Goal: Task Accomplishment & Management: Use online tool/utility

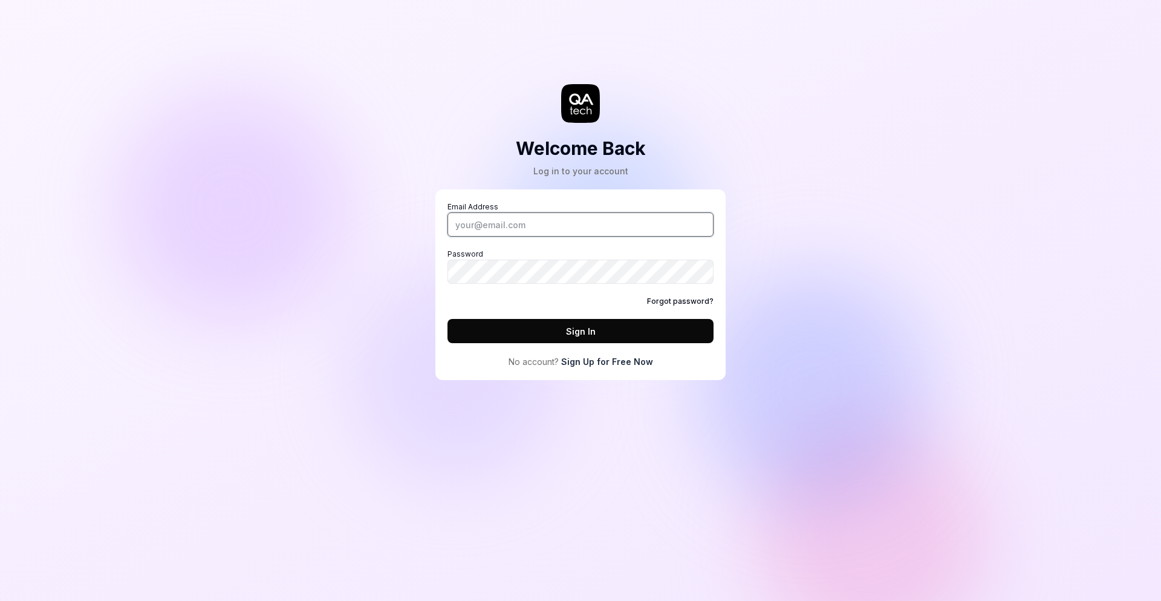
click at [469, 220] on input "Email Address" at bounding box center [581, 224] width 266 height 24
click at [506, 223] on input "Email Address" at bounding box center [581, 224] width 266 height 24
type input "rasho.ieee@gmail.com"
click at [448, 319] on button "Sign In" at bounding box center [581, 331] width 266 height 24
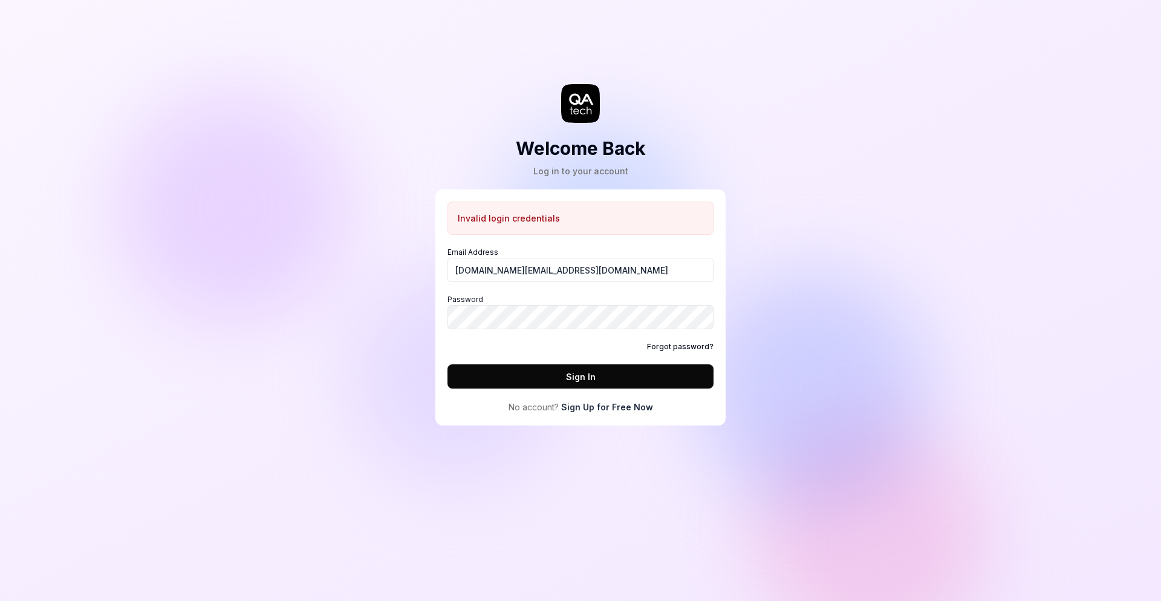
click at [682, 345] on link "Forgot password?" at bounding box center [680, 346] width 67 height 11
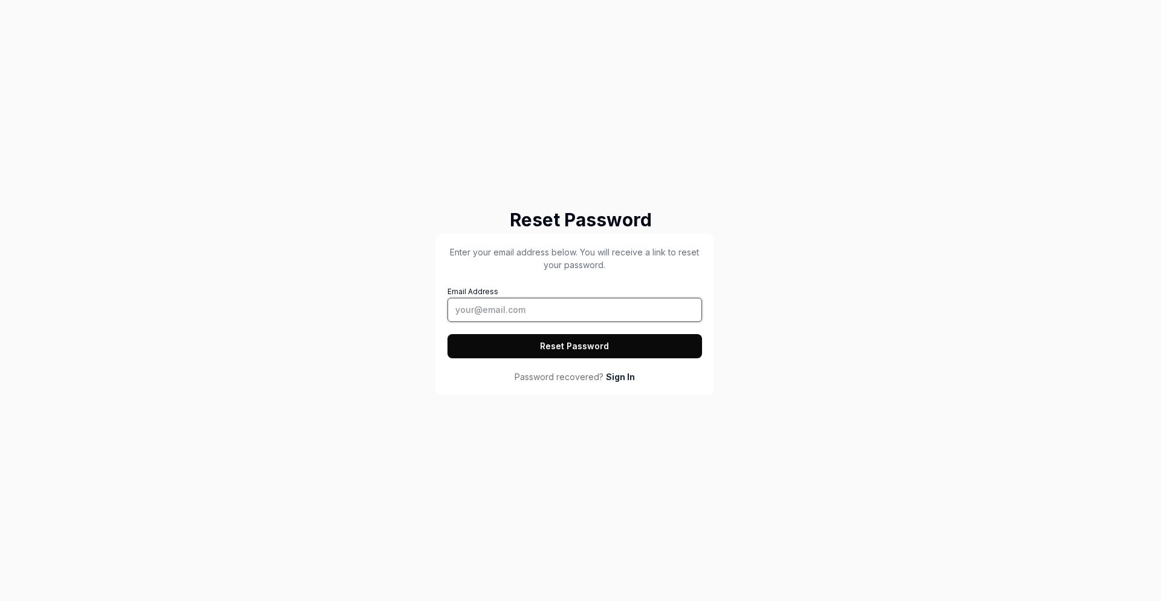
click at [507, 310] on input "Email Address" at bounding box center [575, 310] width 255 height 24
type input "rasho.ieee@gmail.com"
click at [448, 334] on button "Reset Password" at bounding box center [575, 346] width 255 height 24
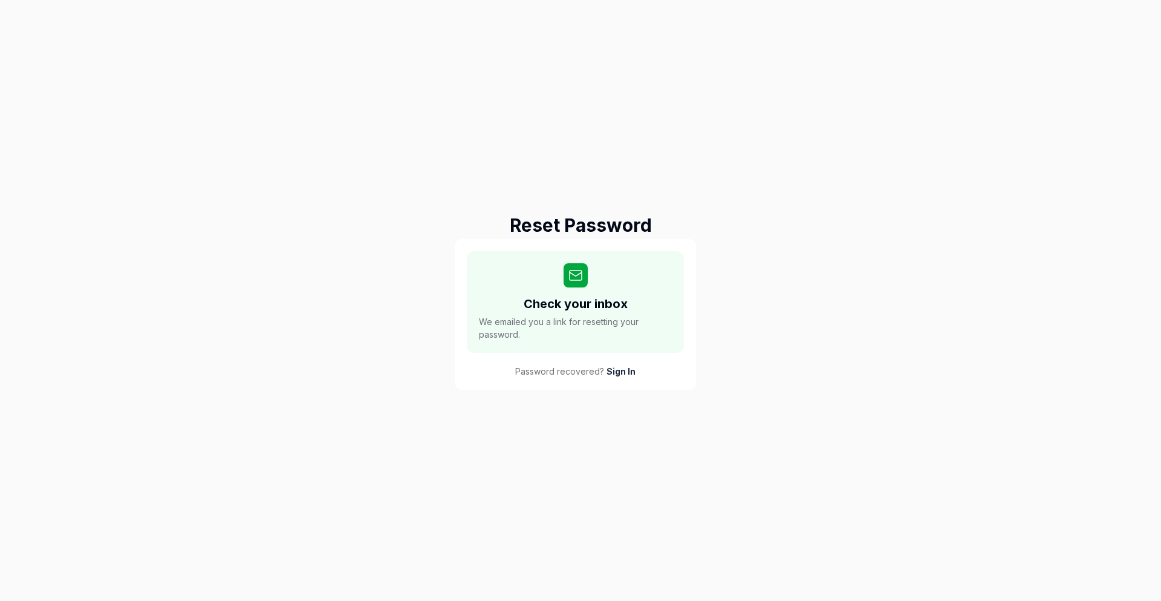
click at [623, 369] on link "Sign In" at bounding box center [621, 371] width 29 height 13
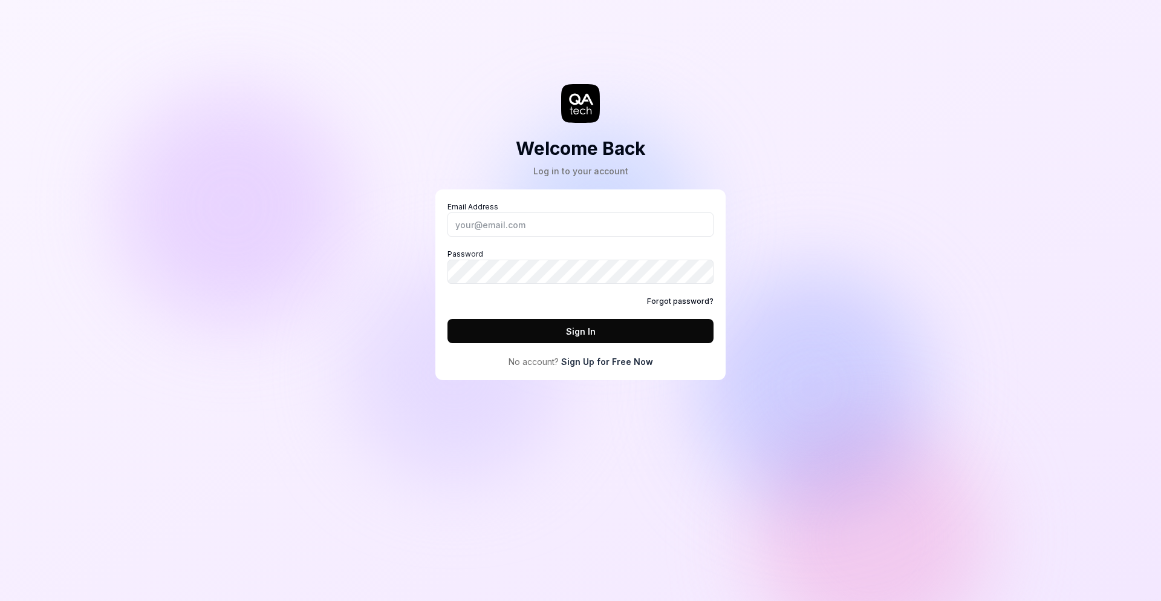
click at [671, 299] on link "Forgot password?" at bounding box center [680, 301] width 67 height 11
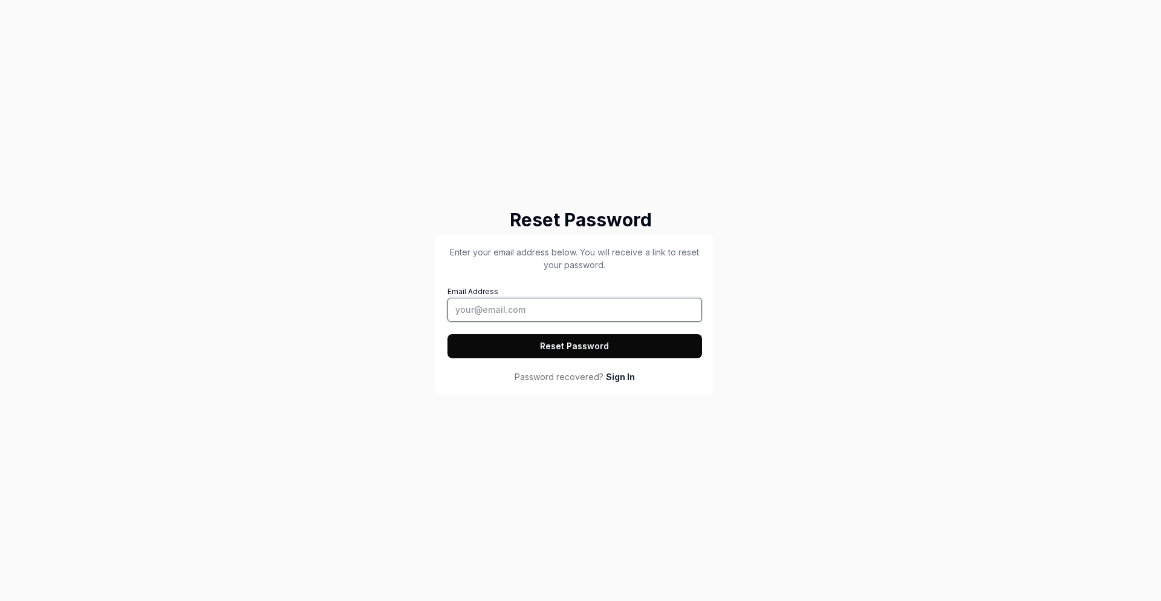
click at [489, 305] on input "Email Address" at bounding box center [575, 310] width 255 height 24
type input "[EMAIL_ADDRESS][PERSON_NAME][DOMAIN_NAME]"
click at [567, 350] on button "Reset Password" at bounding box center [575, 346] width 255 height 24
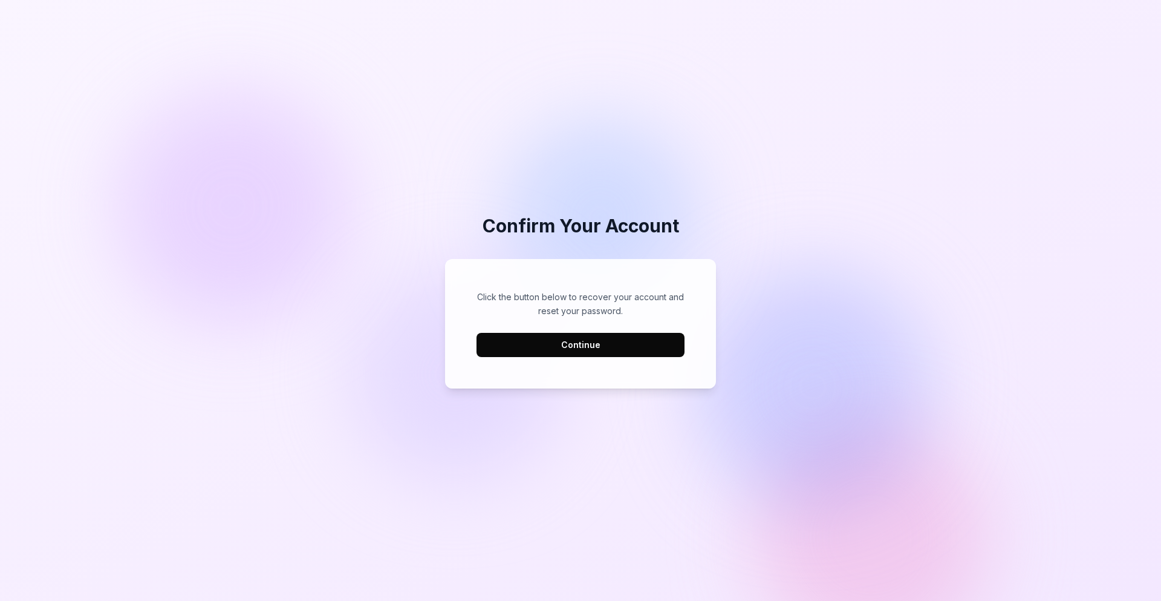
click at [581, 342] on button "Continue" at bounding box center [581, 345] width 208 height 24
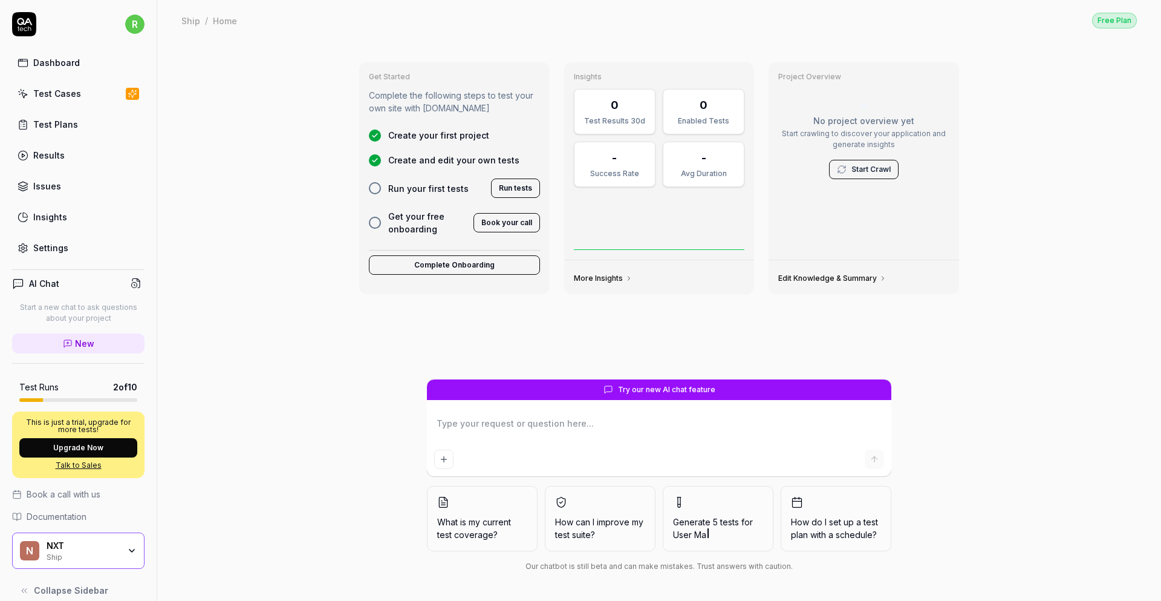
click at [50, 91] on div "Test Cases" at bounding box center [57, 93] width 48 height 13
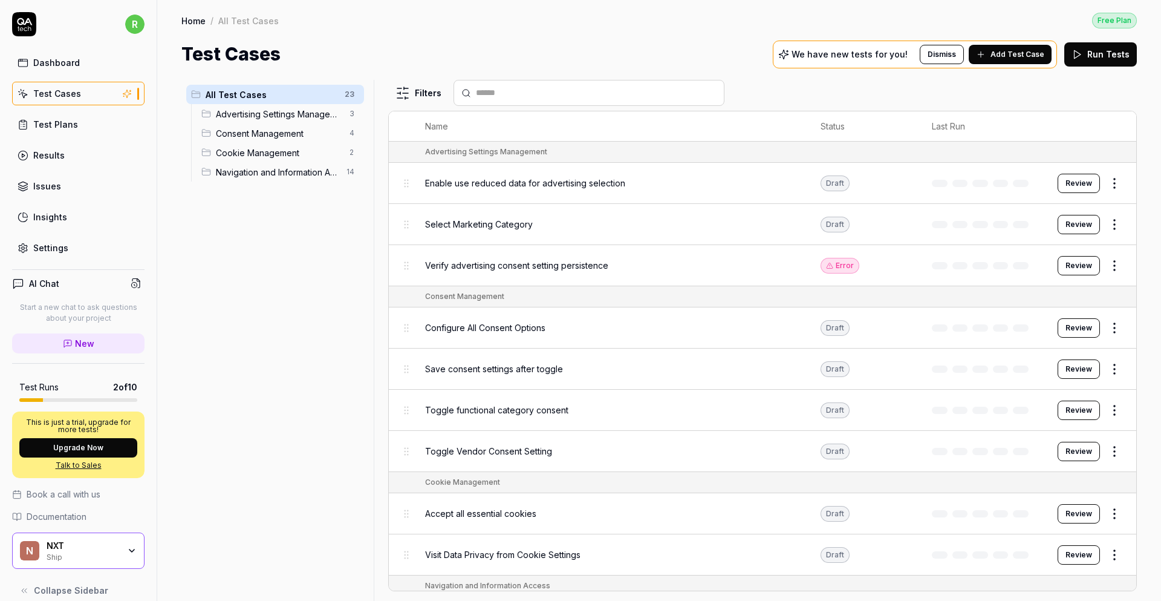
click at [51, 63] on div "Dashboard" at bounding box center [56, 62] width 47 height 13
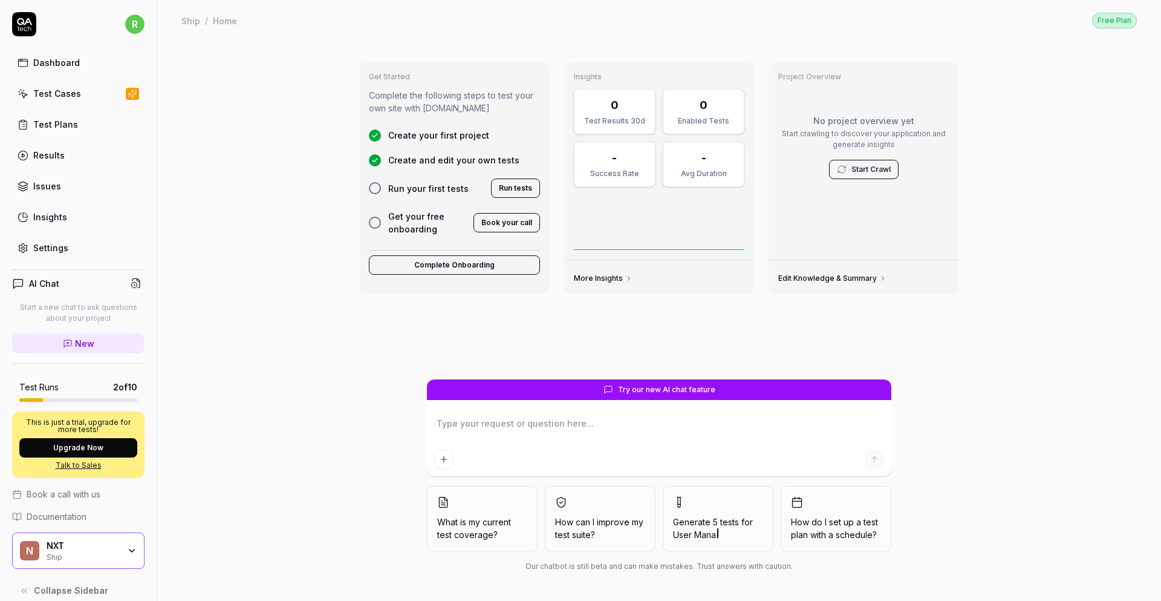
click at [130, 550] on icon "button" at bounding box center [131, 550] width 5 height 2
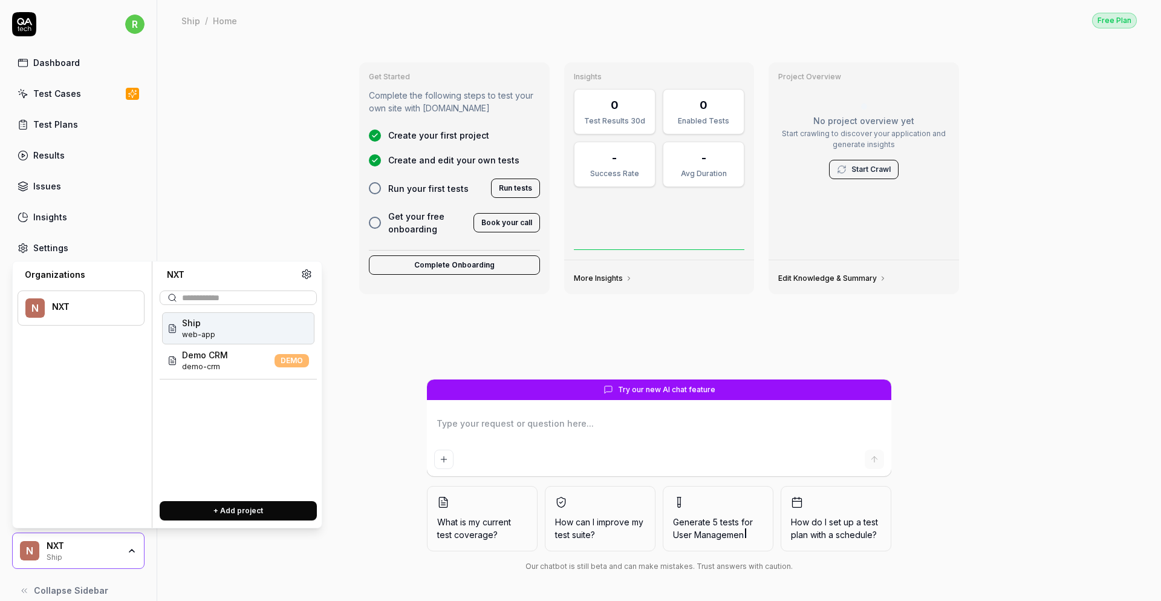
scroll to position [14, 0]
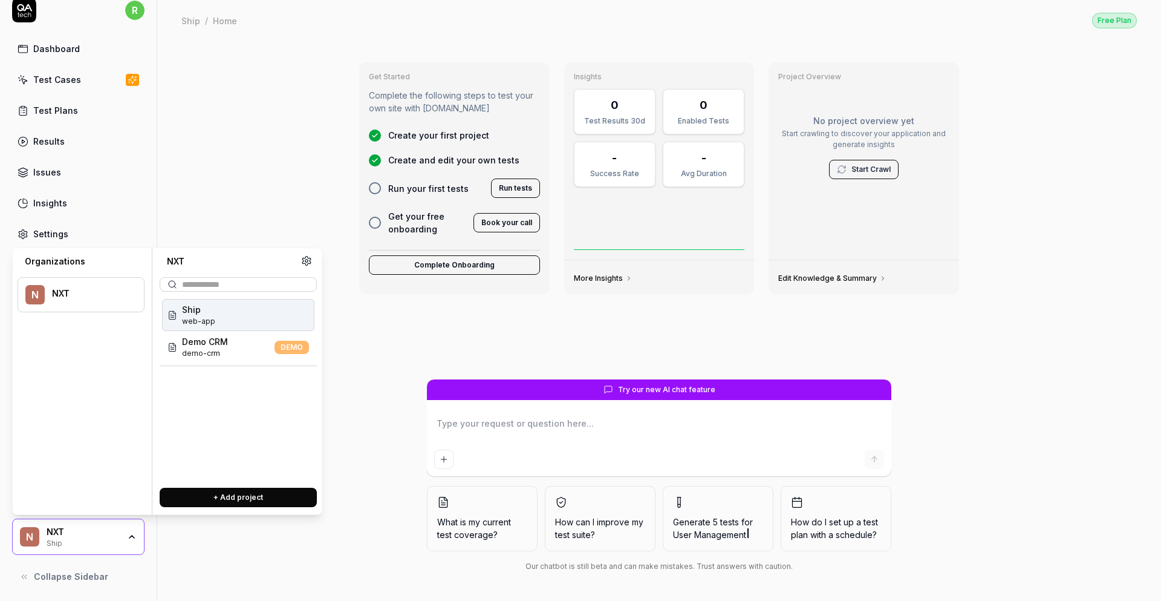
click at [206, 316] on span "web-app" at bounding box center [198, 321] width 33 height 11
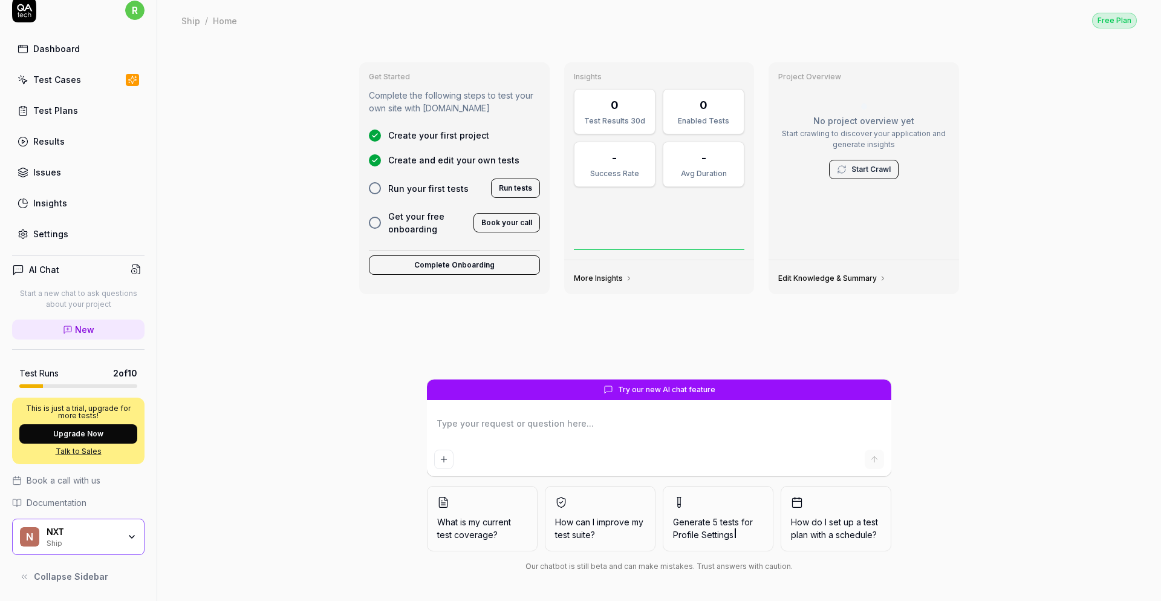
click at [50, 111] on div "Test Plans" at bounding box center [55, 110] width 45 height 13
type textarea "*"
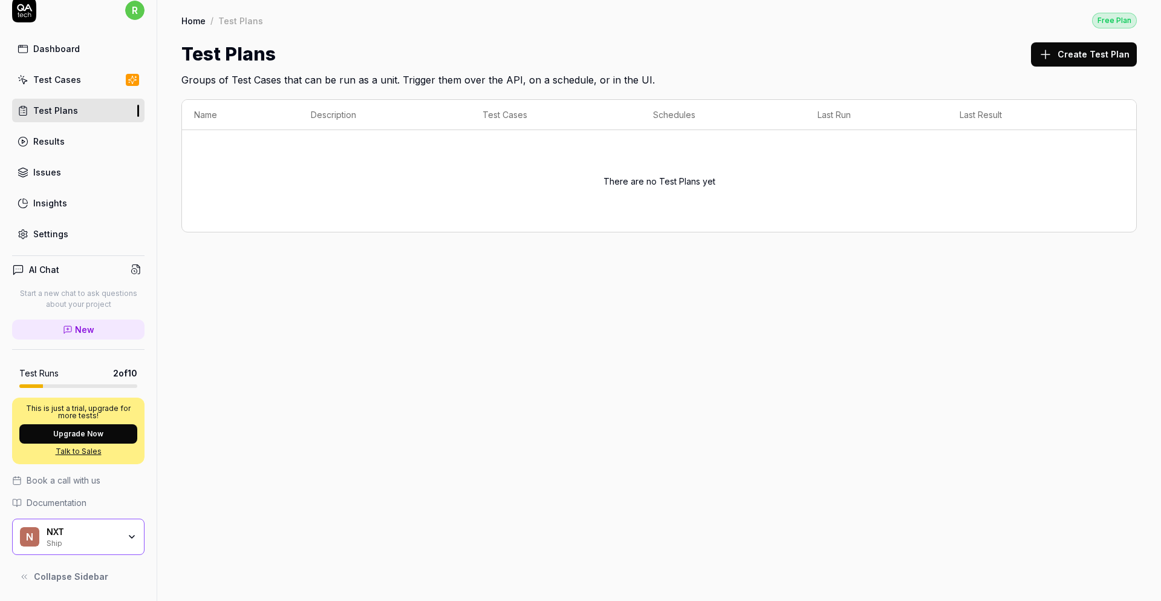
click at [53, 82] on div "Test Cases" at bounding box center [57, 79] width 48 height 13
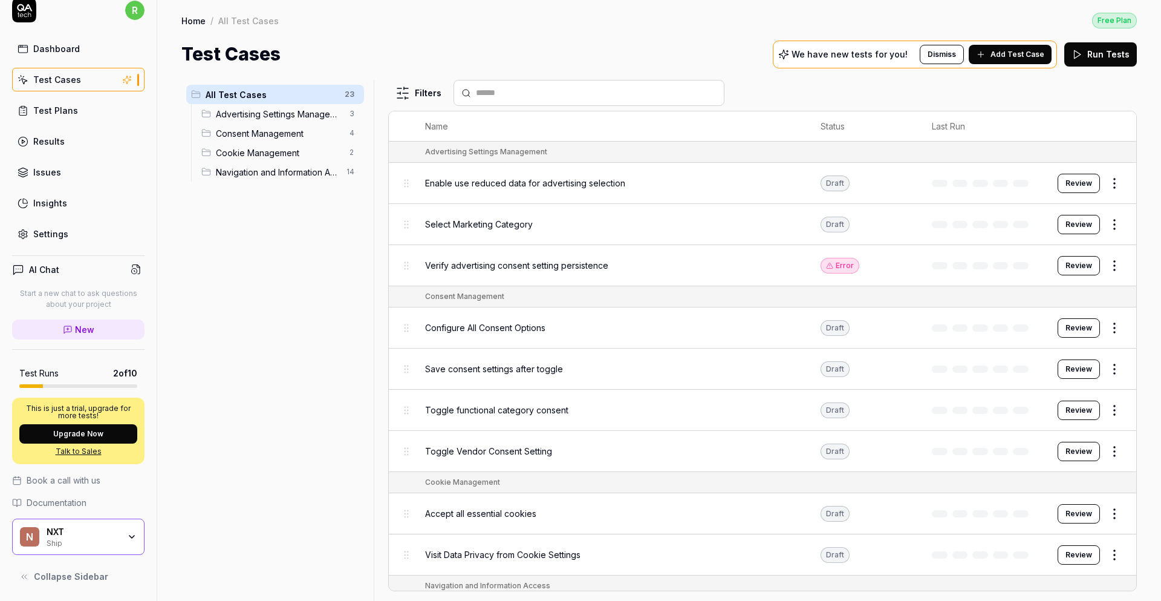
click at [948, 53] on button "Dismiss" at bounding box center [942, 54] width 44 height 19
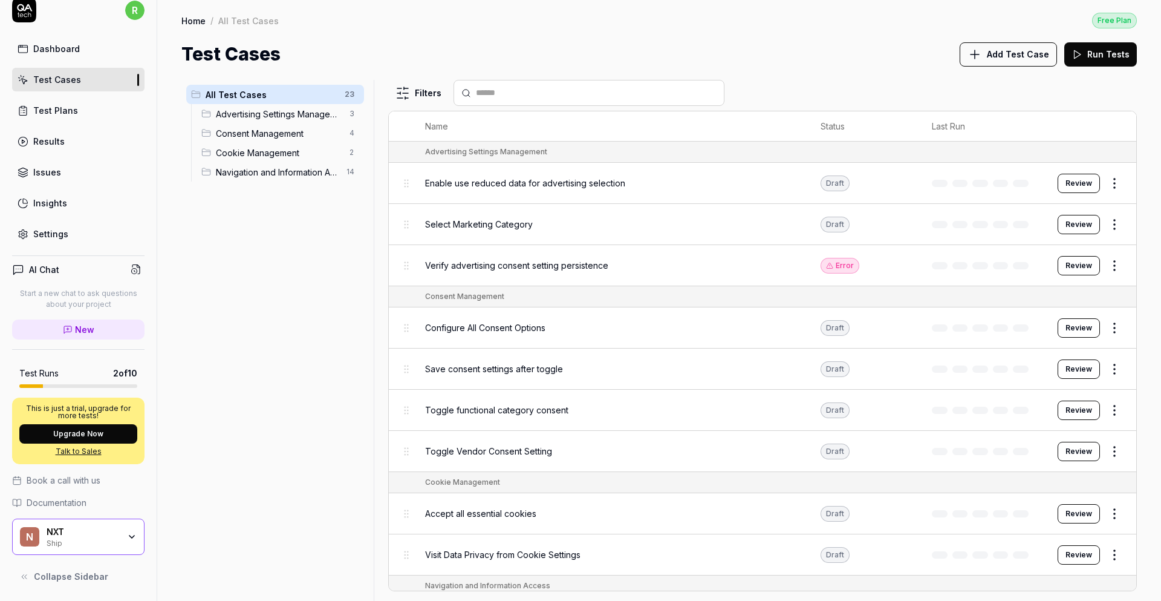
click at [262, 114] on span "Advertising Settings Management" at bounding box center [279, 114] width 126 height 13
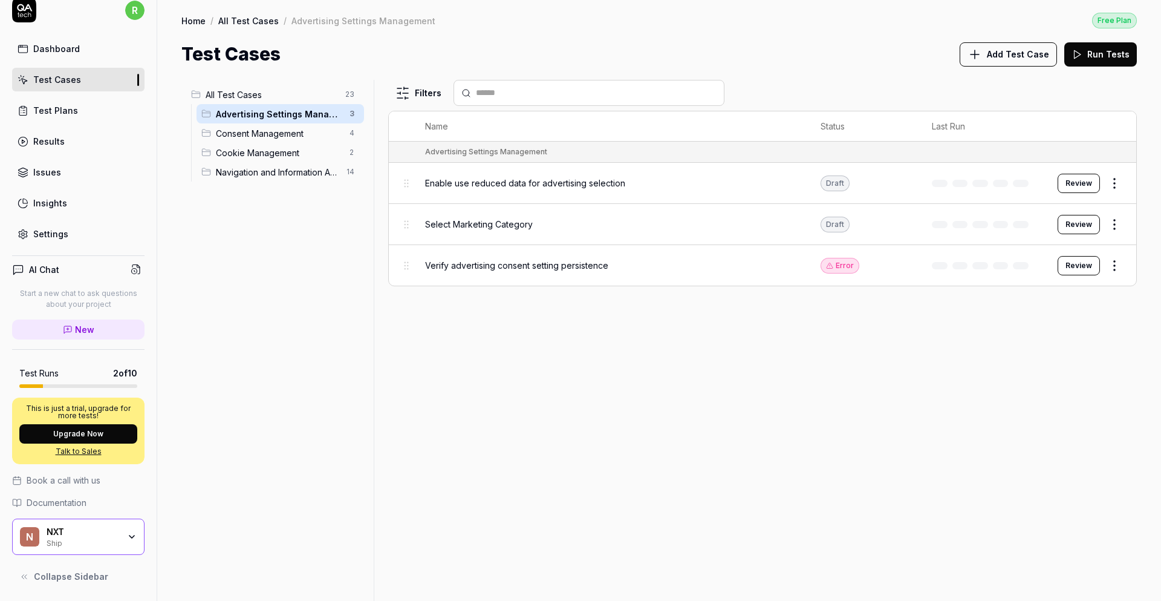
click at [268, 132] on span "Consent Management" at bounding box center [279, 133] width 126 height 13
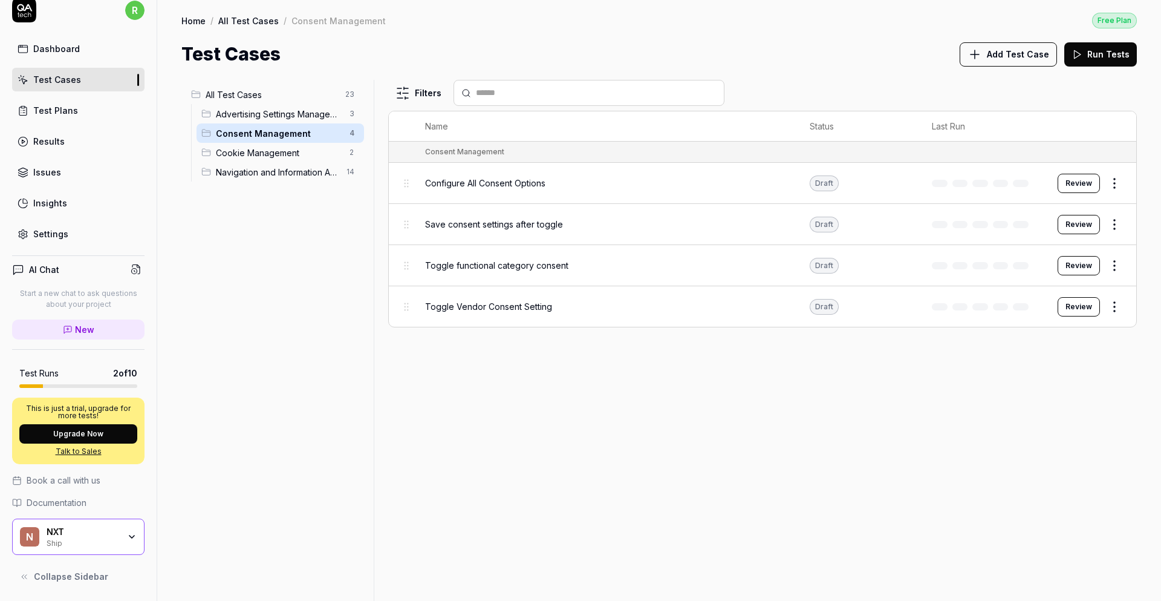
click at [269, 150] on span "Cookie Management" at bounding box center [279, 152] width 126 height 13
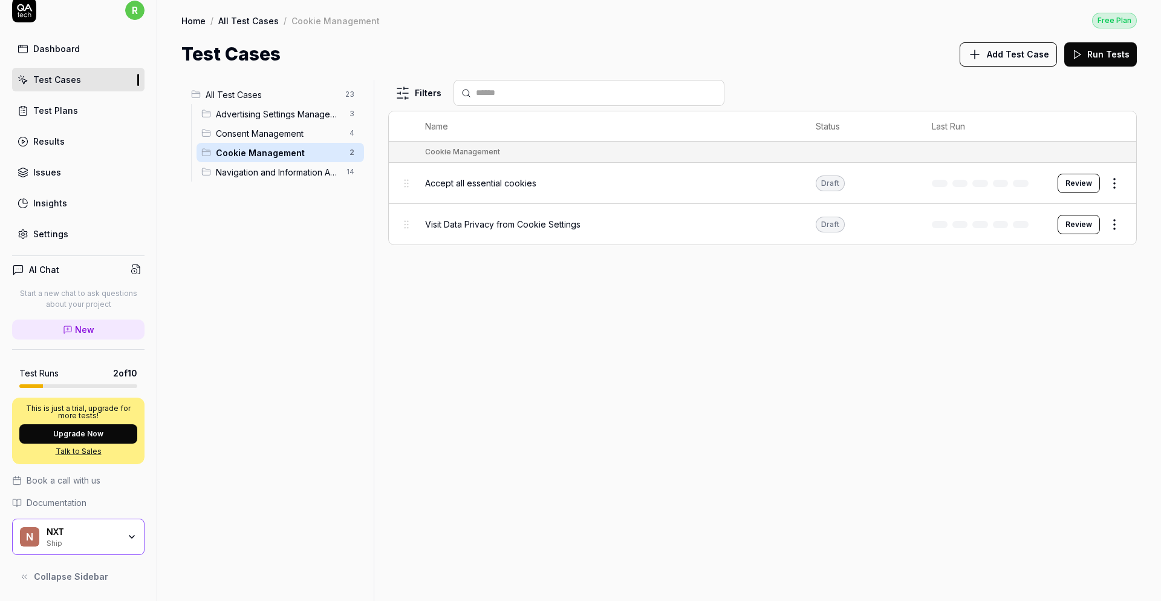
click at [277, 177] on span "Navigation and Information Access" at bounding box center [277, 172] width 123 height 13
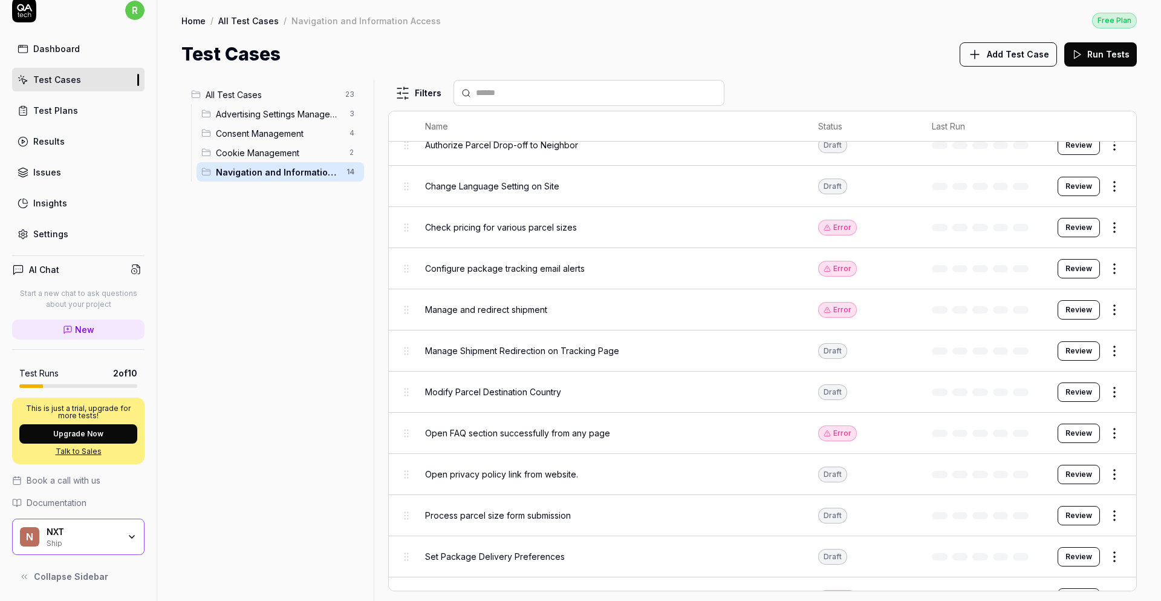
scroll to position [148, 0]
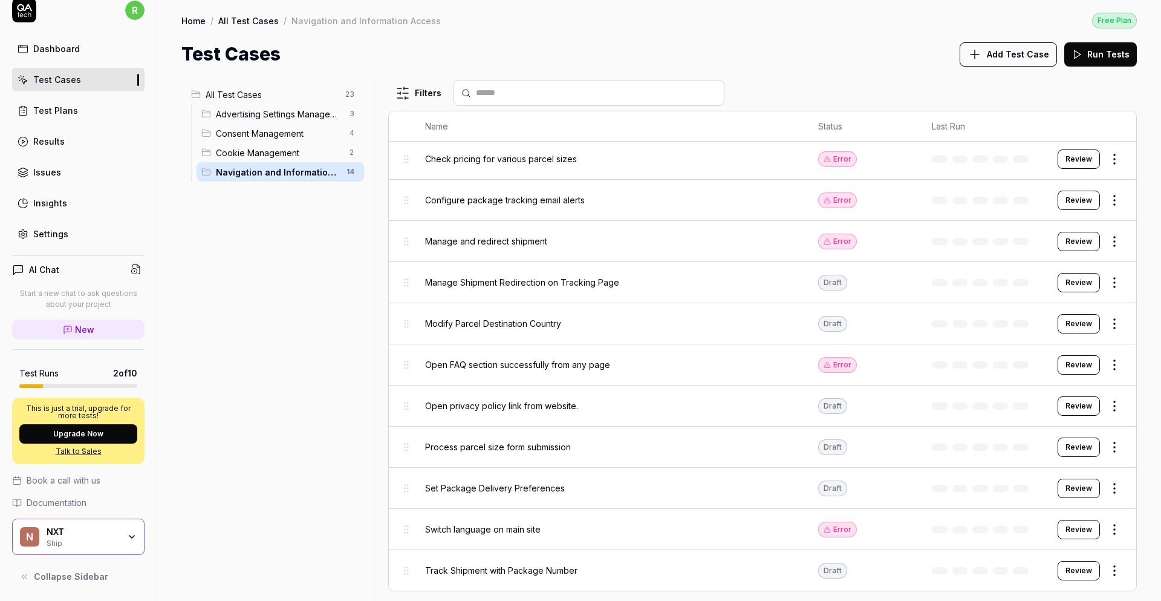
click at [998, 53] on span "Add Test Case" at bounding box center [1018, 54] width 62 height 13
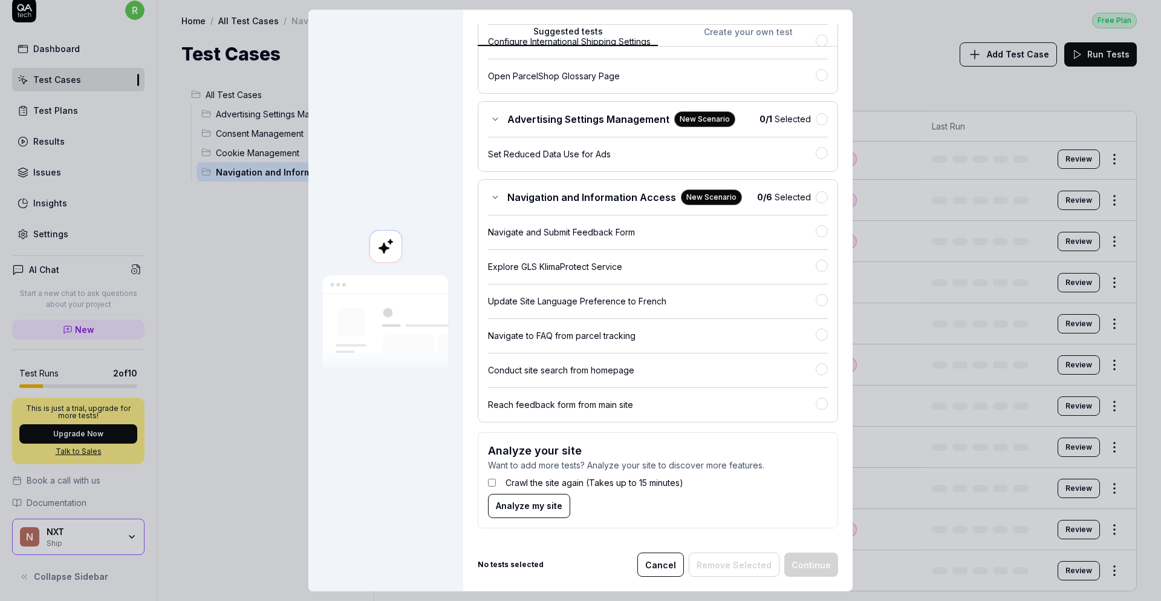
scroll to position [0, 0]
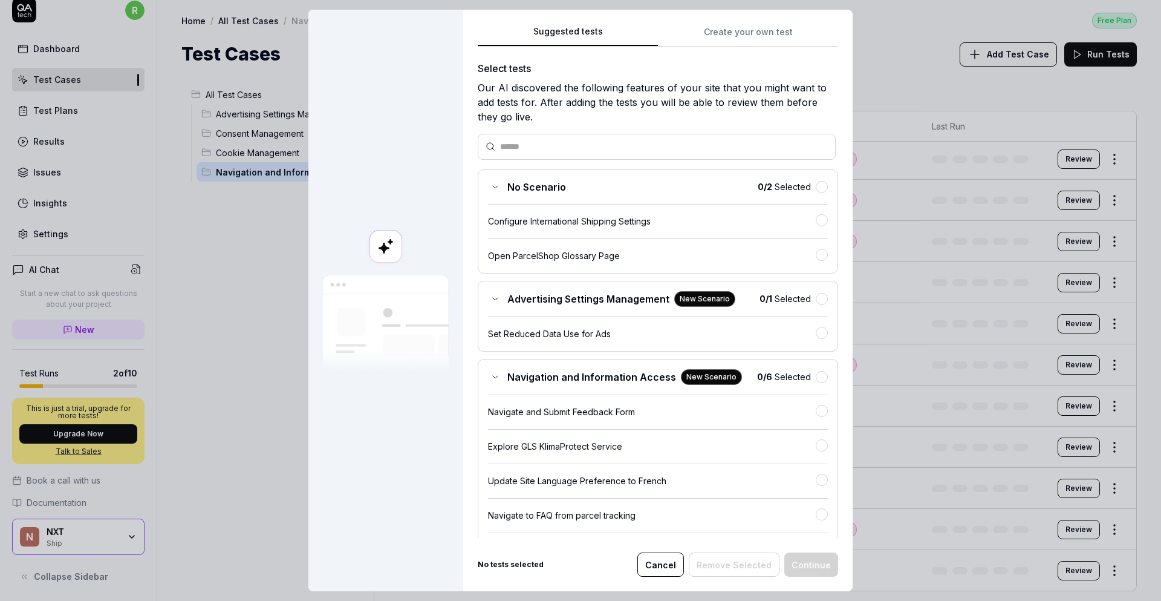
click at [669, 571] on button "Cancel" at bounding box center [660, 564] width 47 height 24
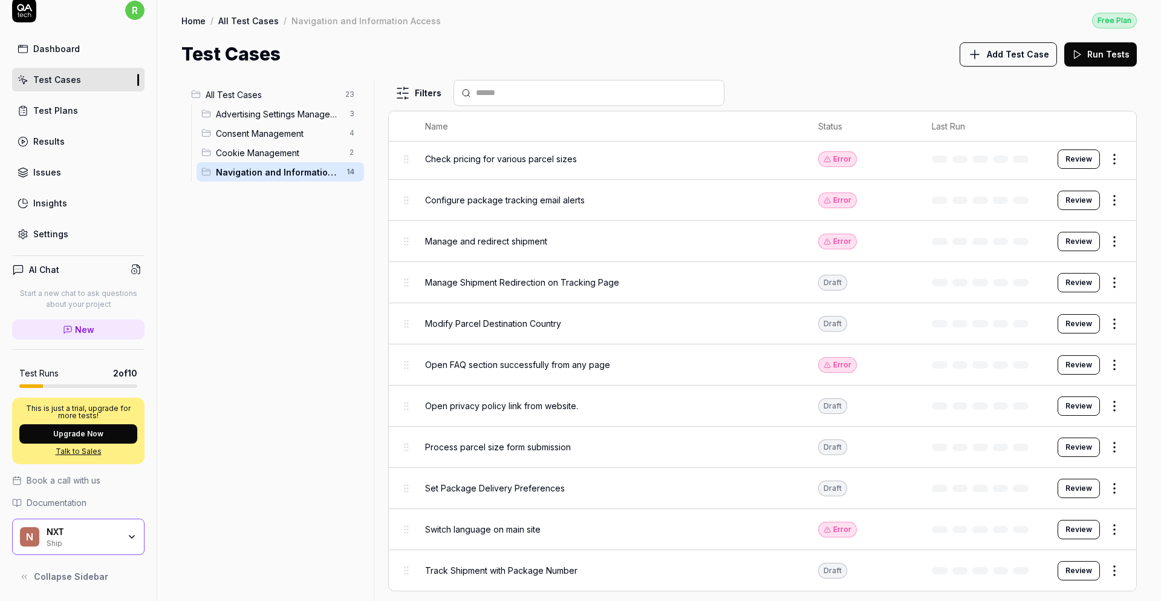
click at [59, 227] on div "Settings" at bounding box center [50, 233] width 35 height 13
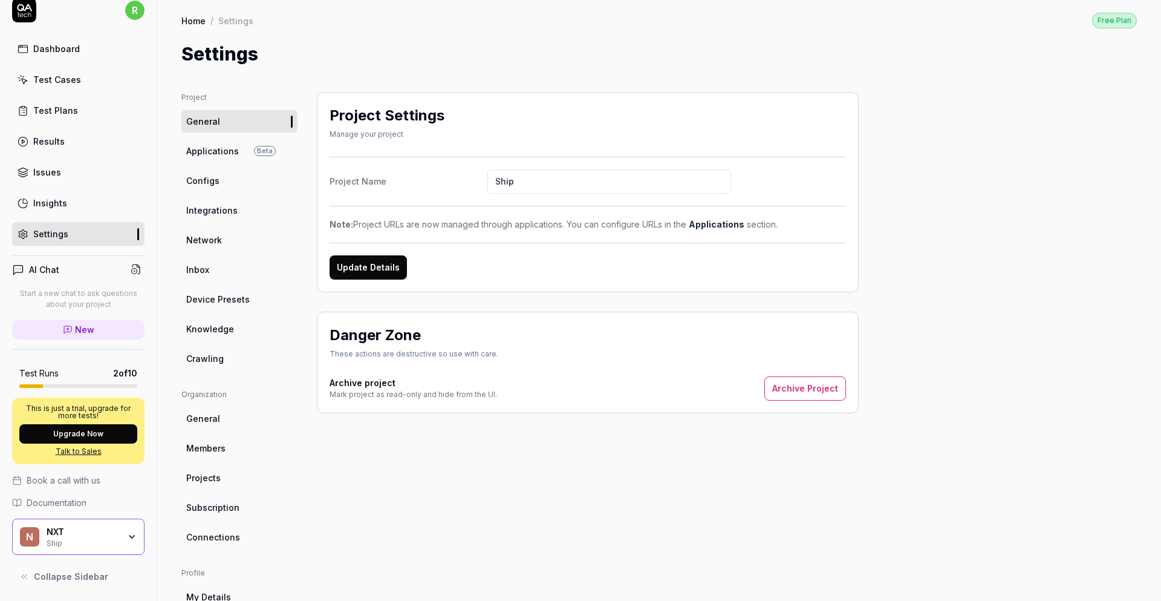
click at [371, 267] on button "Update Details" at bounding box center [368, 267] width 77 height 24
click at [212, 146] on span "Applications" at bounding box center [212, 151] width 53 height 13
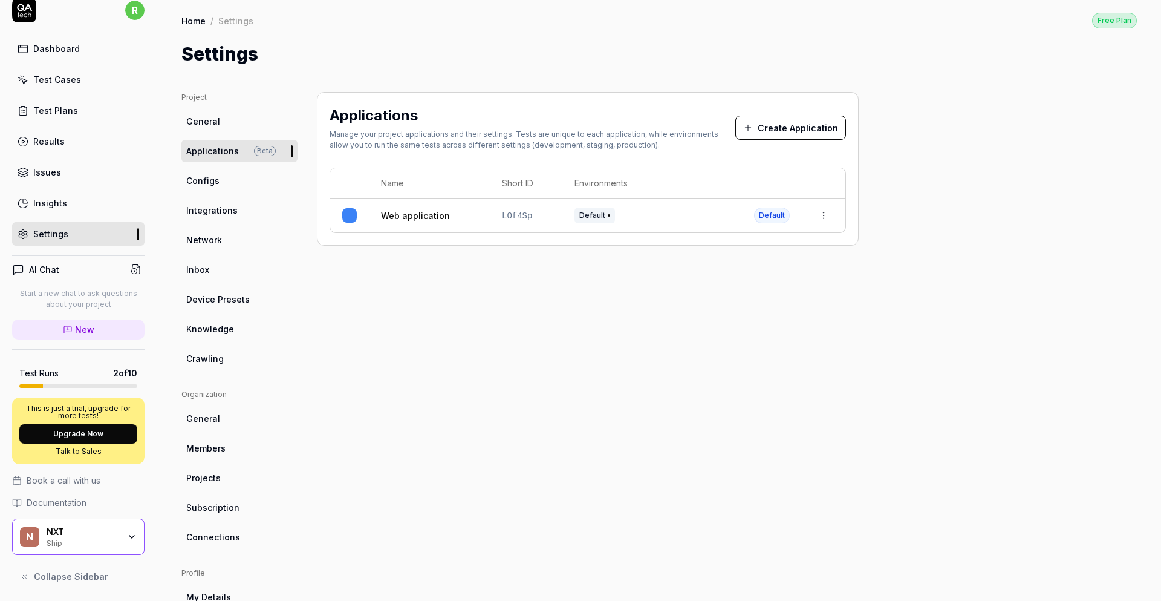
click at [831, 218] on html "r Dashboard Test Cases Test Plans Results Issues Insights Settings AI Chat Star…" at bounding box center [580, 300] width 1161 height 601
click at [734, 296] on div "Edit" at bounding box center [768, 295] width 142 height 27
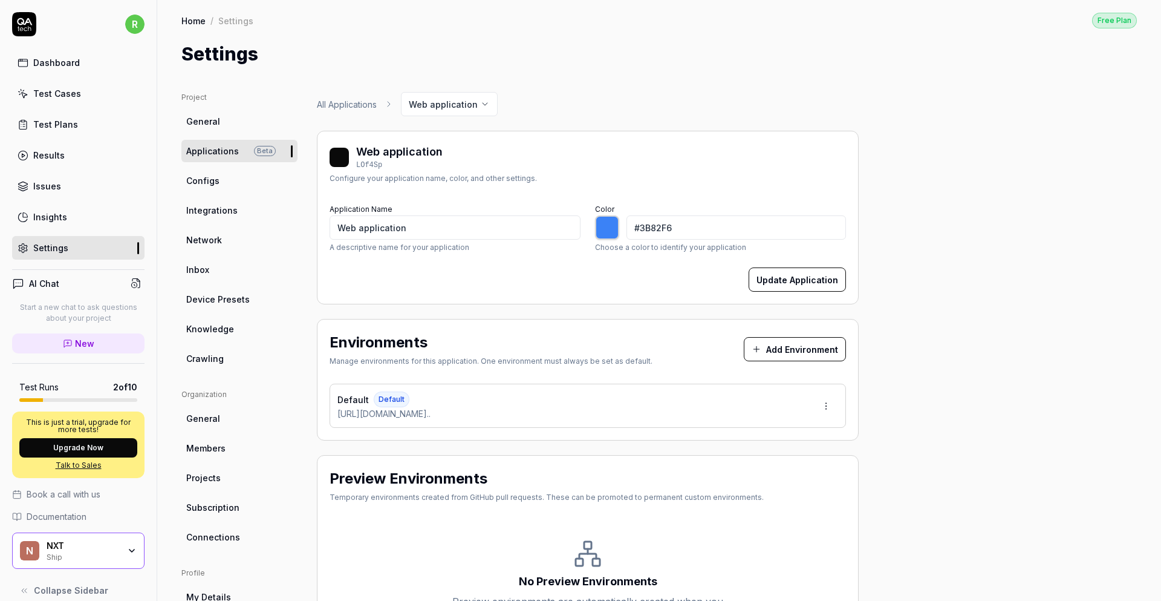
type input "*******"
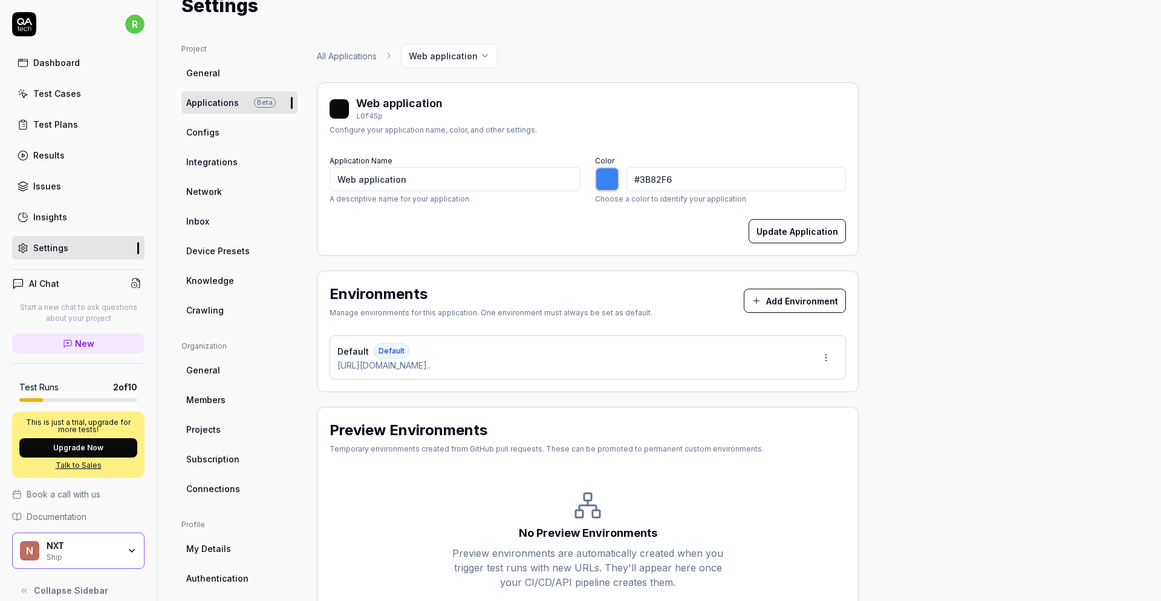
scroll to position [120, 0]
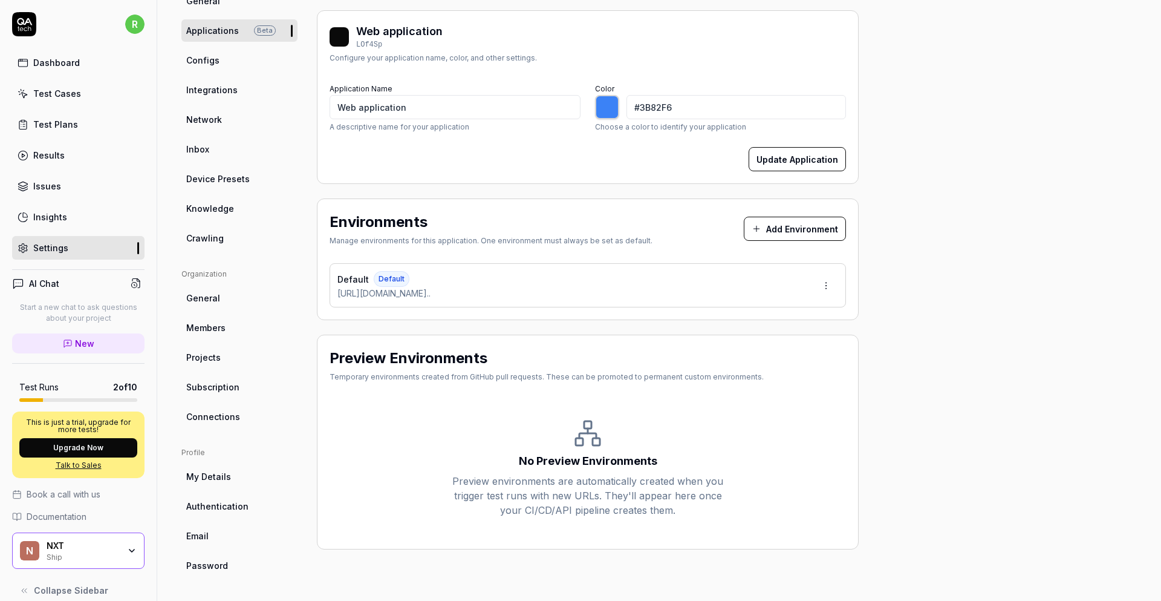
click at [204, 63] on span "Configs" at bounding box center [202, 60] width 33 height 13
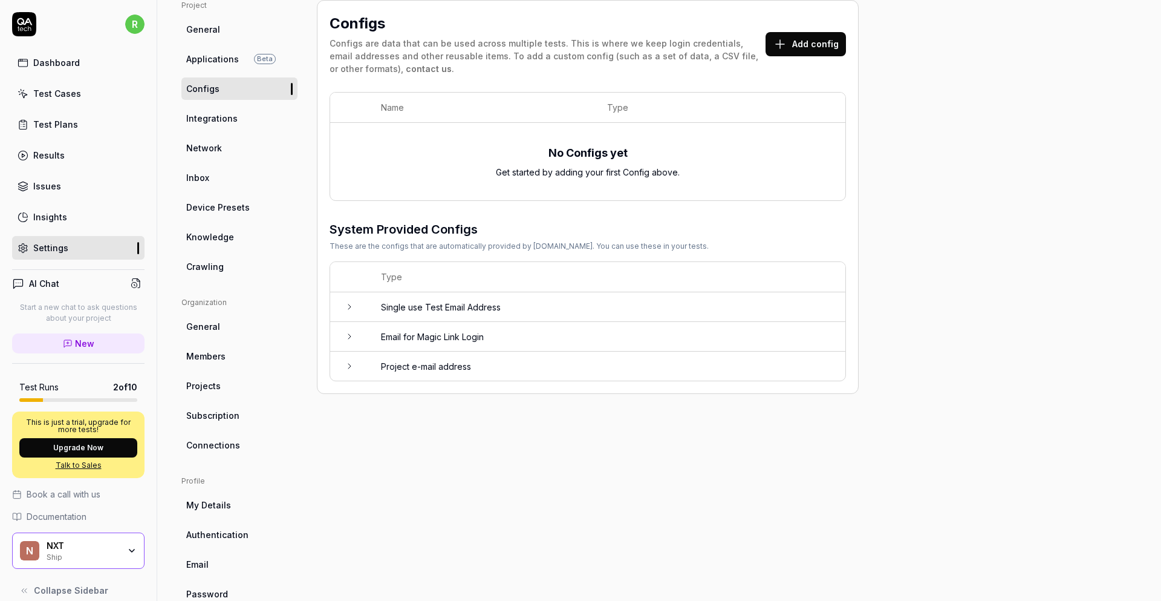
click at [51, 222] on div "Insights" at bounding box center [50, 216] width 34 height 13
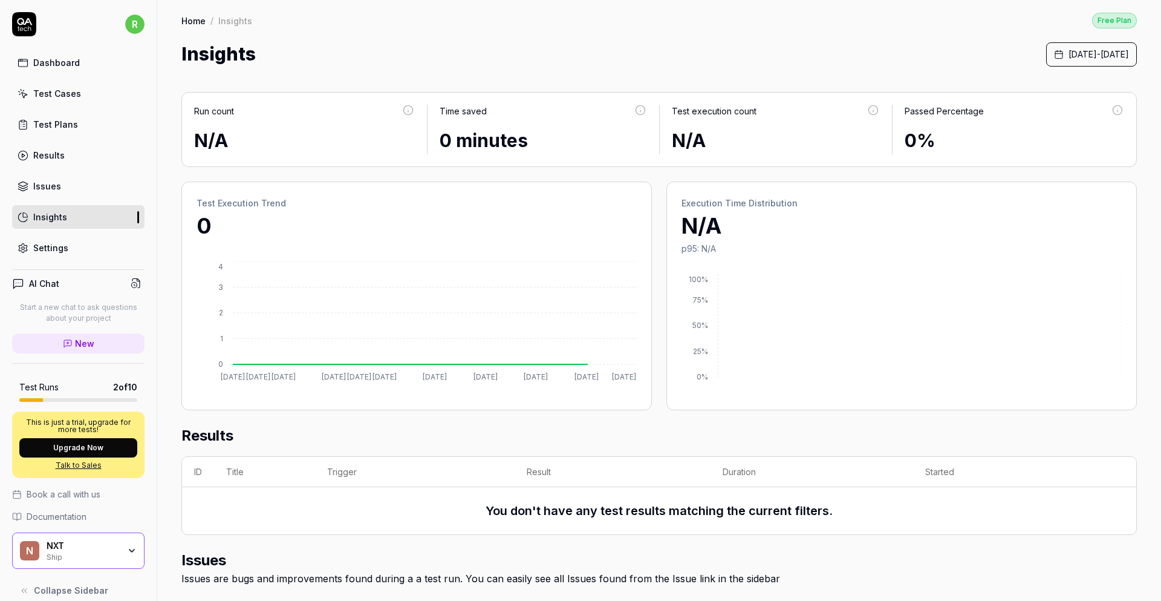
click at [54, 185] on div "Issues" at bounding box center [47, 186] width 28 height 13
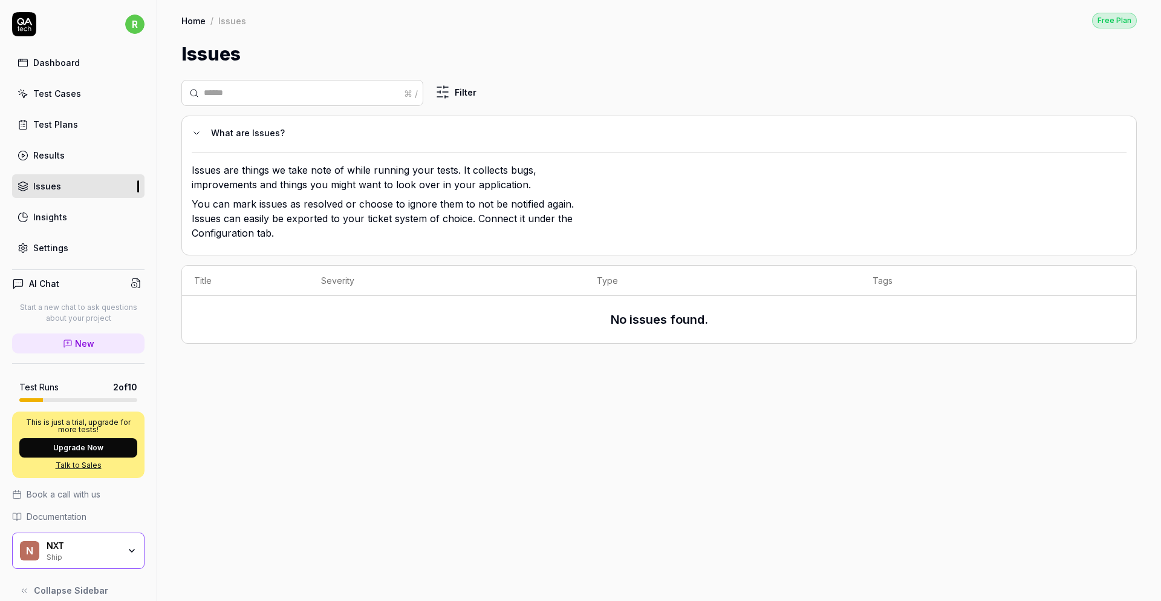
click at [57, 125] on div "Test Plans" at bounding box center [55, 124] width 45 height 13
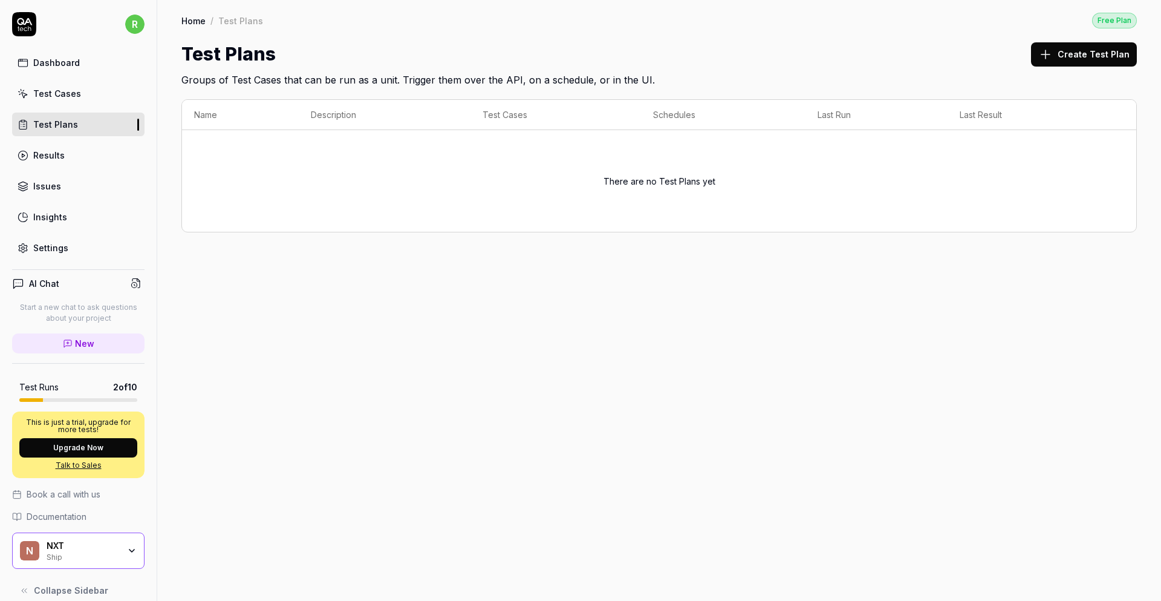
click at [45, 95] on div "Test Cases" at bounding box center [57, 93] width 48 height 13
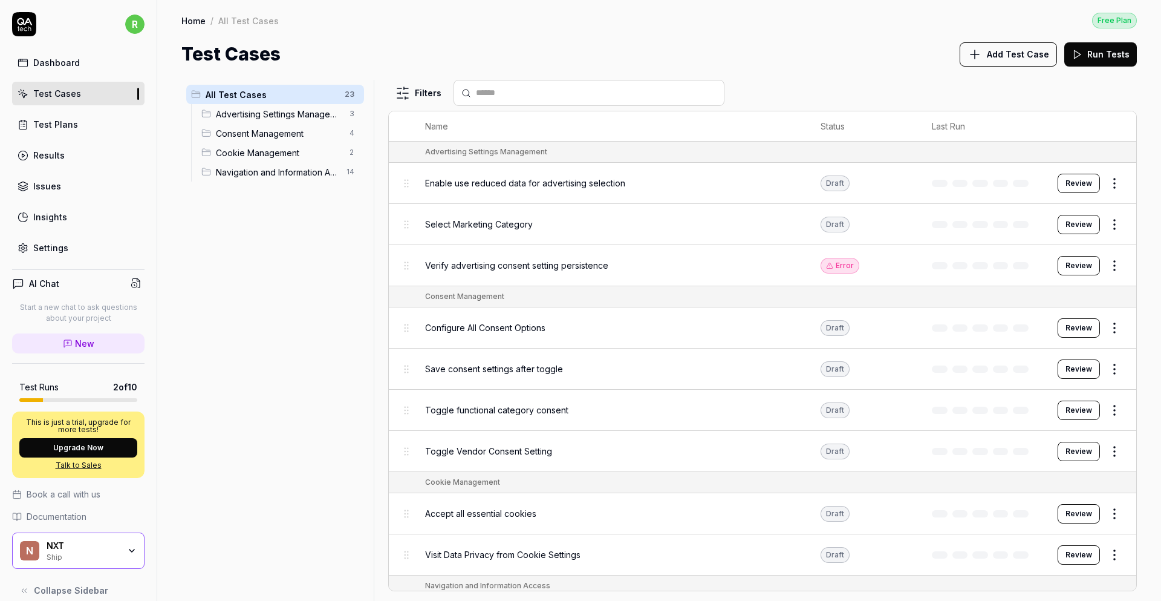
click at [1011, 50] on span "Add Test Case" at bounding box center [1018, 54] width 62 height 13
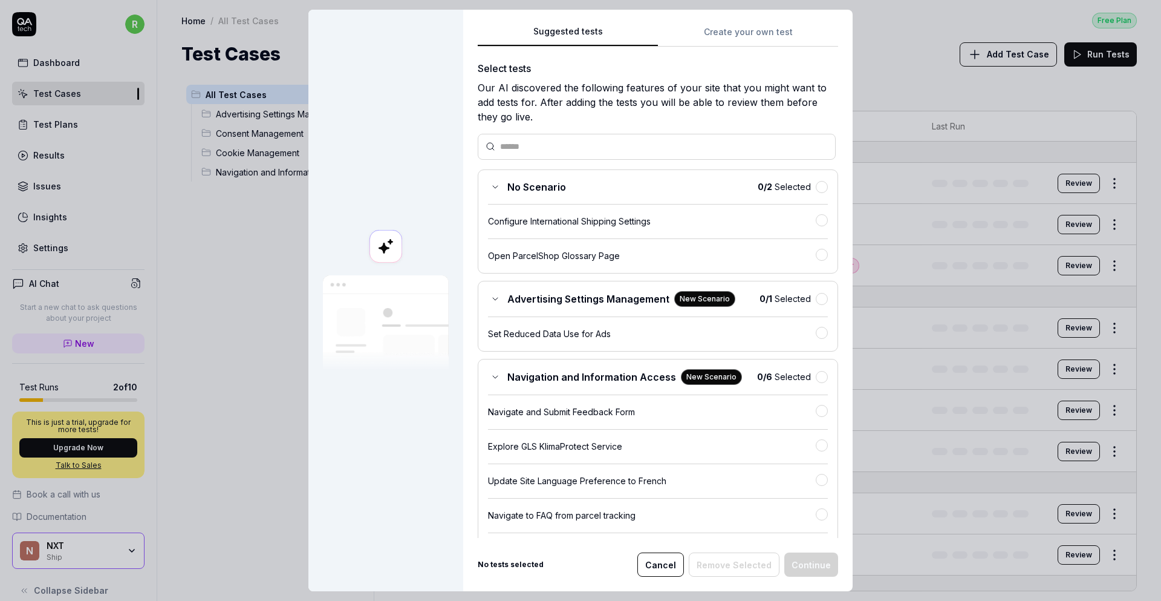
click at [569, 223] on div "Configure International Shipping Settings" at bounding box center [652, 221] width 328 height 13
click at [813, 566] on button "Continue" at bounding box center [811, 564] width 54 height 24
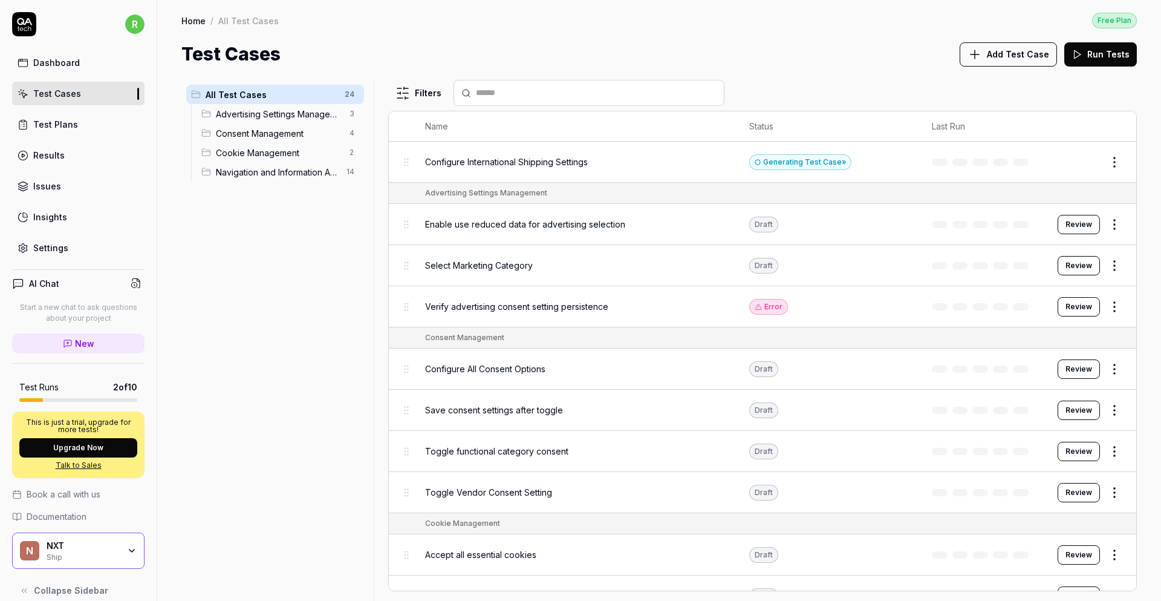
click at [1082, 162] on button "Edit" at bounding box center [1085, 161] width 29 height 19
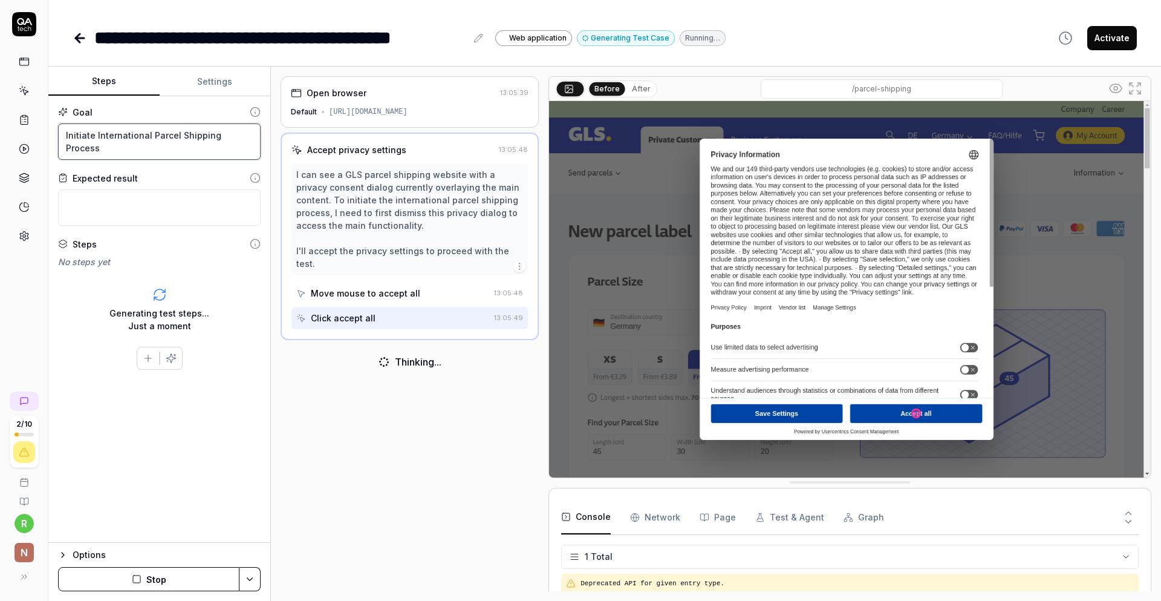
click at [250, 137] on textarea "Initiate International Parcel Shipping Process" at bounding box center [159, 141] width 203 height 36
type textarea "*"
type textarea "Initiate International Parcel Shipping Process,"
type textarea "*"
type textarea "Initiate International Parcel Shipping Process,"
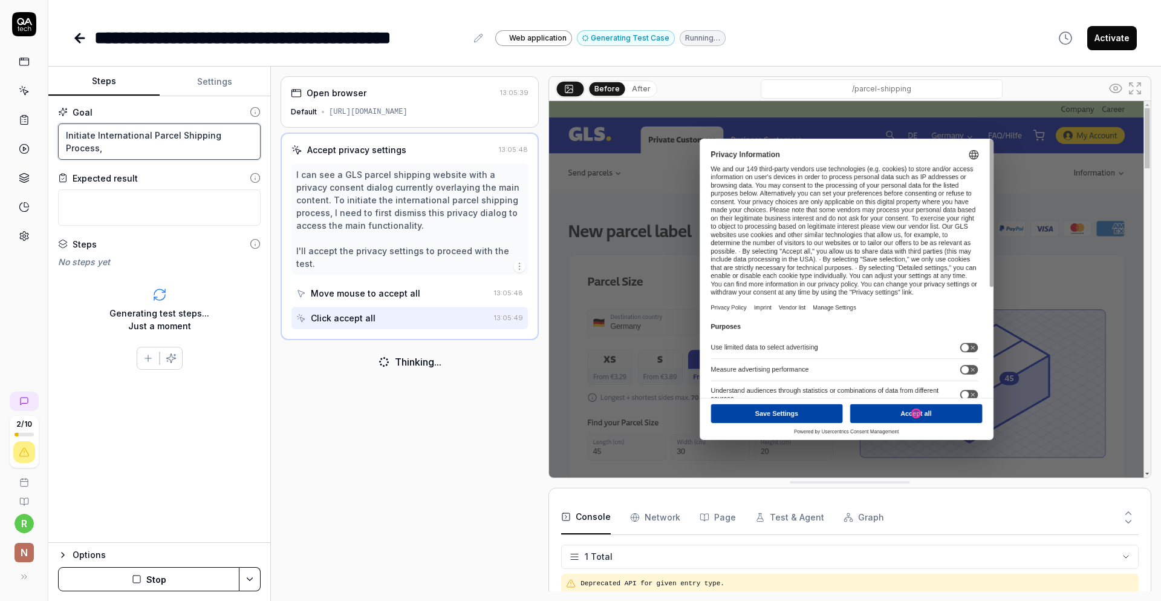
type textarea "*"
type textarea "Initiate International Parcel Shipping Process, w"
type textarea "*"
type textarea "Initiate International Parcel Shipping Process, wh"
type textarea "*"
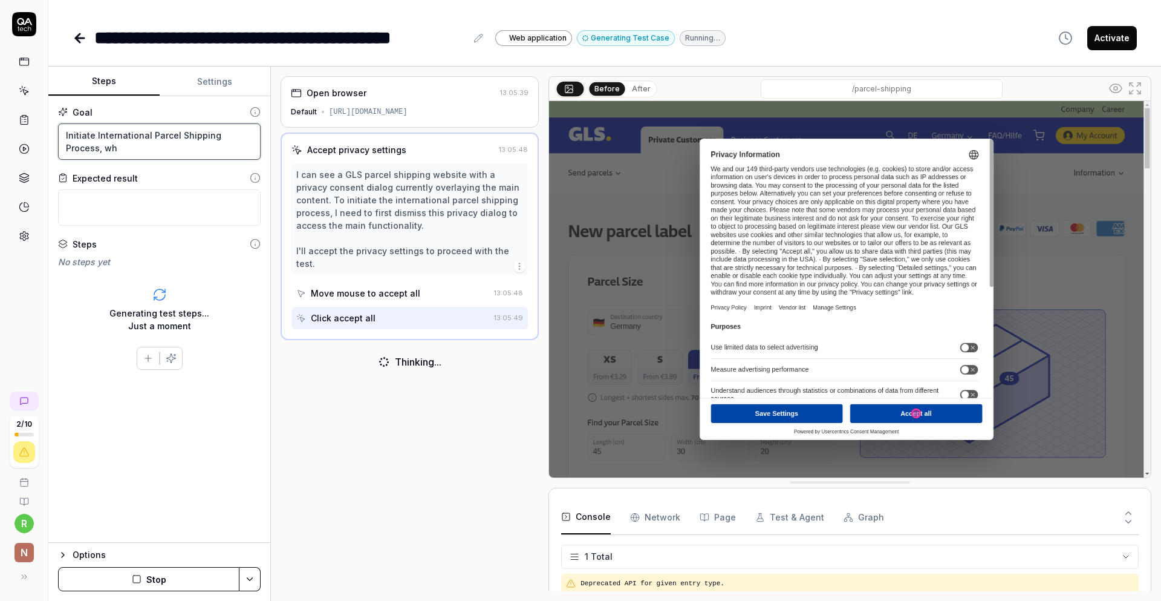
type textarea "Initiate International Parcel Shipping Process, whe"
type textarea "*"
type textarea "Initiate International Parcel Shipping Process, when"
type textarea "*"
type textarea "Initiate International Parcel Shipping Process, when"
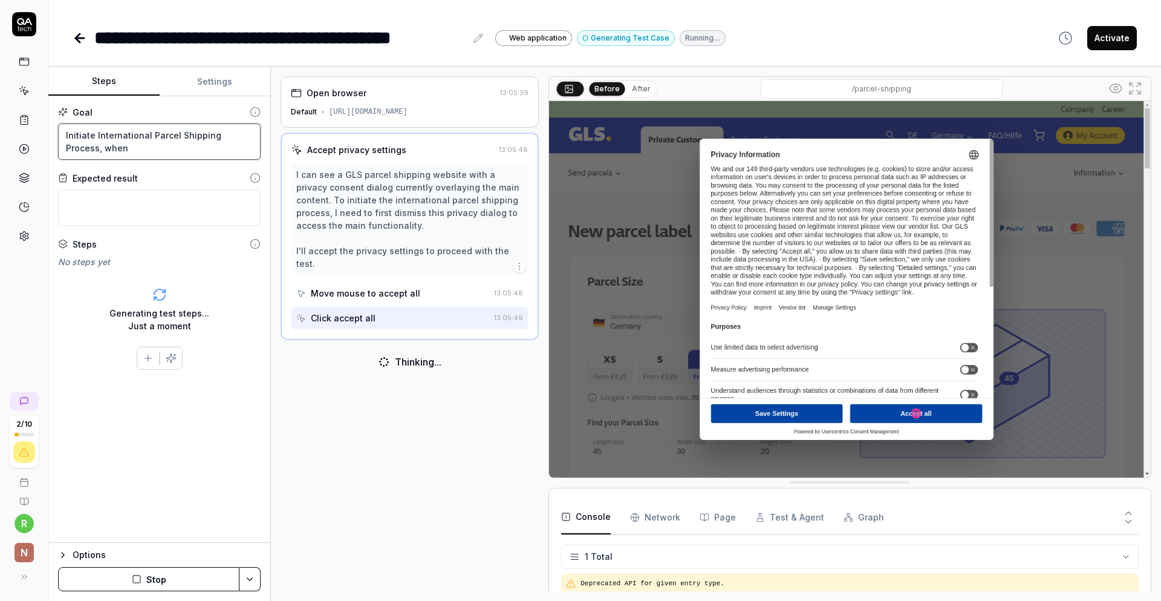
type textarea "*"
type textarea "Initiate International Parcel Shipping Process, when s"
type textarea "*"
type textarea "Initiate International Parcel Shipping Process, when se"
type textarea "*"
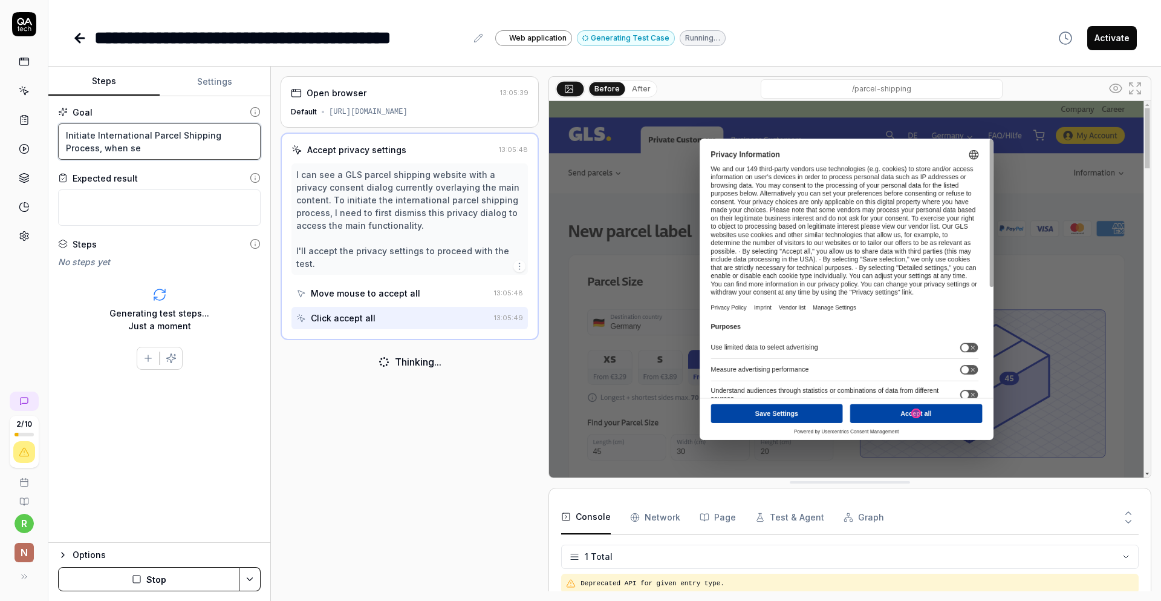
type textarea "Initiate International Parcel Shipping Process, when sel"
type textarea "*"
type textarea "Initiate International Parcel Shipping Process, when sele"
type textarea "*"
type textarea "Initiate International Parcel Shipping Process, when selec"
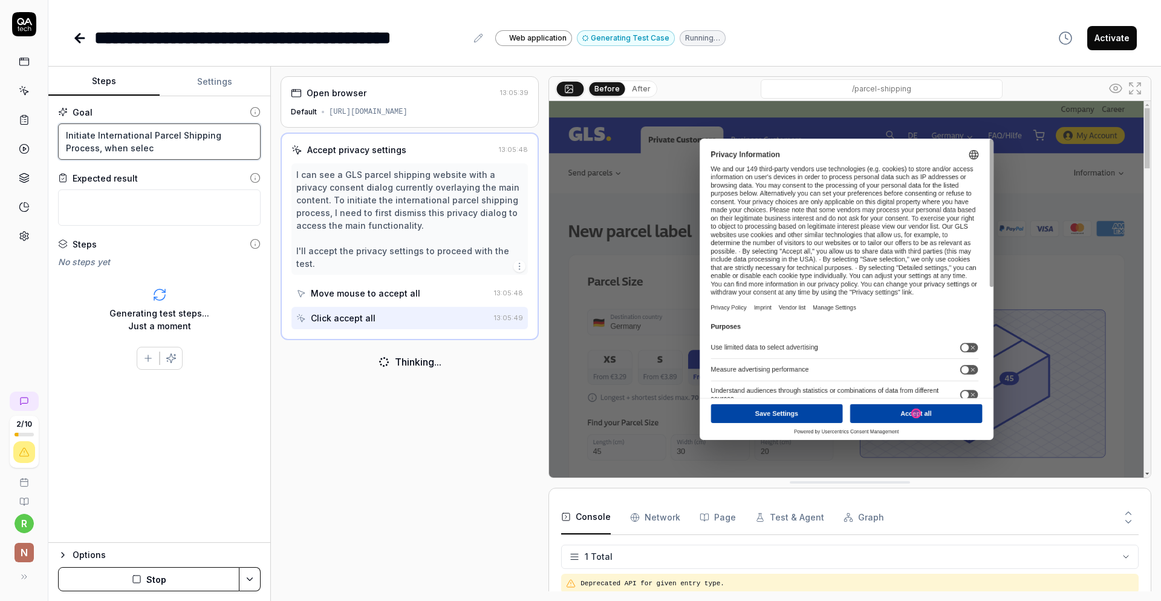
type textarea "*"
type textarea "Initiate International Parcel Shipping Process, when select"
type textarea "*"
type textarea "Initiate International Parcel Shipping Process, when selecti"
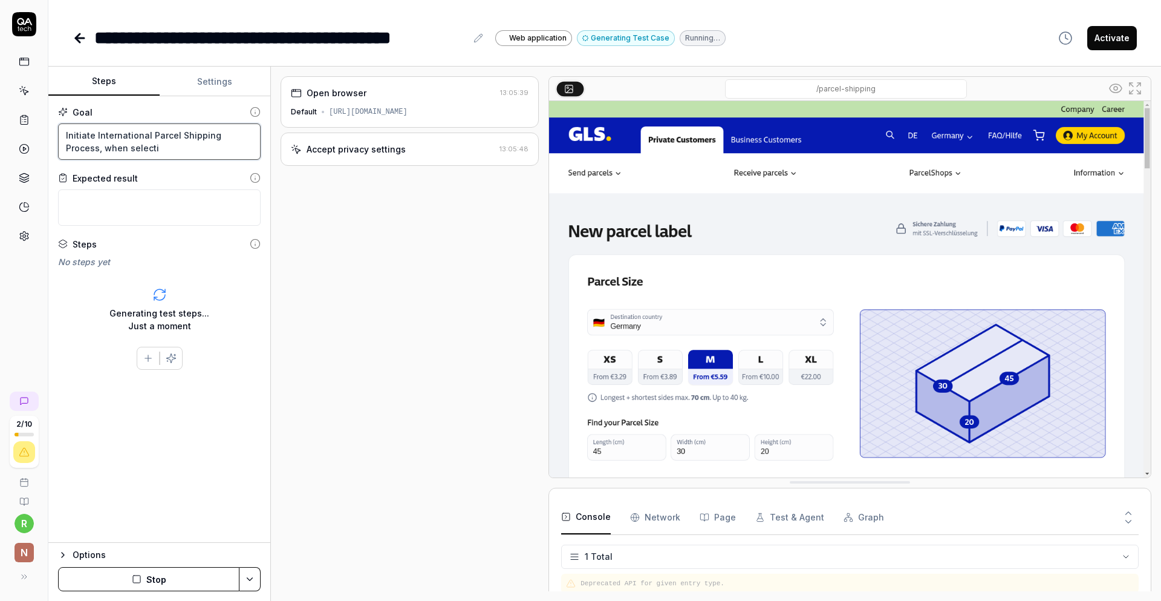
type textarea "*"
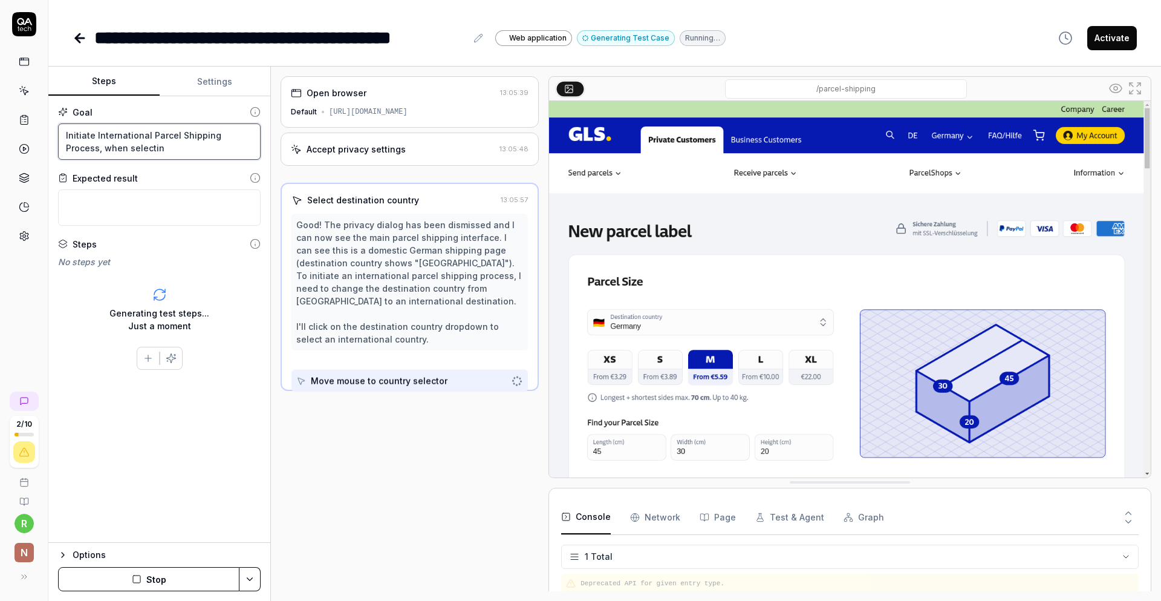
type textarea "Initiate International Parcel Shipping Process, when selecting"
type textarea "*"
type textarea "Initiate International Parcel Shipping Process, when selecting"
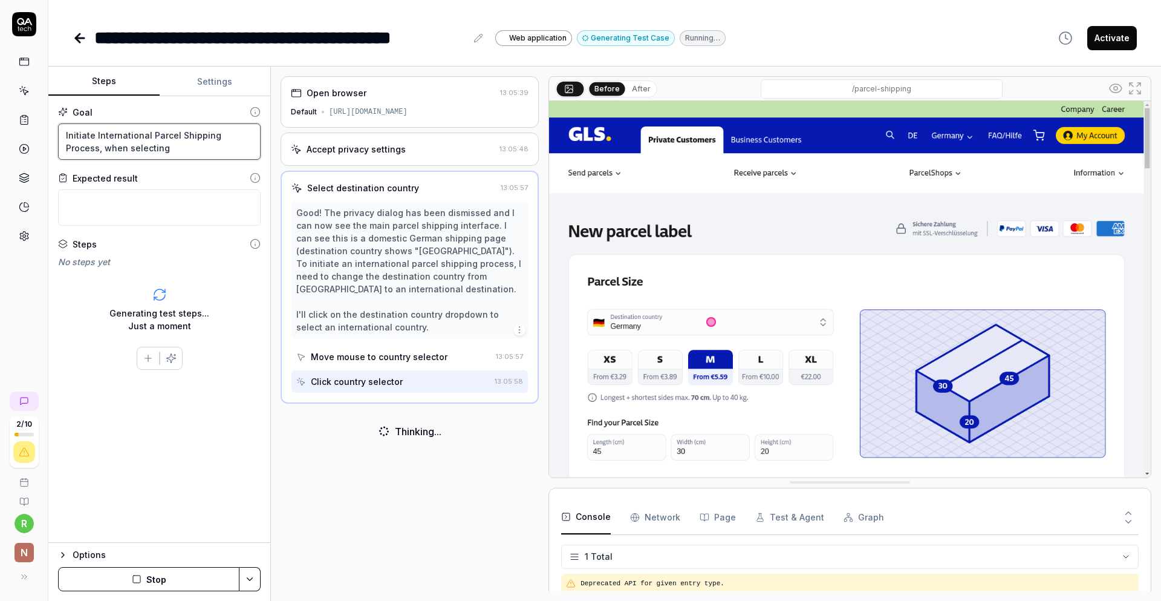
type textarea "*"
type textarea "Initiate International Parcel Shipping Process, when selecting c"
type textarea "*"
type textarea "Initiate International Parcel Shipping Process, when selecting co"
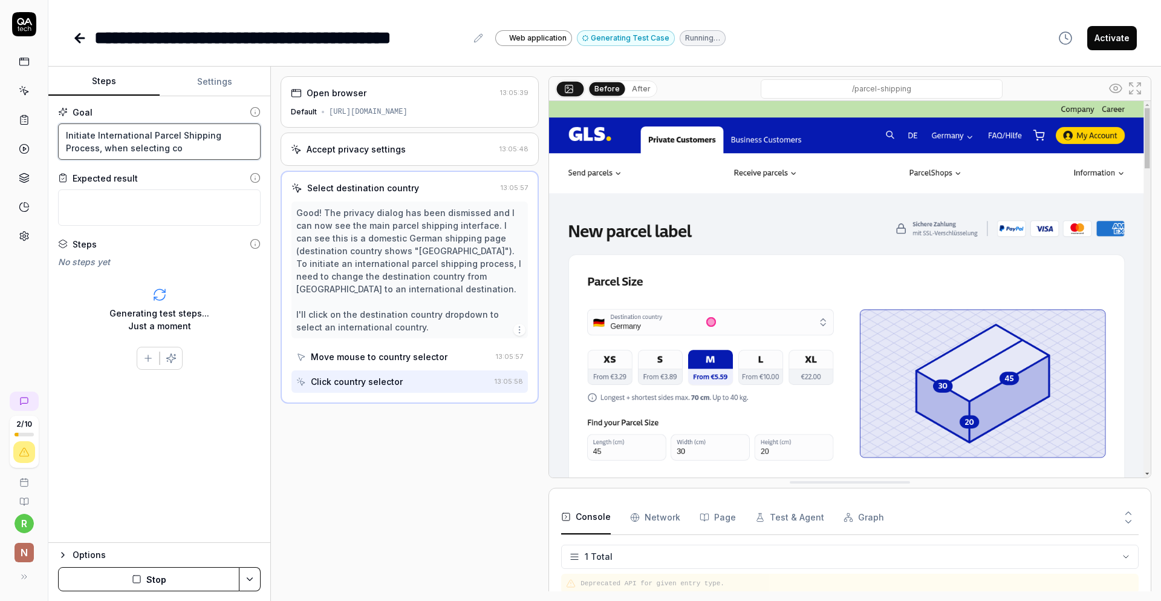
type textarea "*"
type textarea "Initiate International Parcel Shipping Process, when selecting cou"
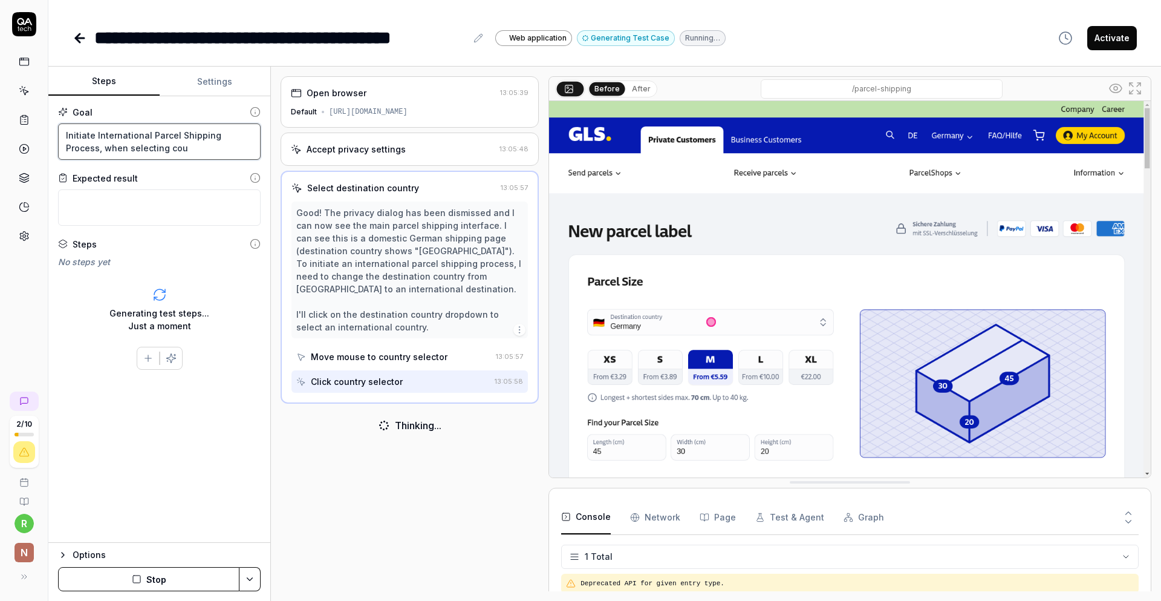
type textarea "*"
type textarea "Initiate International Parcel Shipping Process, when selecting cout"
type textarea "*"
type textarea "Initiate International Parcel Shipping Process, when selecting coutn"
type textarea "*"
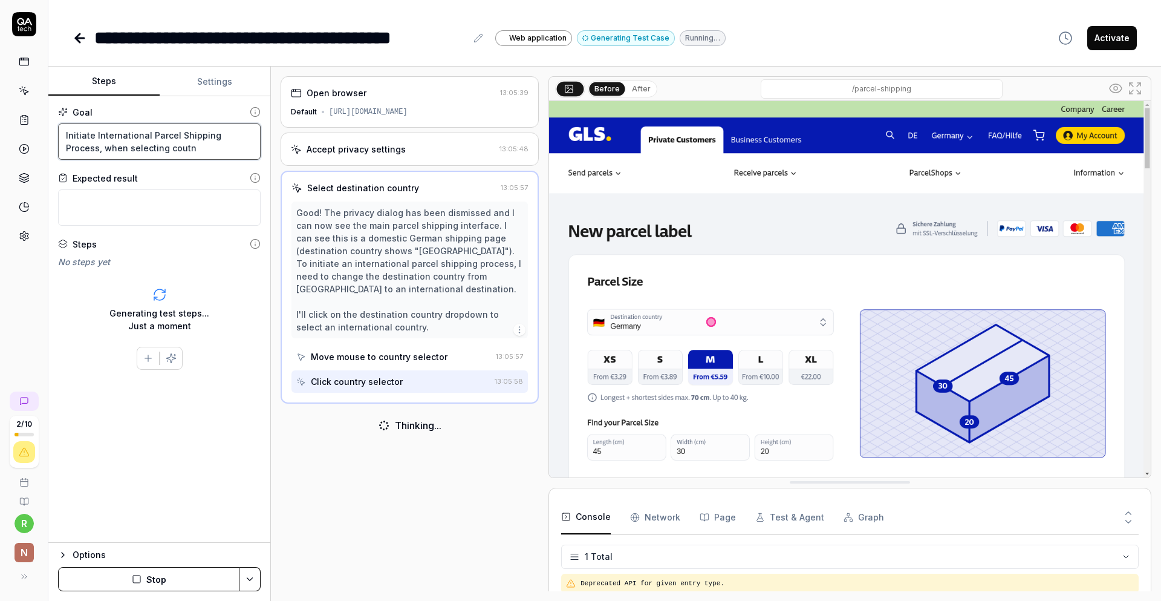
type textarea "Initiate International Parcel Shipping Process, when selecting coutnr"
type textarea "*"
type textarea "Initiate International Parcel Shipping Process, when selecting coutnry"
type textarea "*"
type textarea "Initiate International Parcel Shipping Process, when selecting coutnry"
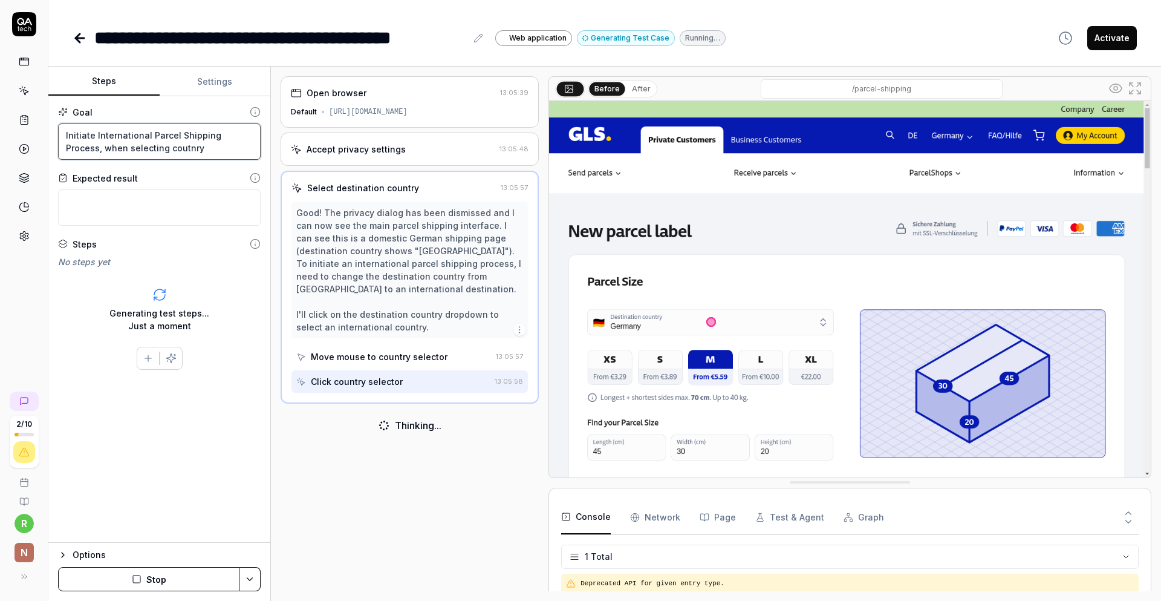
type textarea "*"
type textarea "Initiate International Parcel Shipping Process, when selecting coutnry f"
type textarea "*"
type textarea "Initiate International Parcel Shipping Process, when selecting coutnry fr"
type textarea "*"
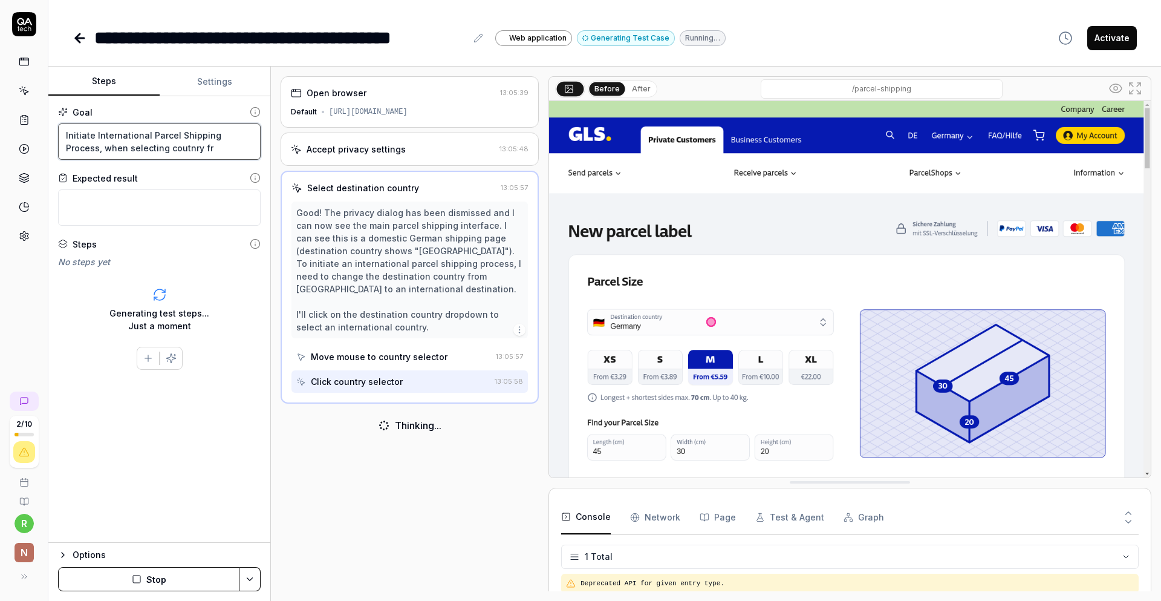
type textarea "Initiate International Parcel Shipping Process, when selecting coutnry fro"
type textarea "*"
type textarea "Initiate International Parcel Shipping Process, when selecting coutnry from"
type textarea "*"
type textarea "Initiate International Parcel Shipping Process, when selecting coutnry fro"
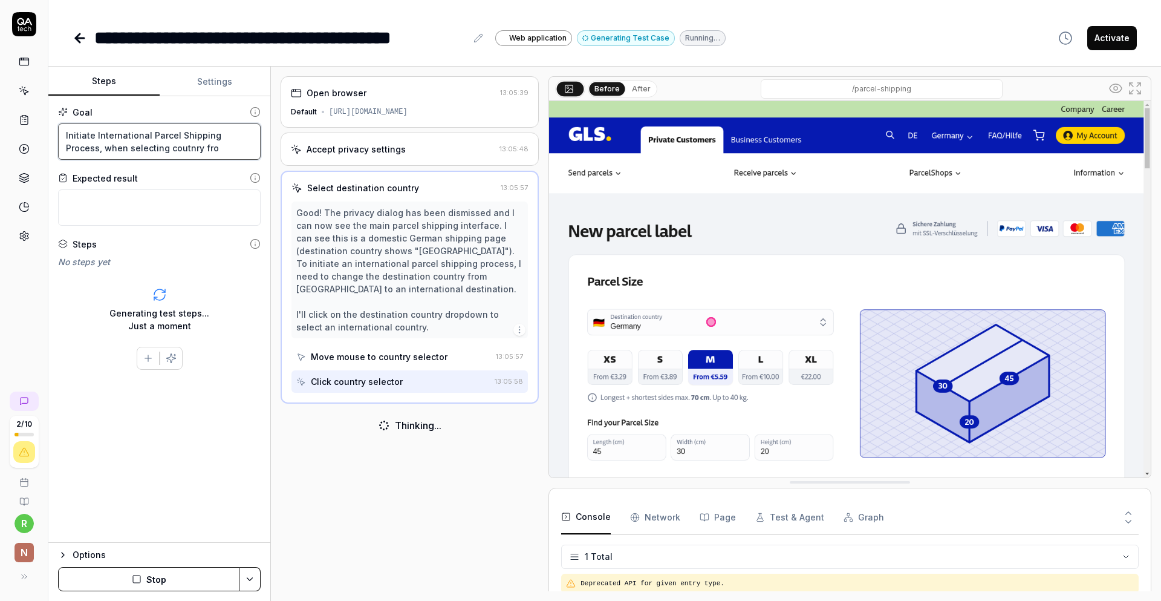
type textarea "*"
type textarea "Initiate International Parcel Shipping Process, when selecting coutnry fr"
type textarea "*"
type textarea "Initiate International Parcel Shipping Process, when selecting coutnry f"
type textarea "*"
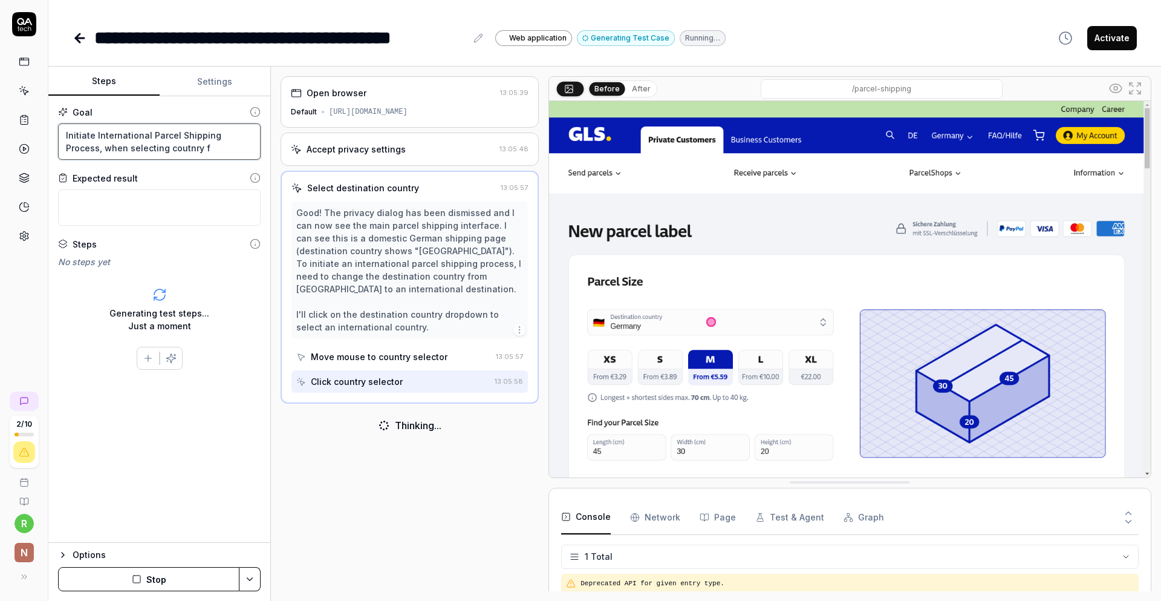
type textarea "Initiate International Parcel Shipping Process, when selecting coutnry"
type textarea "*"
type textarea "Initiate International Parcel Shipping Process, when selecting coutnry"
type textarea "*"
type textarea "Initiate International Parcel Shipping Process, when selecting coutnr"
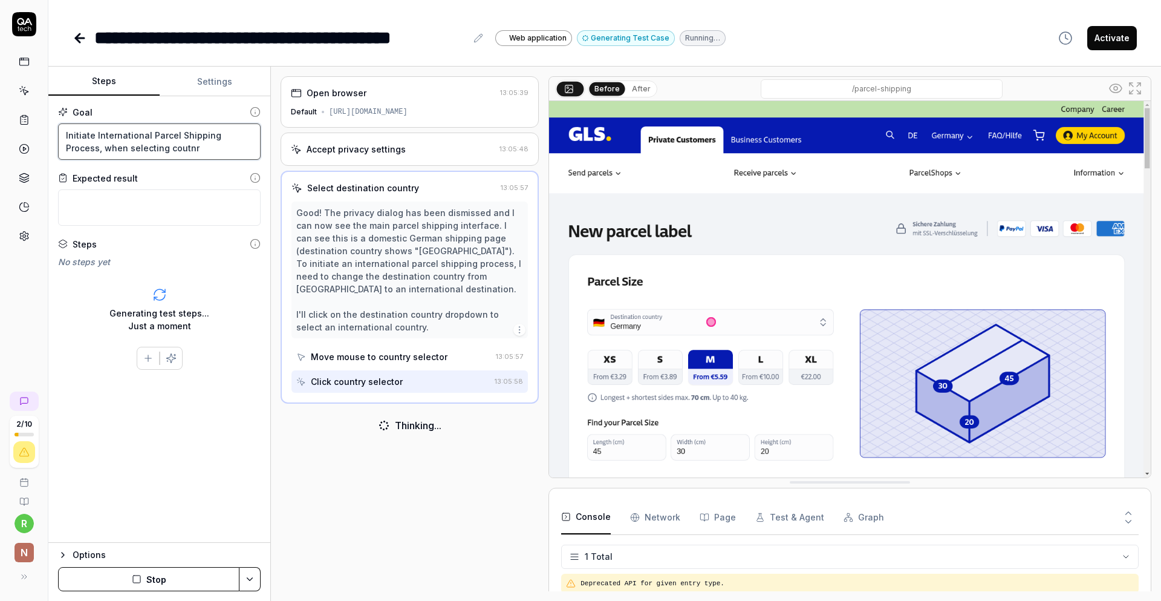
type textarea "*"
type textarea "Initiate International Parcel Shipping Process, when selecting coutn"
type textarea "*"
type textarea "Initiate International Parcel Shipping Process, when selecting cout"
type textarea "*"
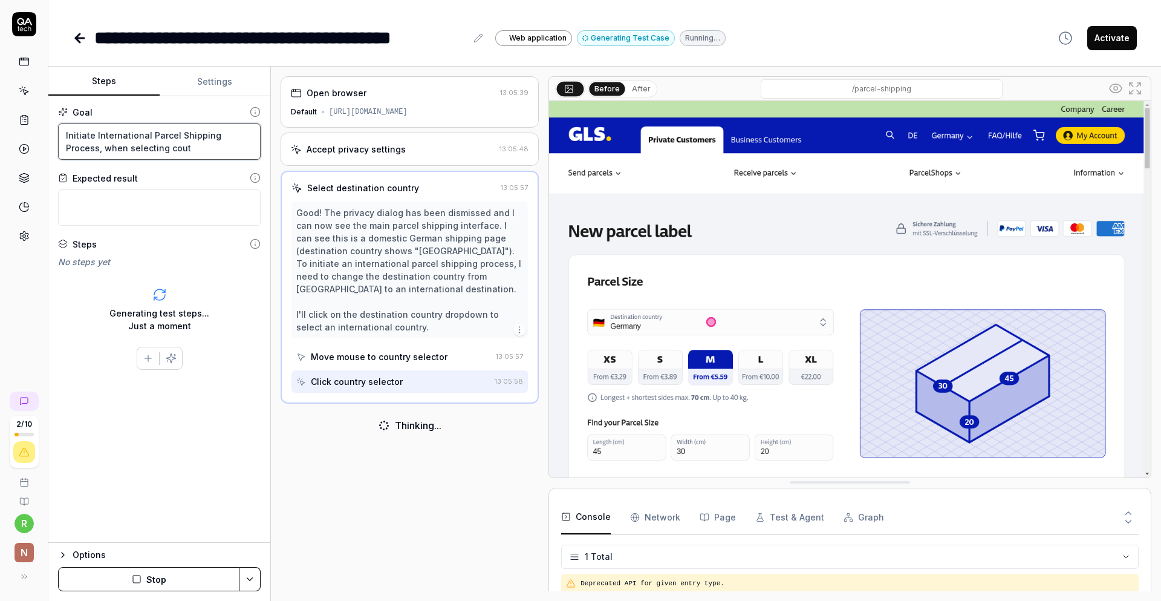
type textarea "Initiate International Parcel Shipping Process, when selecting cou"
type textarea "*"
type textarea "Initiate International Parcel Shipping Process, when selecting coun"
type textarea "*"
type textarea "Initiate International Parcel Shipping Process, when selecting count"
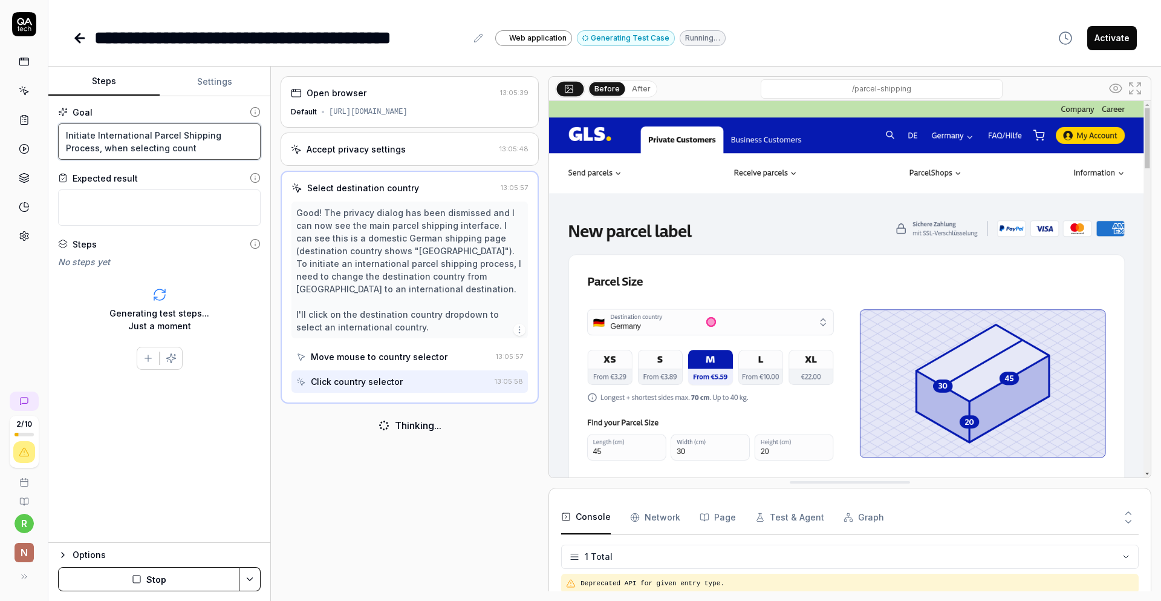
type textarea "*"
type textarea "Initiate International Parcel Shipping Process, when selecting countr"
type textarea "*"
type textarea "Initiate International Parcel Shipping Process, when selecting country"
type textarea "*"
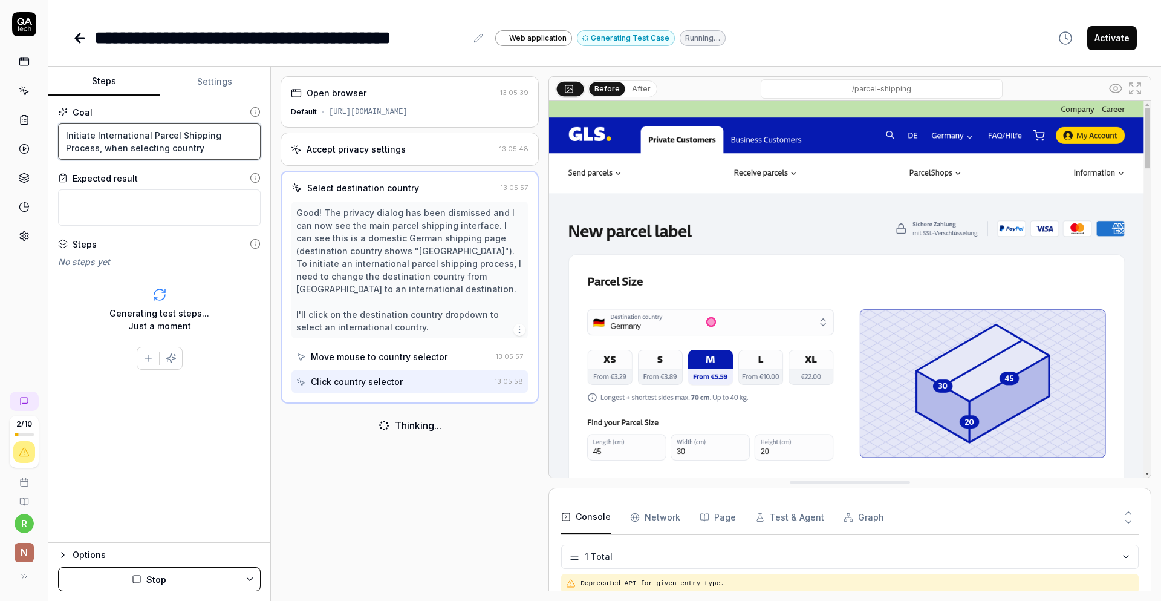
type textarea "Initiate International Parcel Shipping Process, when selecting country"
type textarea "*"
type textarea "Initiate International Parcel Shipping Process, when selecting country f"
type textarea "*"
type textarea "Initiate International Parcel Shipping Process, when selecting country fro"
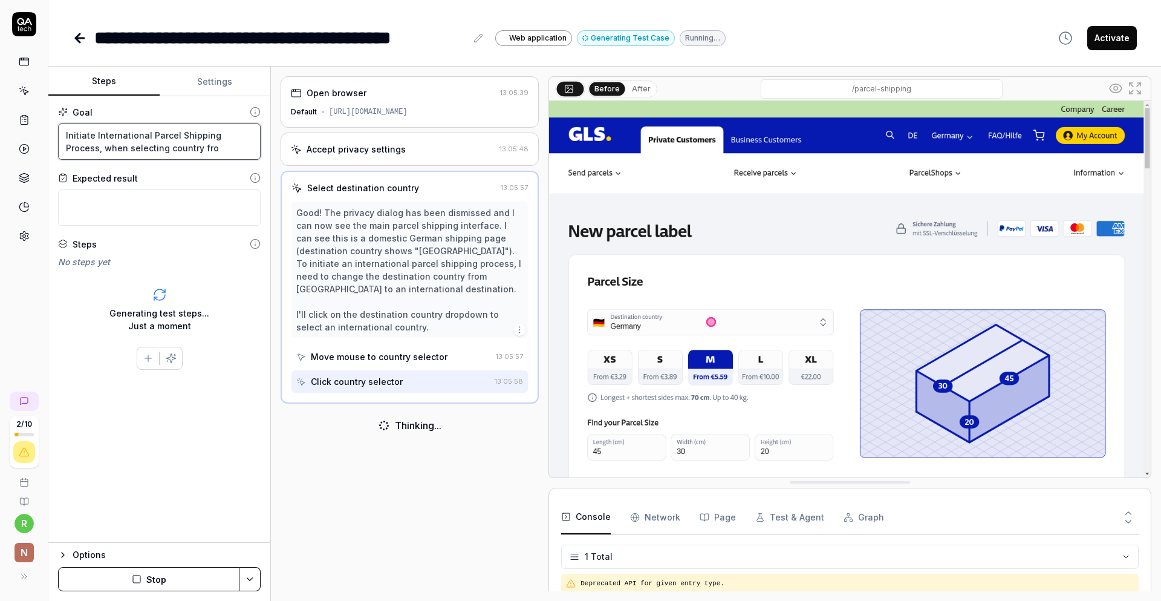
type textarea "*"
type textarea "Initiate International Parcel Shipping Process, when selecting country from"
type textarea "*"
type textarea "Initiate International Parcel Shipping Process, when selecting country from"
type textarea "*"
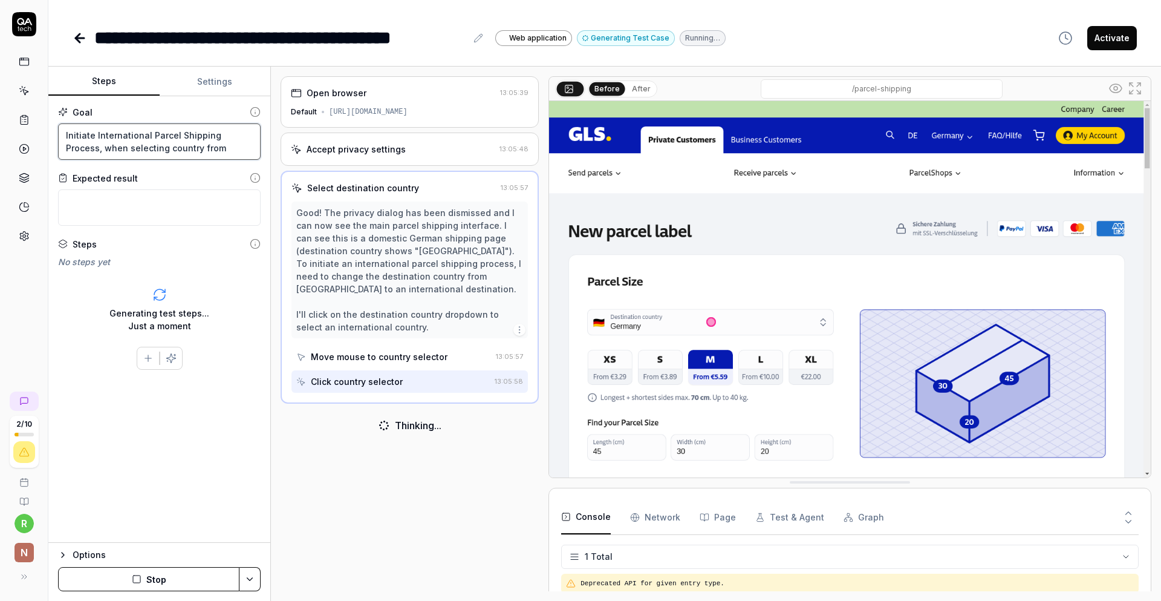
type textarea "Initiate International Parcel Shipping Process, when selecting country from d"
type textarea "*"
type textarea "Initiate International Parcel Shipping Process, when selecting country from dr"
type textarea "*"
type textarea "Initiate International Parcel Shipping Process, when selecting country from dro"
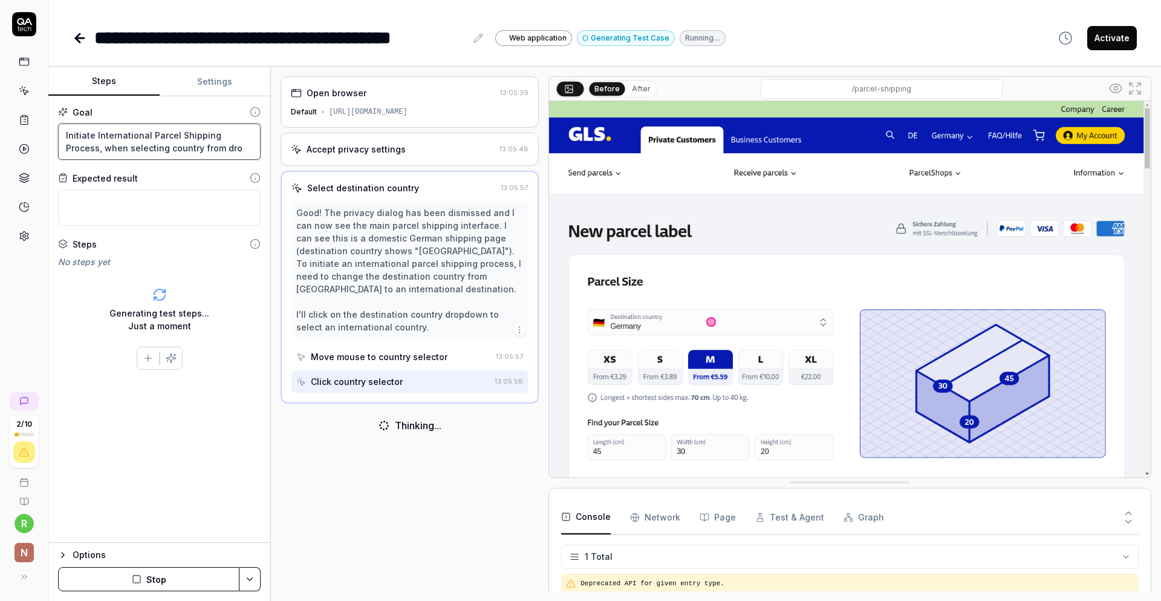
type textarea "*"
type textarea "Initiate International Parcel Shipping Process, when selecting country from drop"
type textarea "*"
type textarea "Initiate International Parcel Shipping Process, when selecting country from drop"
type textarea "*"
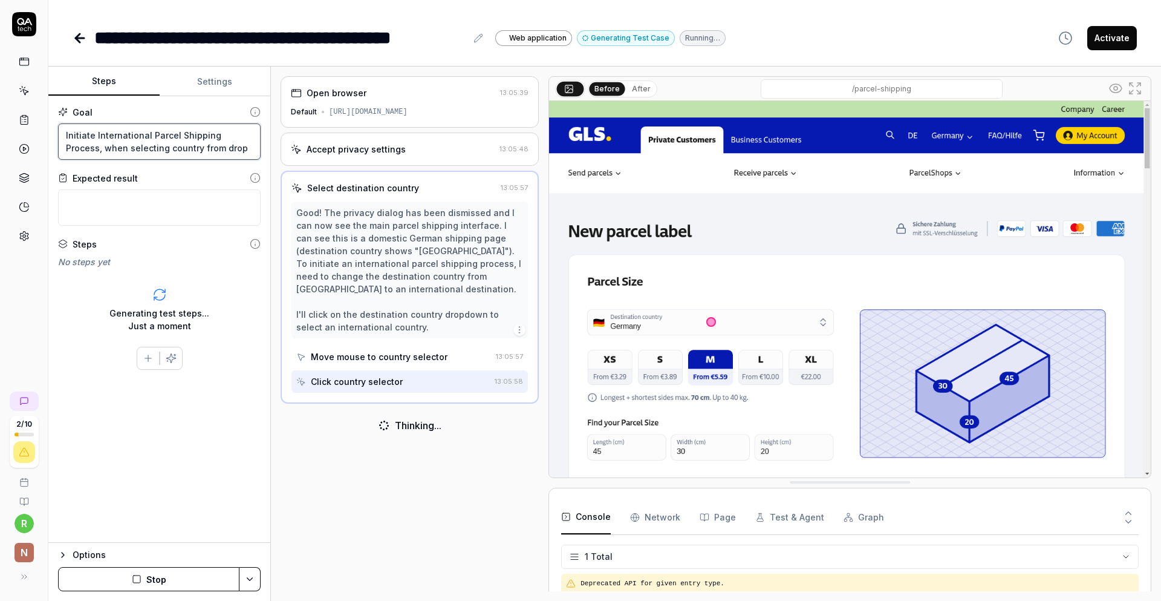
type textarea "Initiate International Parcel Shipping Process, when selecting country from dro…"
type textarea "*"
type textarea "Initiate International Parcel Shipping Process, when selecting country from dro…"
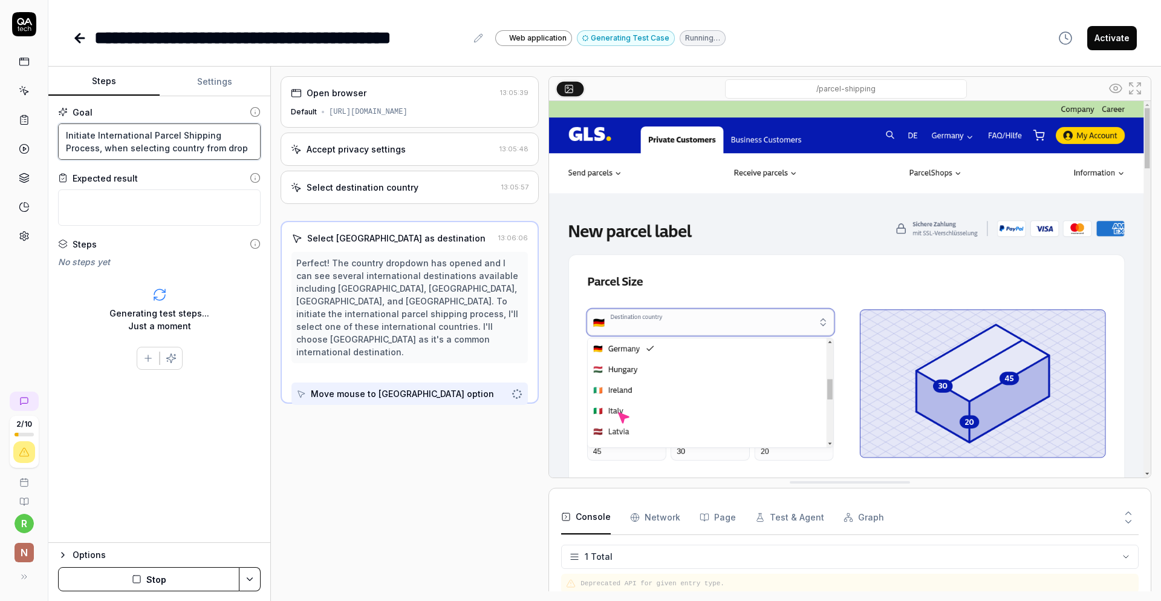
type textarea "*"
type textarea "Initiate International Parcel Shipping Process, when selecting country from dro…"
type textarea "*"
type textarea "Initiate International Parcel Shipping Process, when selecting country from dro…"
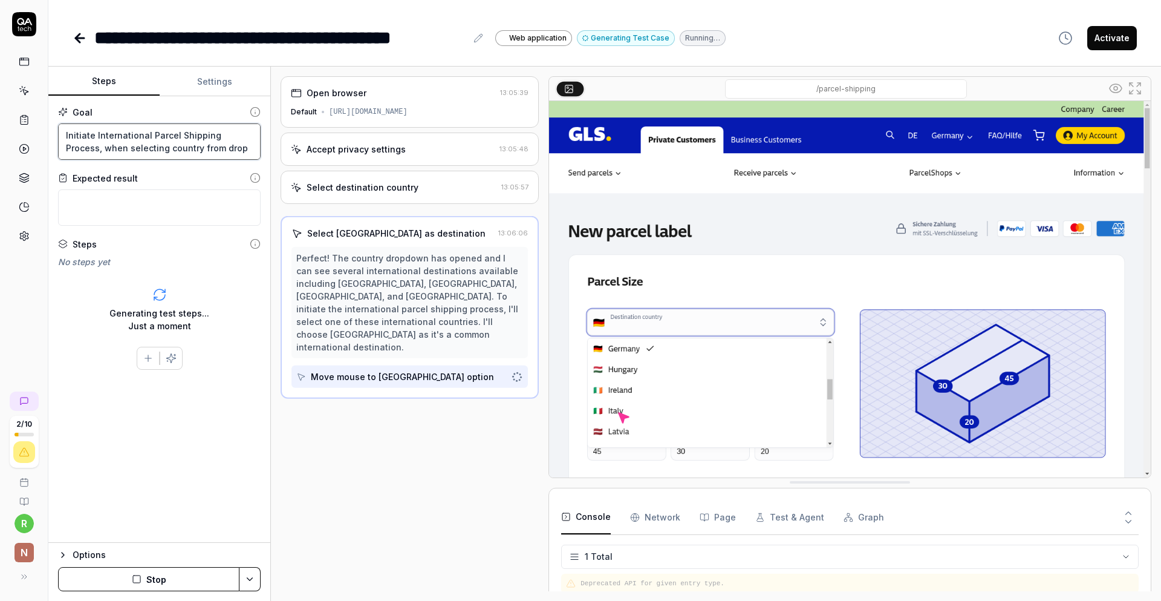
type textarea "*"
type textarea "Initiate International Parcel Shipping Process, when selecting country from dro…"
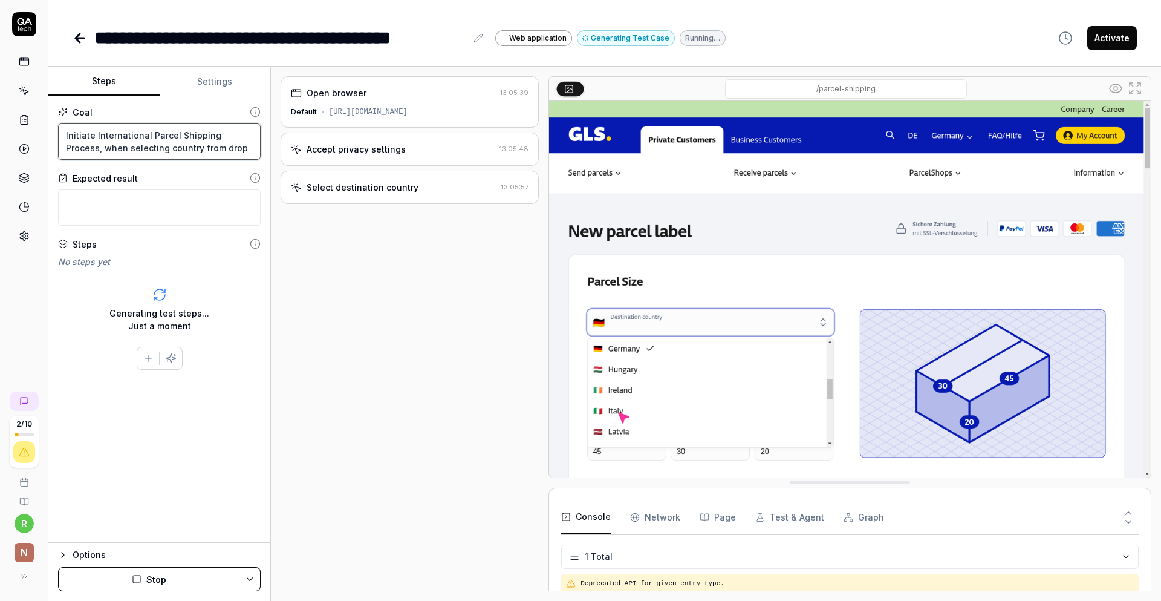
type textarea "*"
type textarea "Initiate International Parcel Shipping Process, when selecting country from dro…"
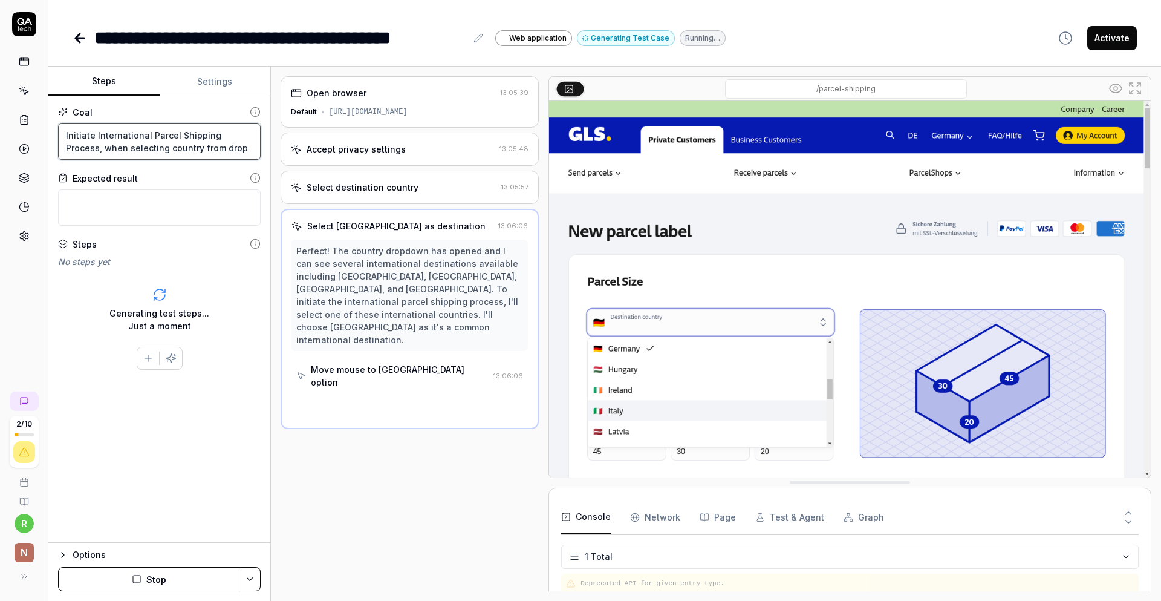
type textarea "*"
type textarea "Initiate International Parcel Shipping Process, when selecting country from dro…"
type textarea "*"
type textarea "Initiate International Parcel Shipping Process, when selecting country from dro…"
type textarea "*"
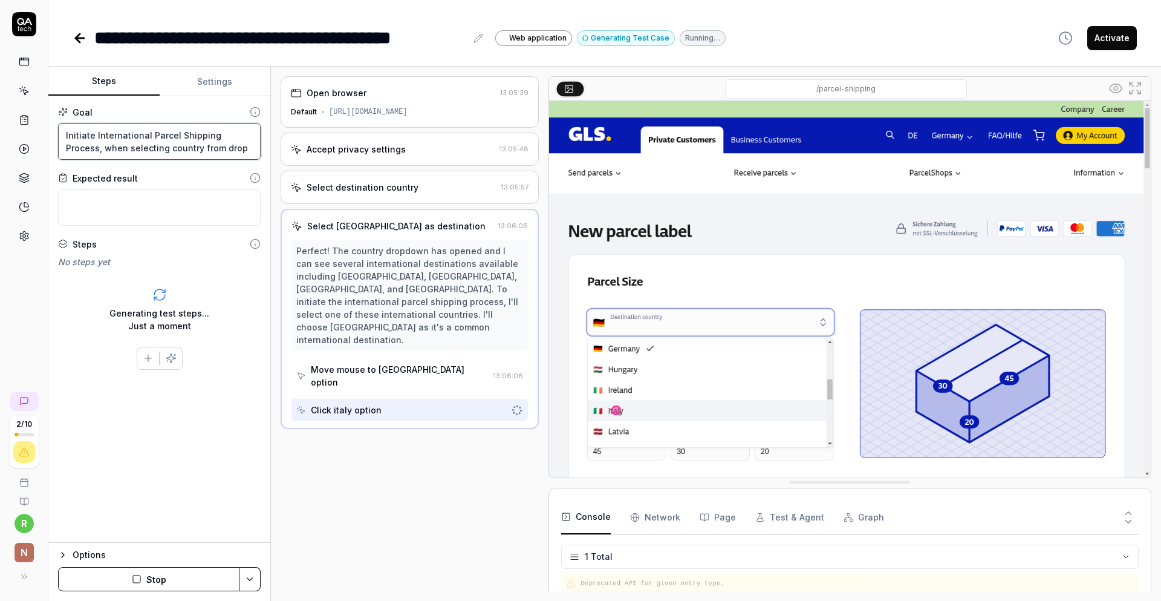
type textarea "Initiate International Parcel Shipping Process, when selecting country from dro…"
type textarea "*"
type textarea "Initiate International Parcel Shipping Process, when selecting country from drop"
type textarea "*"
type textarea "Initiate International Parcel Shipping Process, when selecting country from dro…"
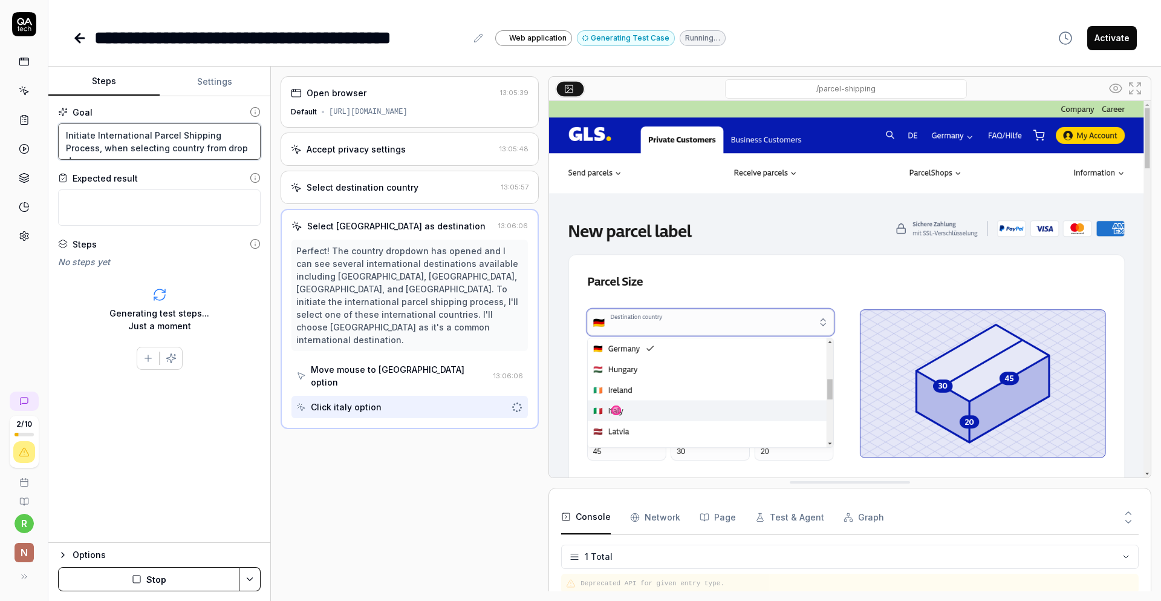
type textarea "*"
type textarea "Initiate International Parcel Shipping Process, when selecting country from dro…"
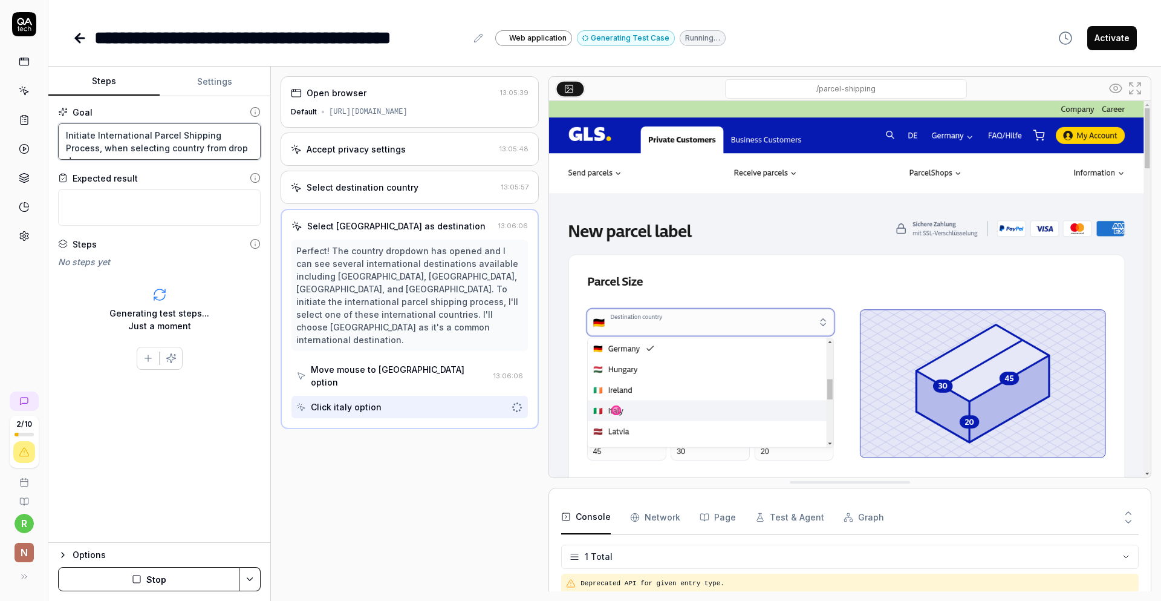
type textarea "*"
type textarea "Initiate International Parcel Shipping Process, when selecting country from dro…"
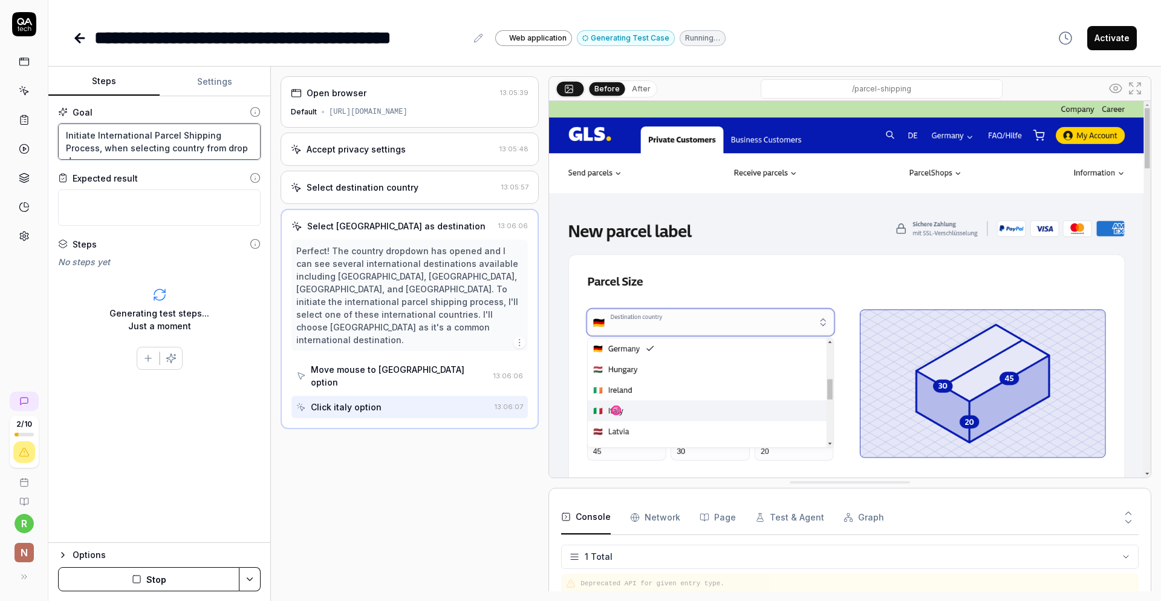
type textarea "*"
type textarea "Initiate International Parcel Shipping Process, when selecting country from dro…"
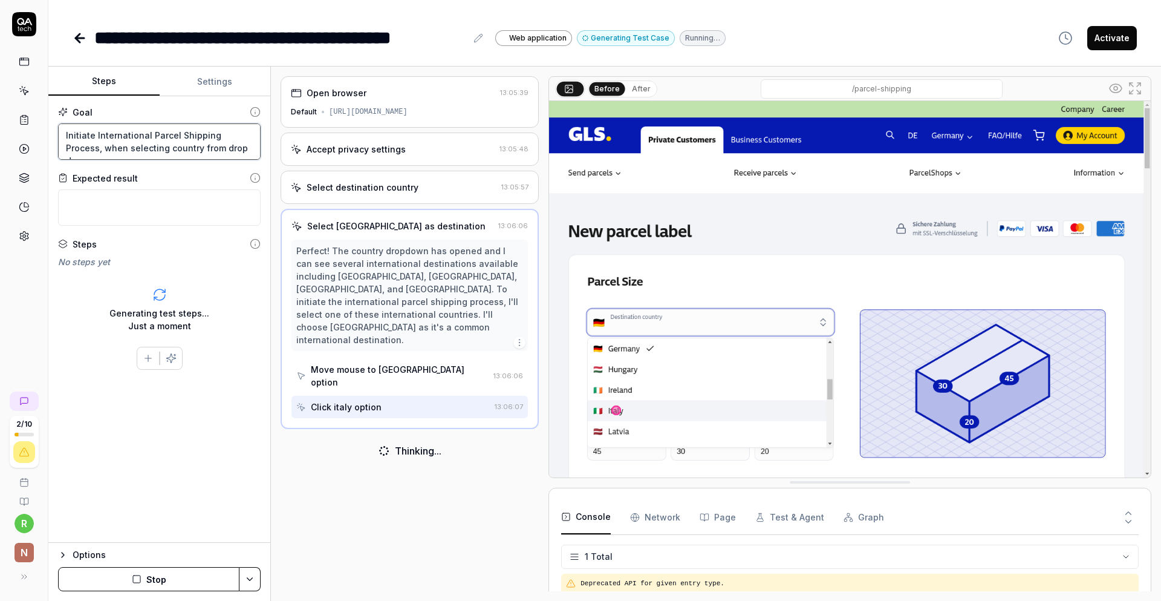
type textarea "*"
type textarea "Initiate International Parcel Shipping Process, when selecting country from dro…"
type textarea "*"
type textarea "Initiate International Parcel Shipping Process, when selecting country from dro…"
type textarea "*"
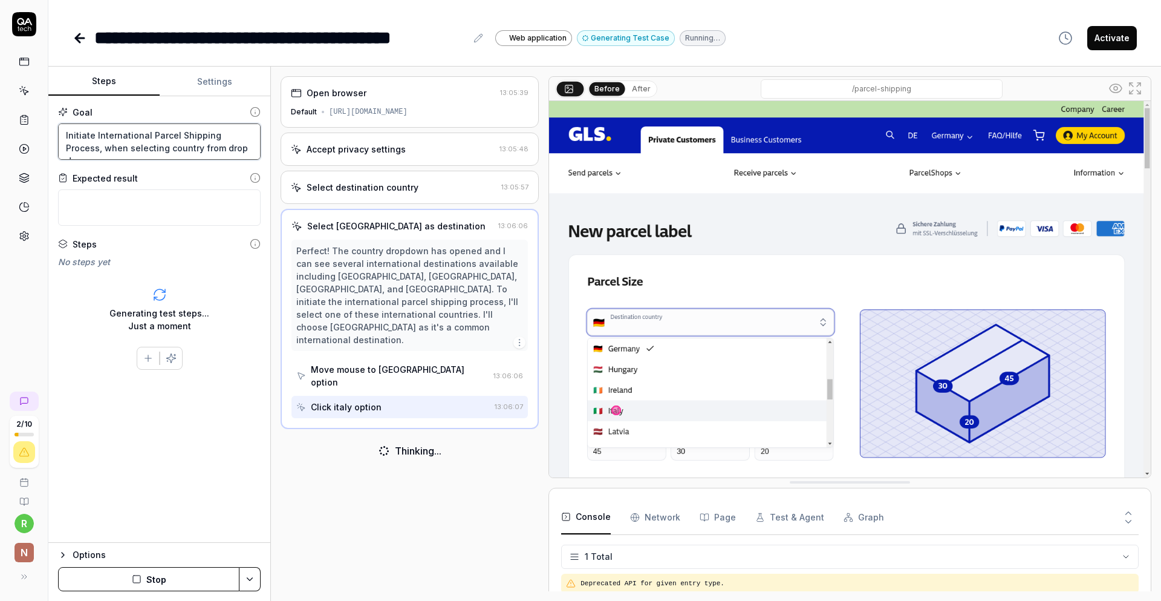
type textarea "Initiate International Parcel Shipping Process, when selecting country from dro…"
type textarea "*"
type textarea "Initiate International Parcel Shipping Process, when selecting country from dro…"
type textarea "*"
type textarea "Initiate International Parcel Shipping Process, when selecting country from dro…"
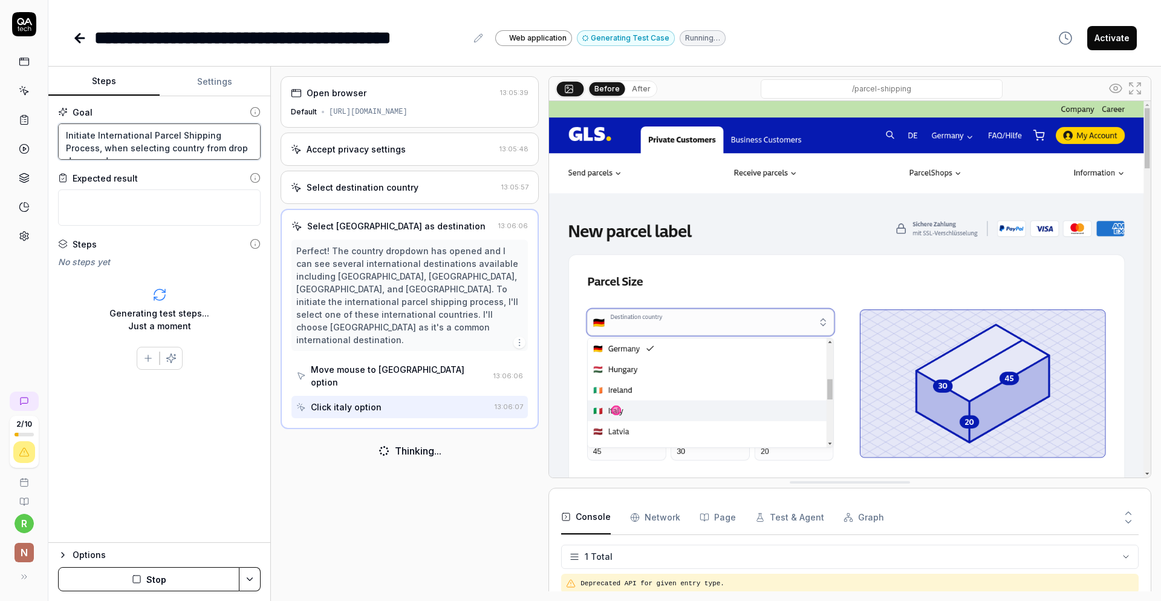
type textarea "*"
type textarea "Initiate International Parcel Shipping Process, when selecting country from dro…"
type textarea "*"
type textarea "Initiate International Parcel Shipping Process, when selecting country from dro…"
type textarea "*"
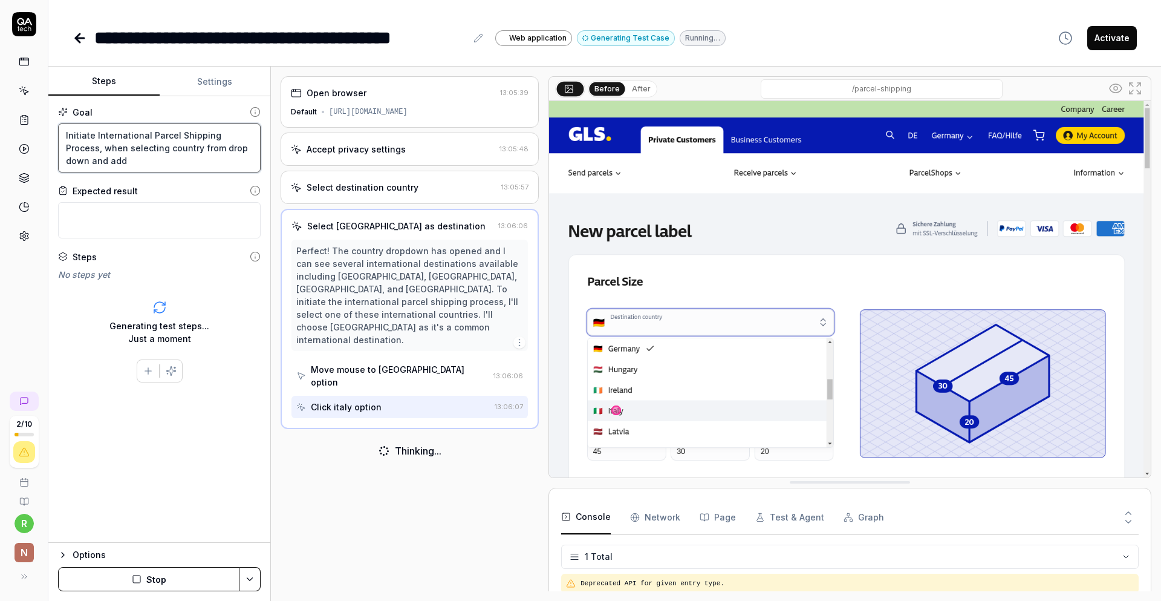
type textarea "Initiate International Parcel Shipping Process, when selecting country from dro…"
type textarea "*"
type textarea "Initiate International Parcel Shipping Process, when selecting country from dro…"
type textarea "*"
type textarea "Initiate International Parcel Shipping Process, when selecting country from dro…"
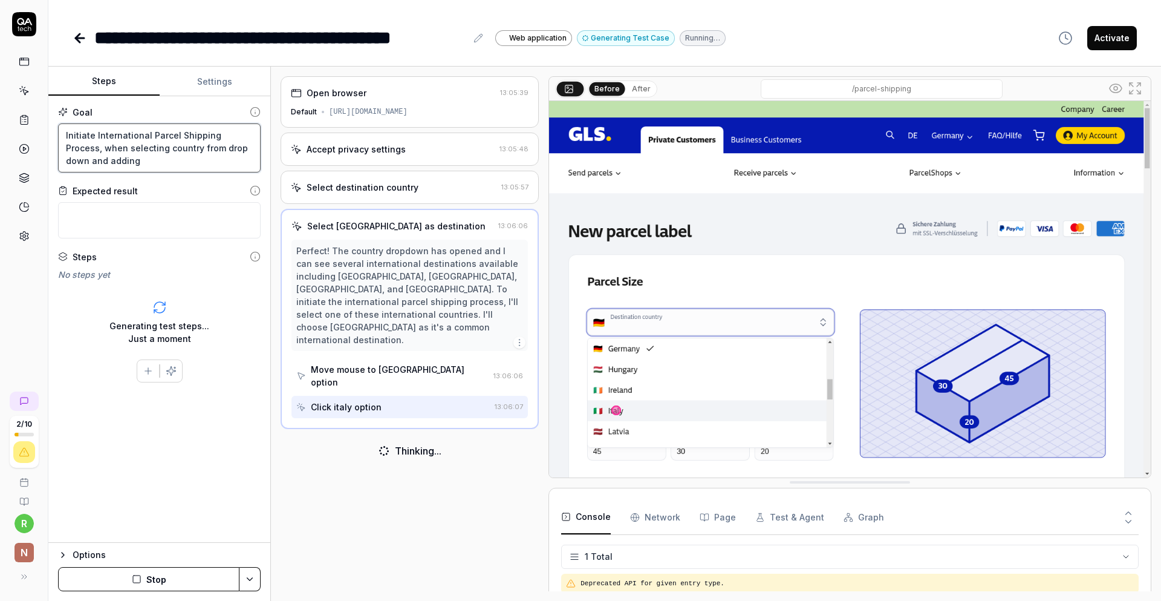
type textarea "*"
type textarea "Initiate International Parcel Shipping Process, when selecting country from dro…"
type textarea "*"
type textarea "Initiate International Parcel Shipping Process, when selecting country from dro…"
type textarea "*"
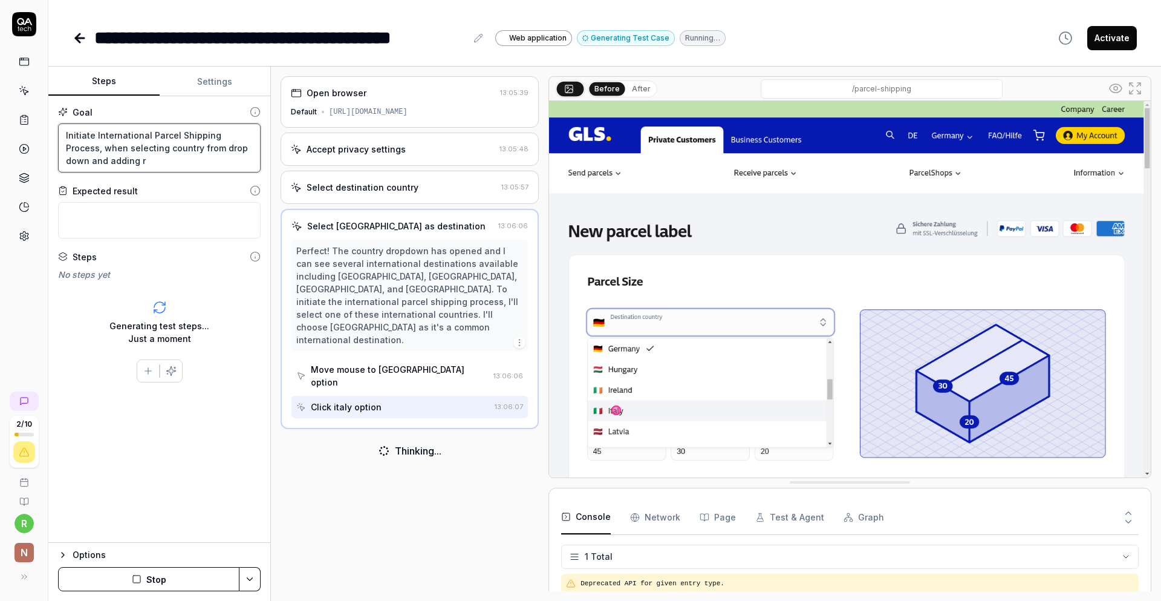
type textarea "Initiate International Parcel Shipping Process, when selecting country from dro…"
type textarea "*"
type textarea "Initiate International Parcel Shipping Process, when selecting country from dro…"
type textarea "*"
type textarea "Initiate International Parcel Shipping Process, when selecting country from dro…"
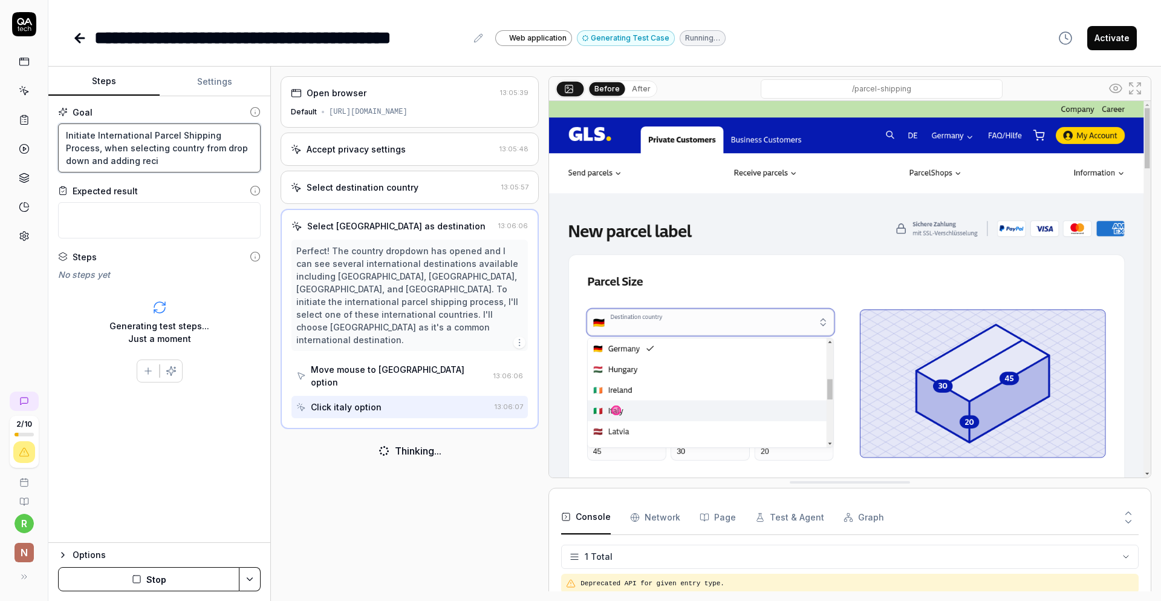
type textarea "*"
type textarea "Initiate International Parcel Shipping Process, when selecting country from dro…"
type textarea "*"
type textarea "Initiate International Parcel Shipping Process, when selecting country from dro…"
type textarea "*"
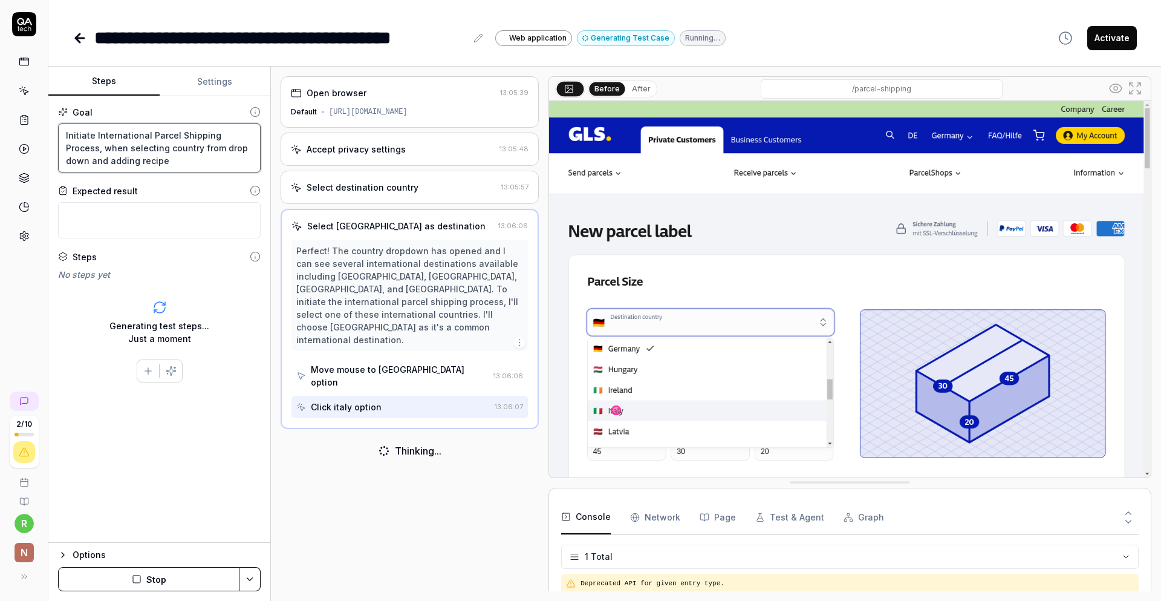
type textarea "Initiate International Parcel Shipping Process, when selecting country from dro…"
type textarea "*"
type textarea "Initiate International Parcel Shipping Process, when selecting country from dro…"
type textarea "*"
type textarea "Initiate International Parcel Shipping Process, when selecting country from dro…"
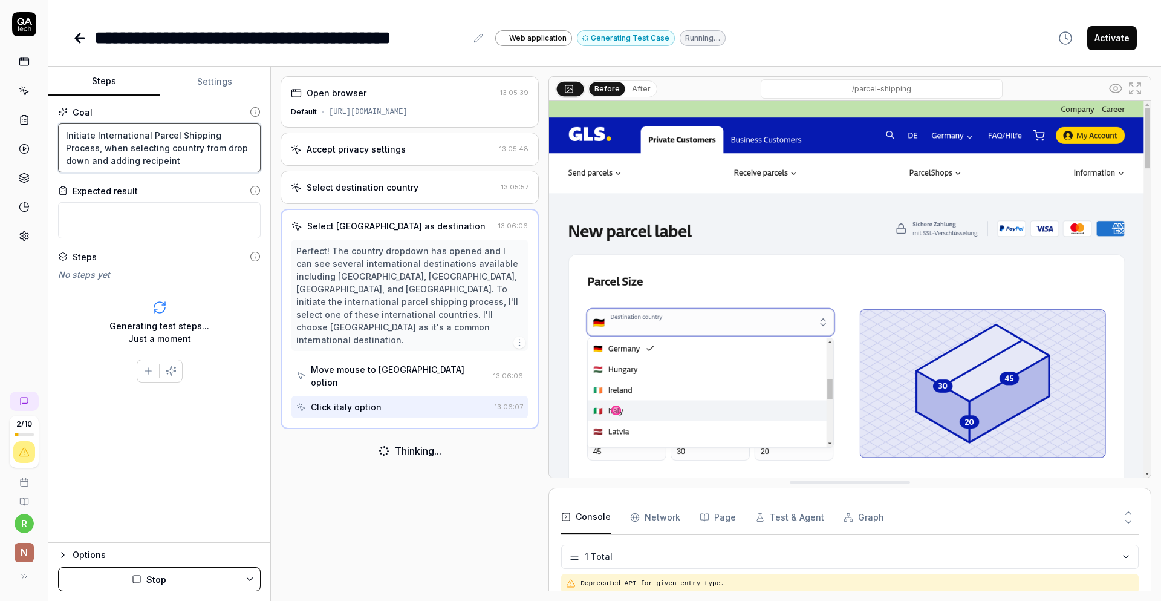
type textarea "*"
type textarea "Initiate International Parcel Shipping Process, when selecting country from dro…"
type textarea "*"
type textarea "Initiate International Parcel Shipping Process, when selecting country from dro…"
type textarea "*"
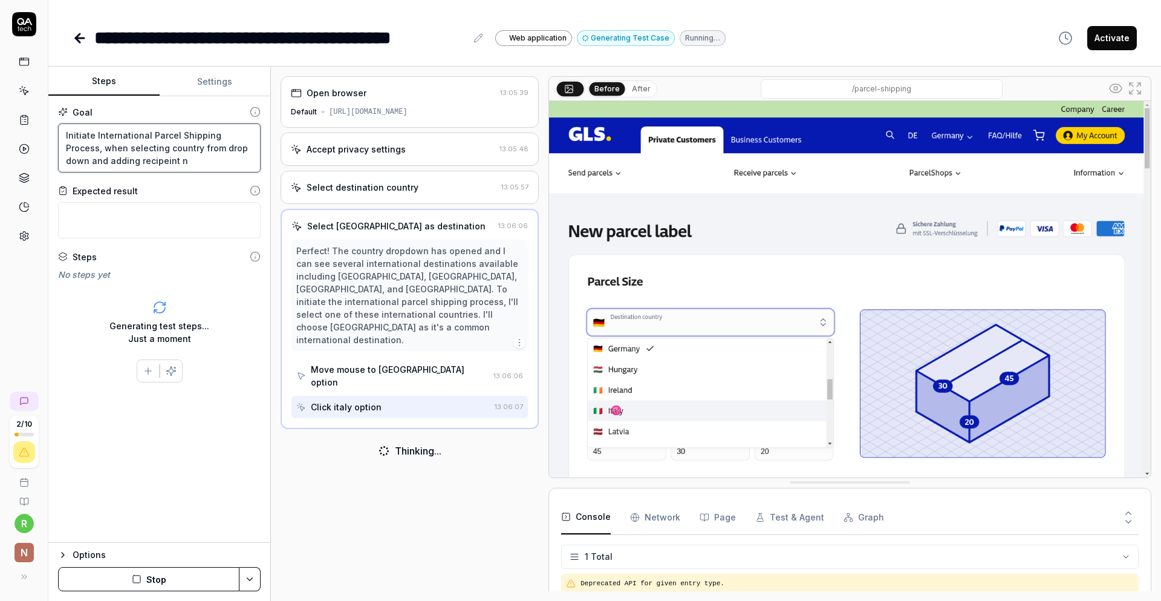
type textarea "Initiate International Parcel Shipping Process, when selecting country from dro…"
type textarea "*"
type textarea "Initiate International Parcel Shipping Process, when selecting country from dro…"
type textarea "*"
type textarea "Initiate International Parcel Shipping Process, when selecting country from dro…"
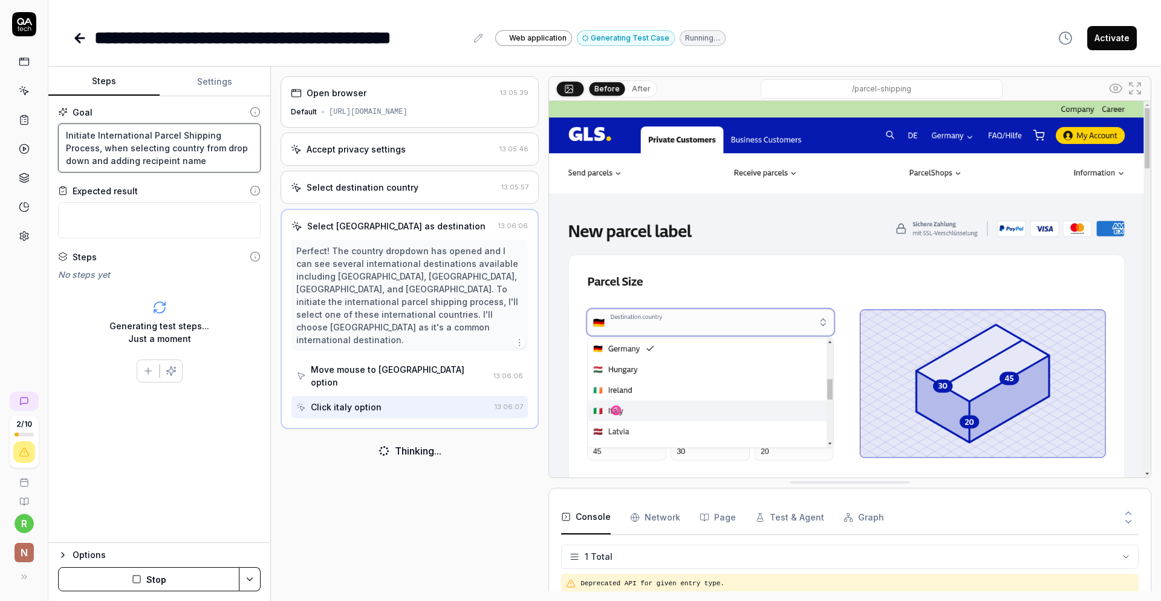
type textarea "*"
type textarea "Initiate International Parcel Shipping Process, when selecting country from dro…"
type textarea "*"
type textarea "Initiate International Parcel Shipping Process, when selecting country from dro…"
type textarea "*"
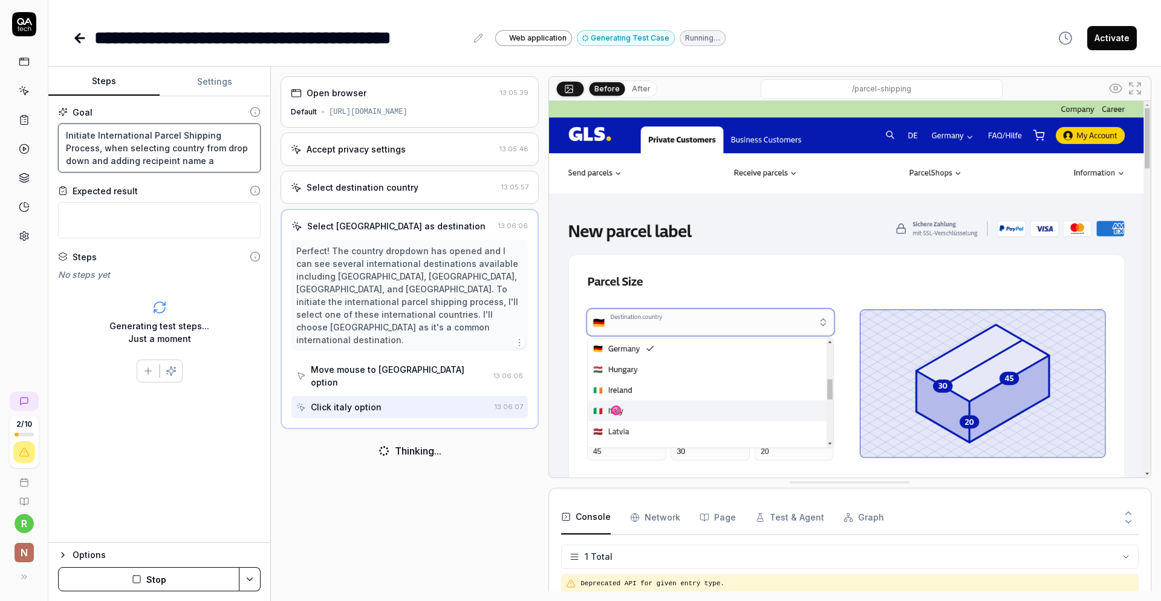
type textarea "Initiate International Parcel Shipping Process, when selecting country from dro…"
type textarea "*"
type textarea "Initiate International Parcel Shipping Process, when selecting country from dro…"
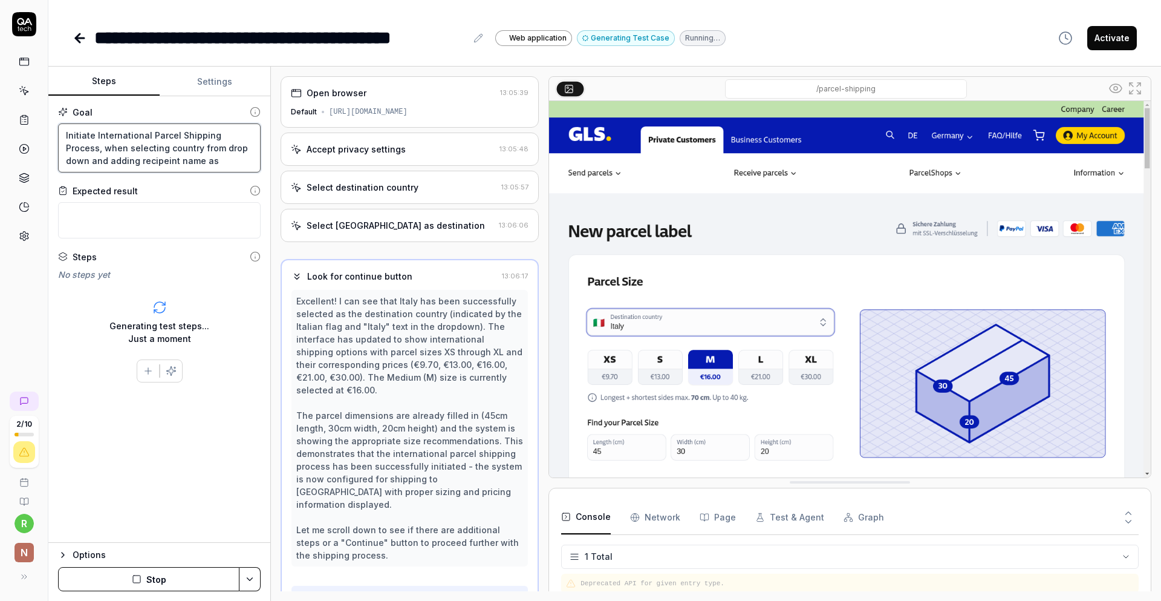
type textarea "*"
type textarea "Initiate International Parcel Shipping Process, when selecting country from dro…"
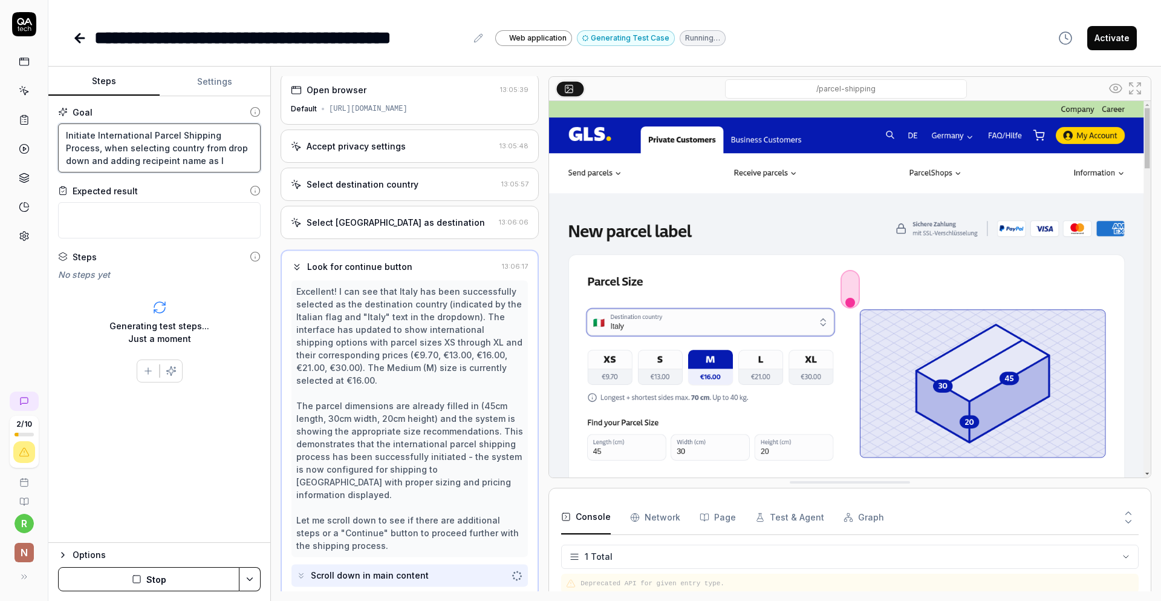
type textarea "*"
type textarea "Initiate International Parcel Shipping Process, when selecting country from dro…"
type textarea "*"
type textarea "Initiate International Parcel Shipping Process, when selecting country from dro…"
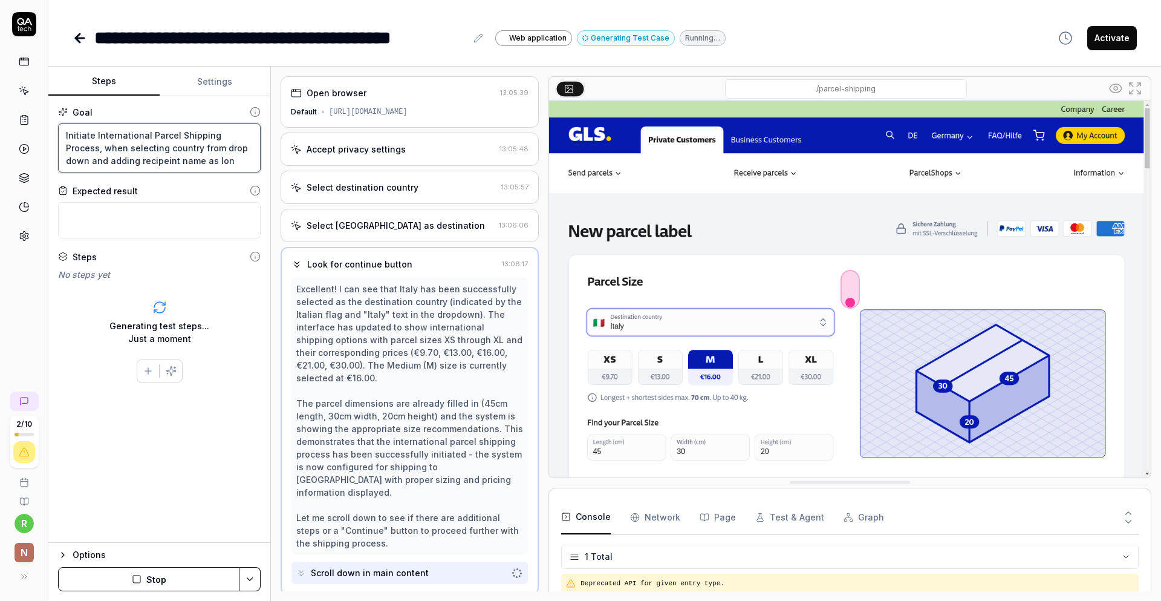
type textarea "*"
type textarea "Initiate International Parcel Shipping Process, when selecting country from dro…"
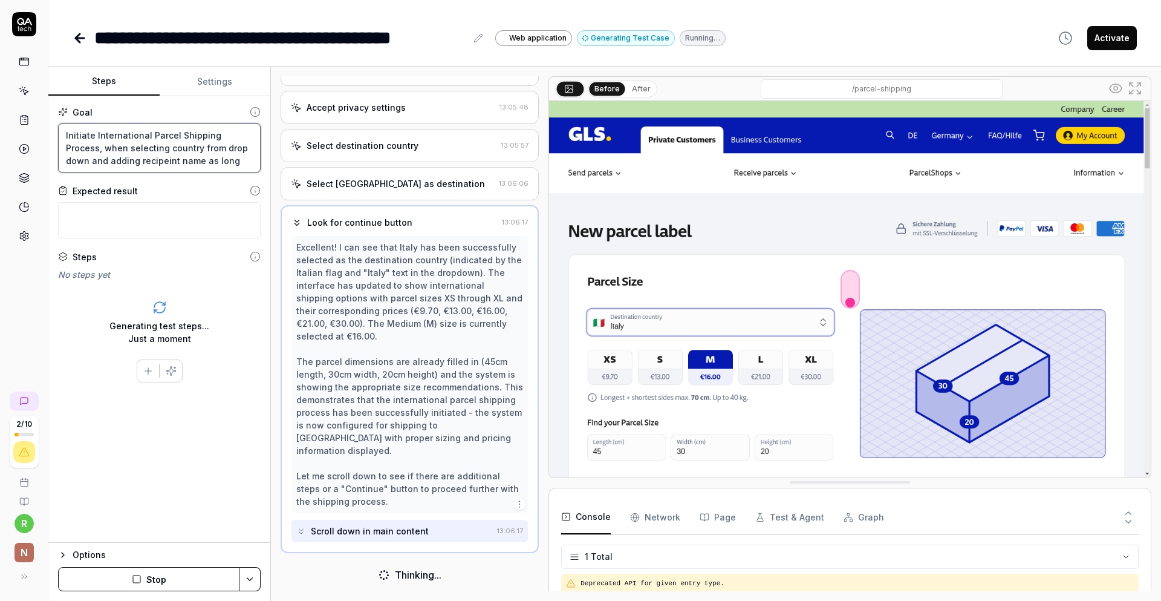
scroll to position [30, 0]
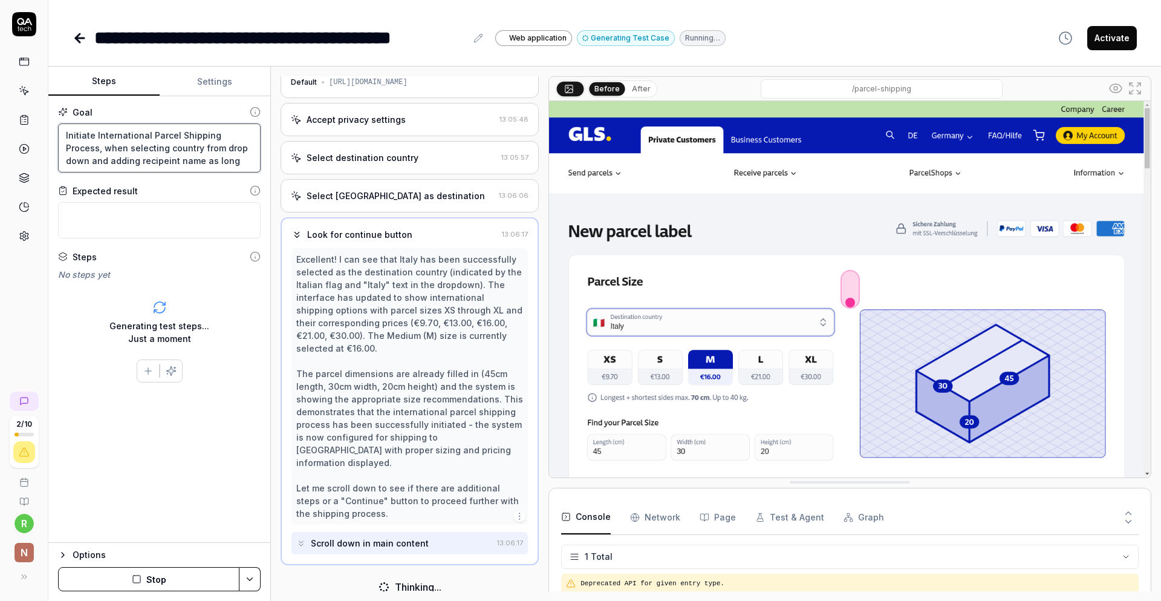
type textarea "*"
type textarea "Initiate International Parcel Shipping Process, when selecting country from dro…"
click at [200, 164] on textarea "Initiate International Parcel Shipping Process, when selecting country from dro…" at bounding box center [159, 147] width 203 height 49
type textarea "*"
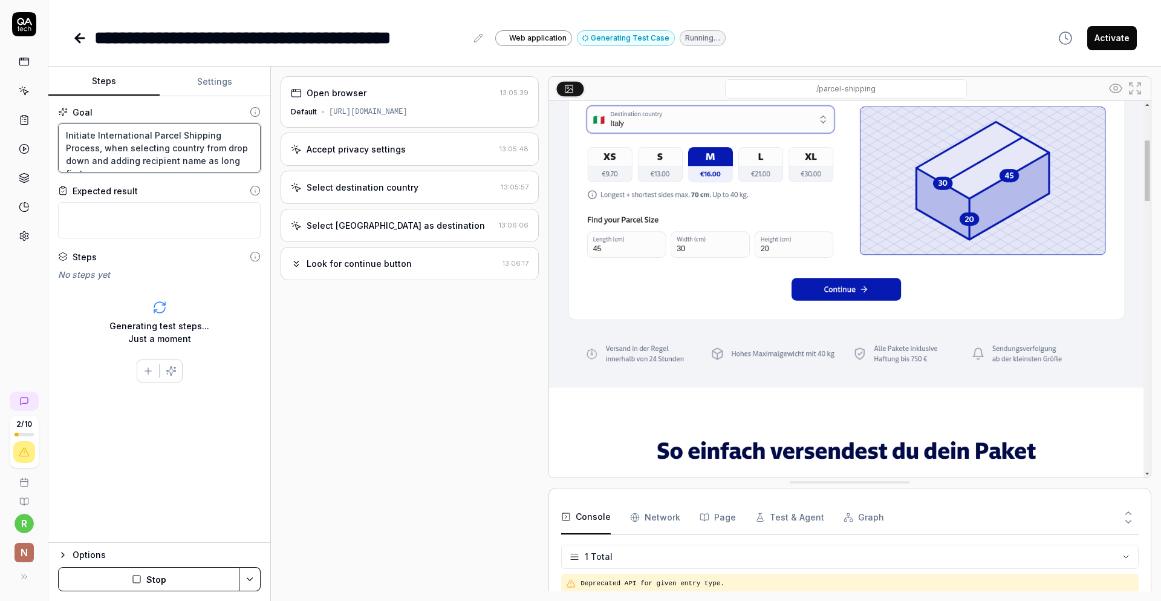
scroll to position [0, 0]
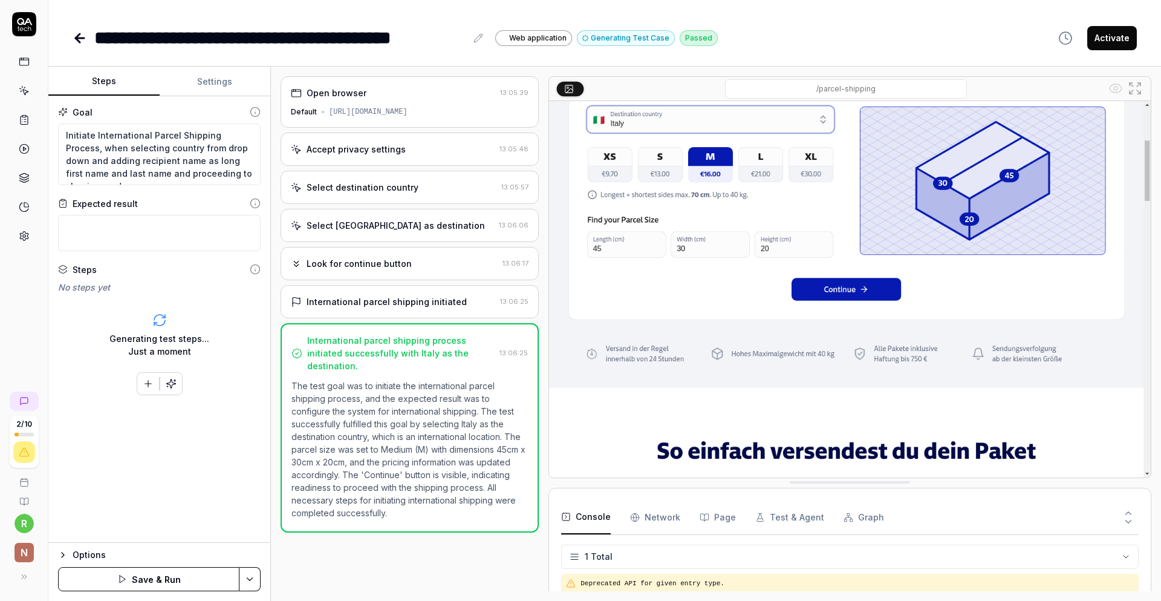
click at [163, 575] on button "Save & Run" at bounding box center [148, 579] width 181 height 24
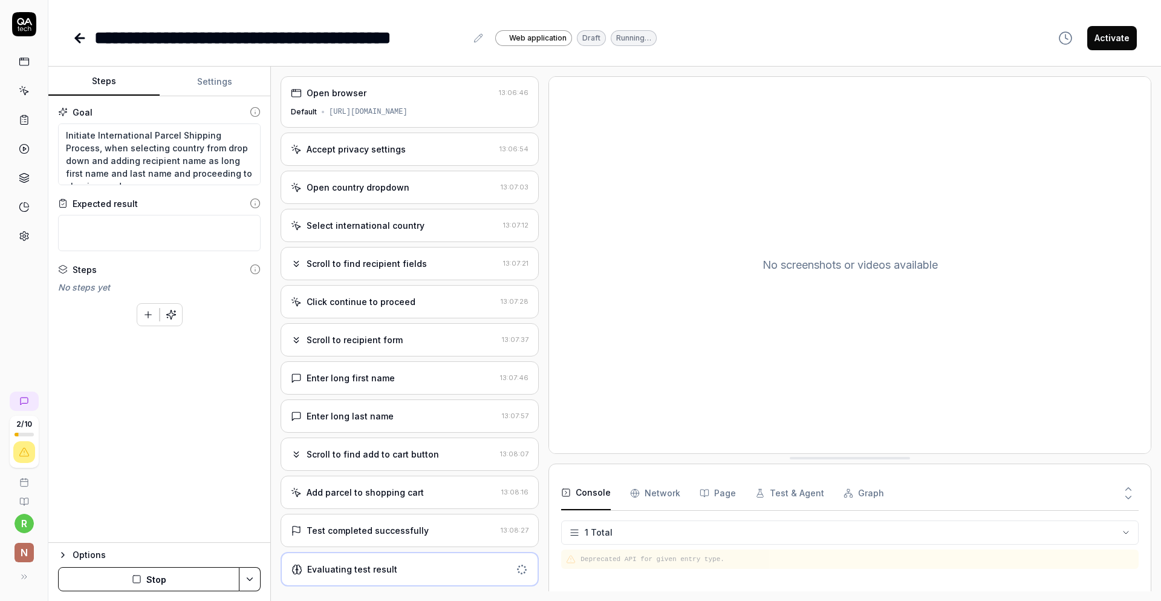
click at [383, 497] on div "Add parcel to shopping cart" at bounding box center [365, 492] width 117 height 13
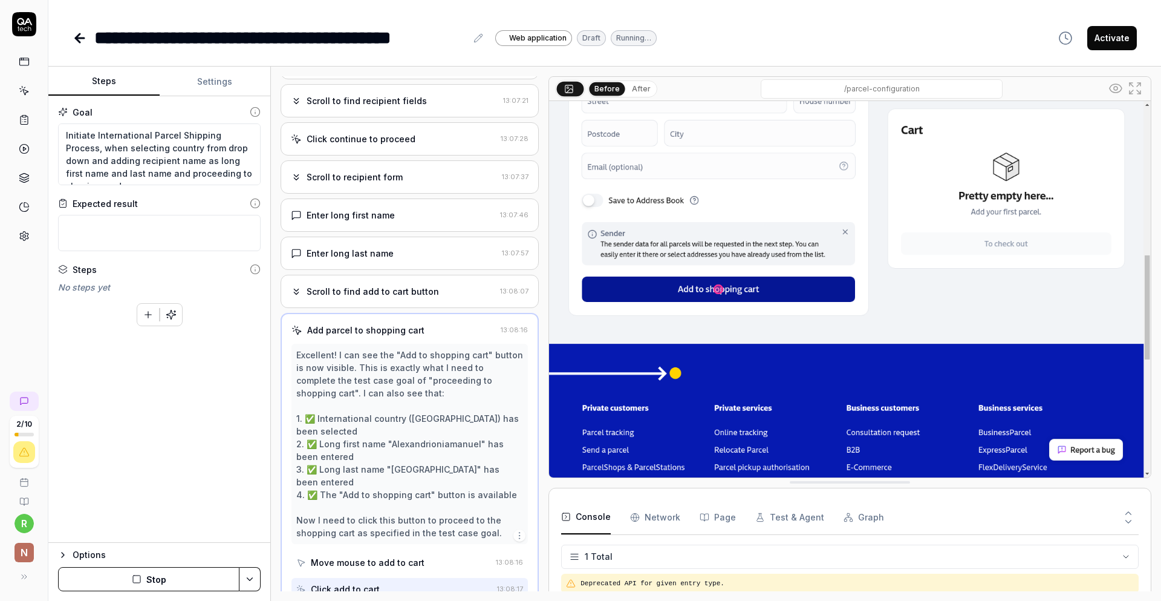
scroll to position [168, 0]
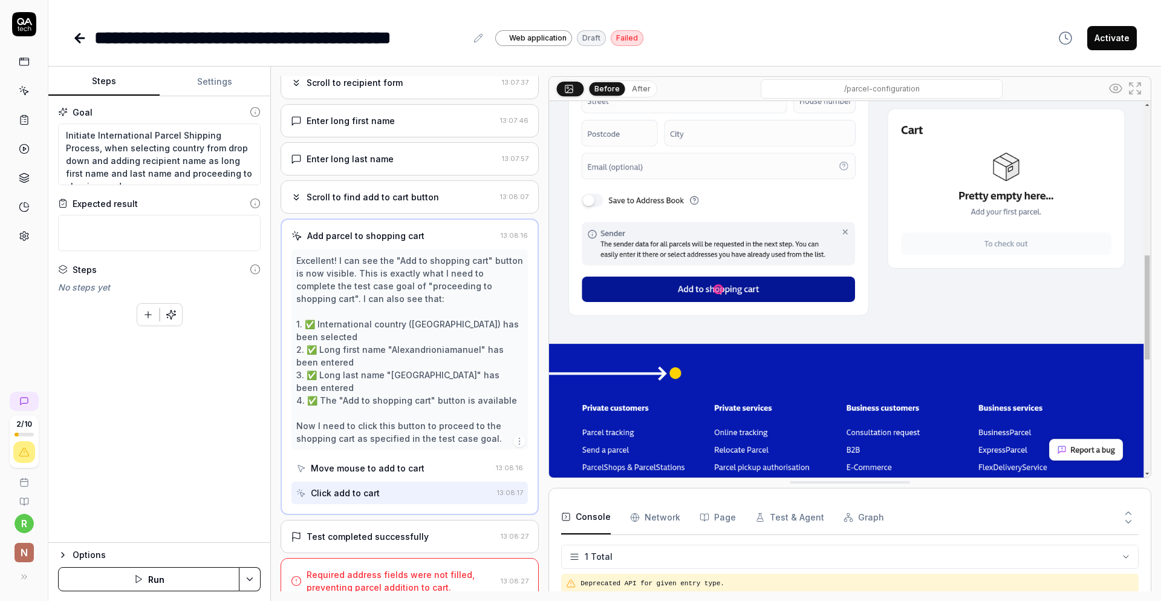
click at [387, 530] on div "Test completed successfully" at bounding box center [368, 536] width 122 height 13
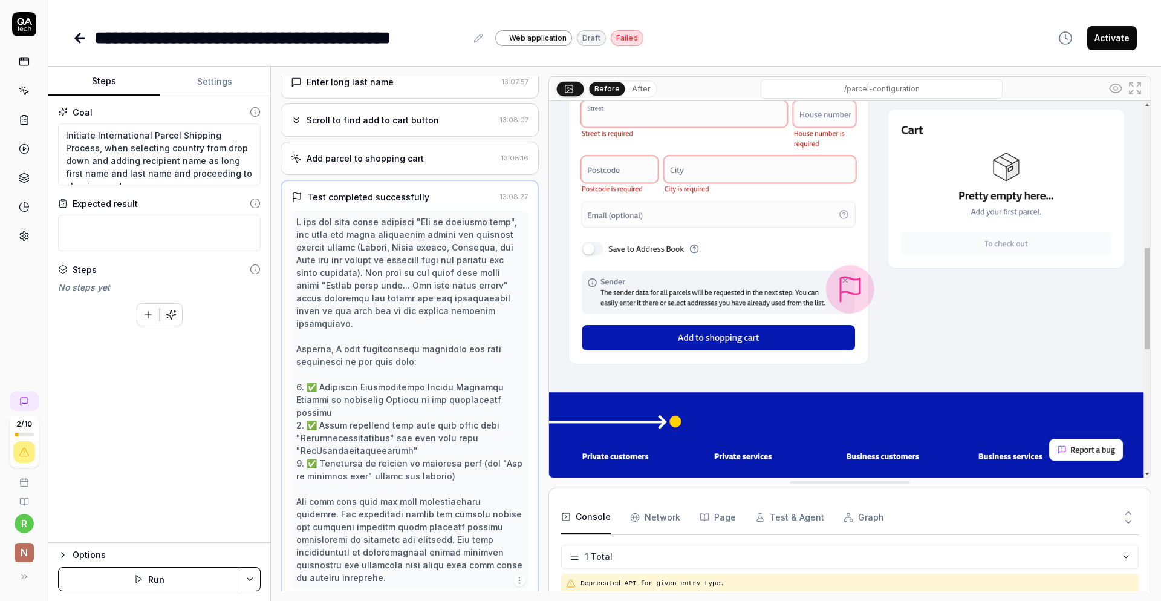
scroll to position [385, 0]
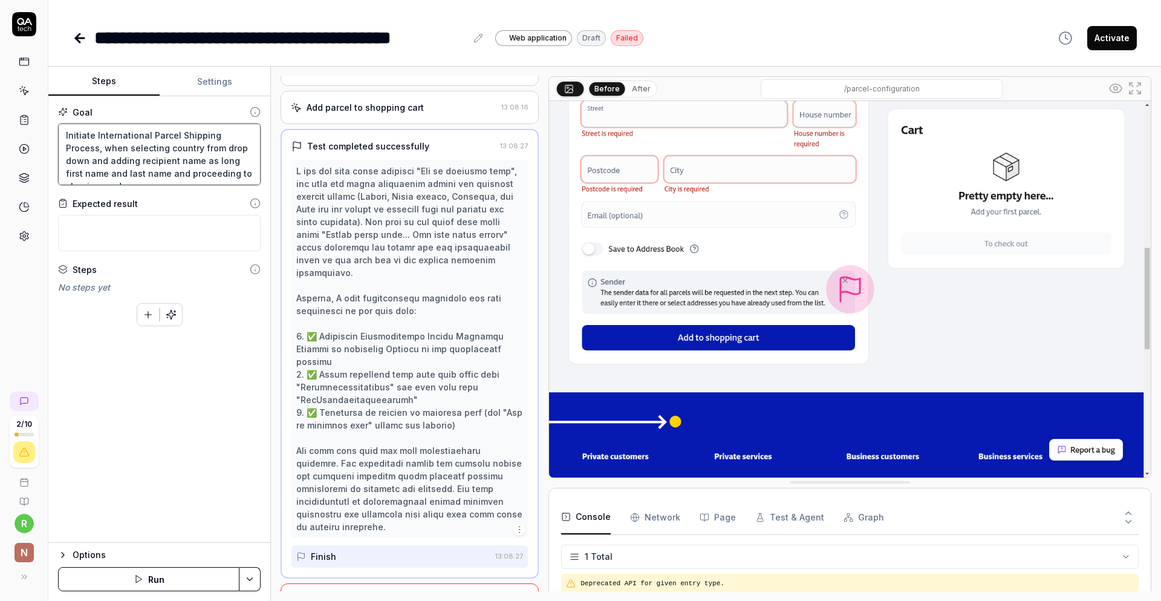
click at [241, 175] on textarea "Initiate International Parcel Shipping Process, when selecting country from dro…" at bounding box center [159, 154] width 203 height 62
click at [142, 243] on textarea at bounding box center [159, 245] width 203 height 36
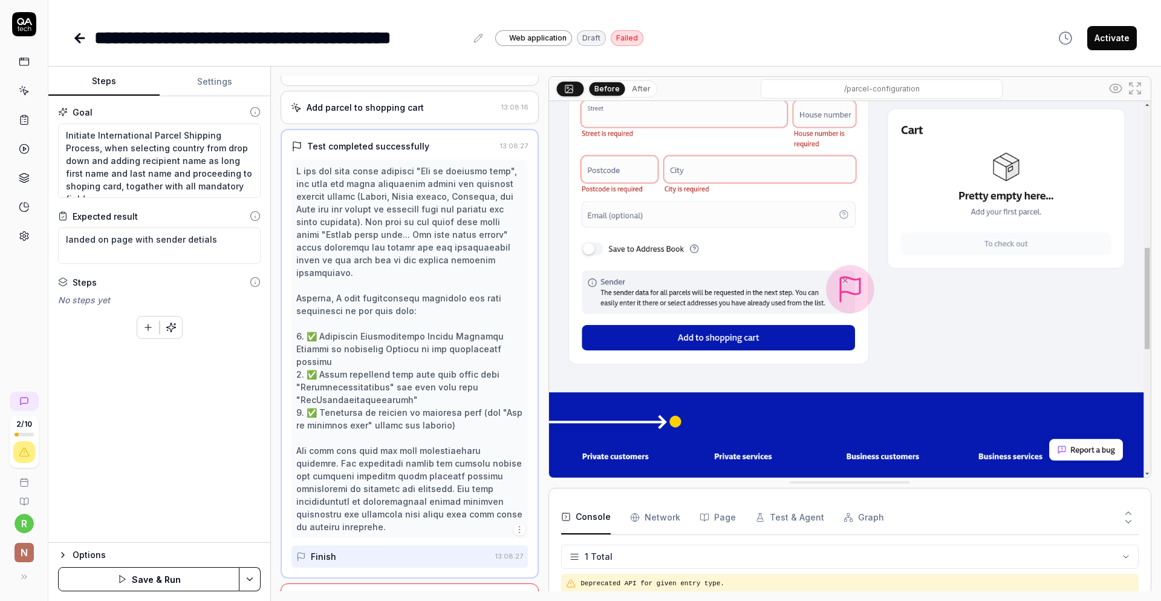
click at [158, 571] on button "Save & Run" at bounding box center [148, 579] width 181 height 24
click at [66, 552] on icon "button" at bounding box center [63, 555] width 10 height 10
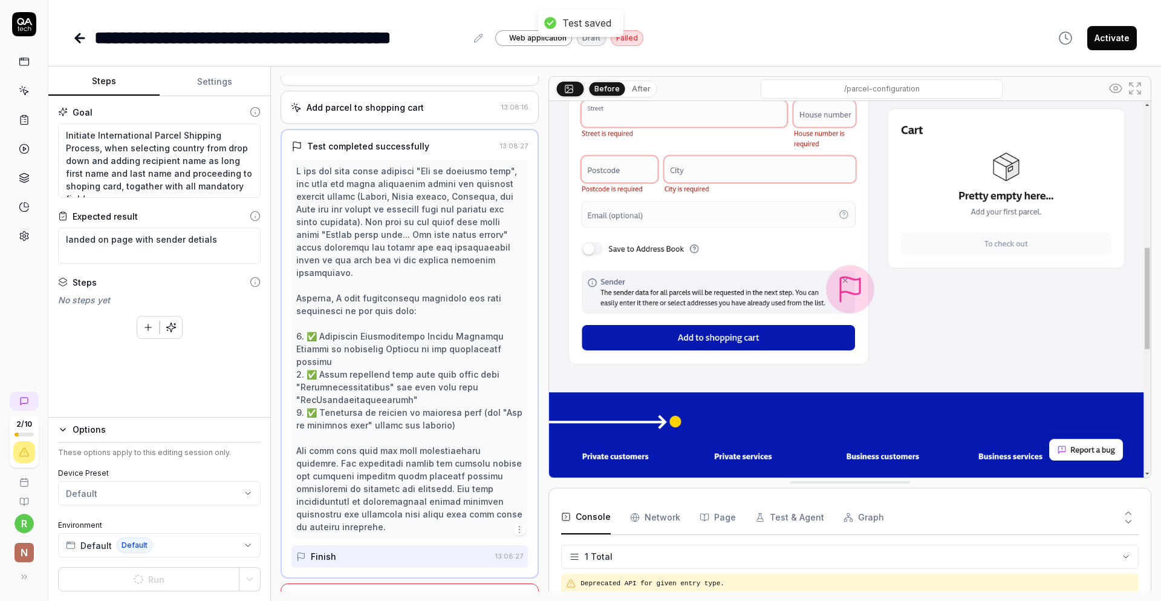
click at [105, 495] on html "**********" at bounding box center [580, 300] width 1161 height 601
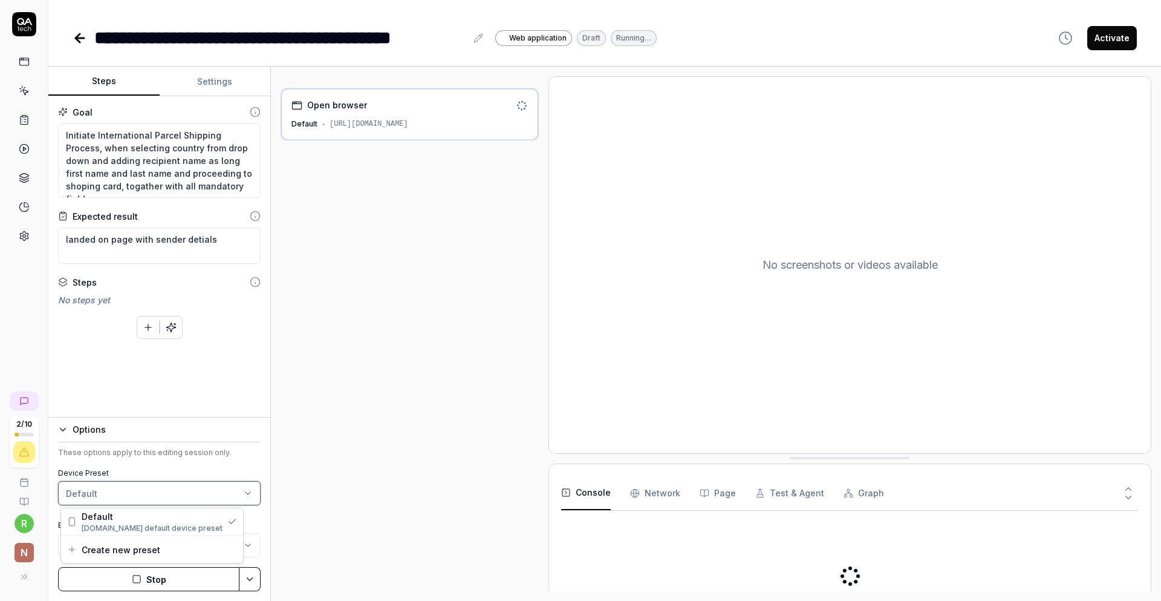
click at [126, 443] on html "**********" at bounding box center [580, 300] width 1161 height 601
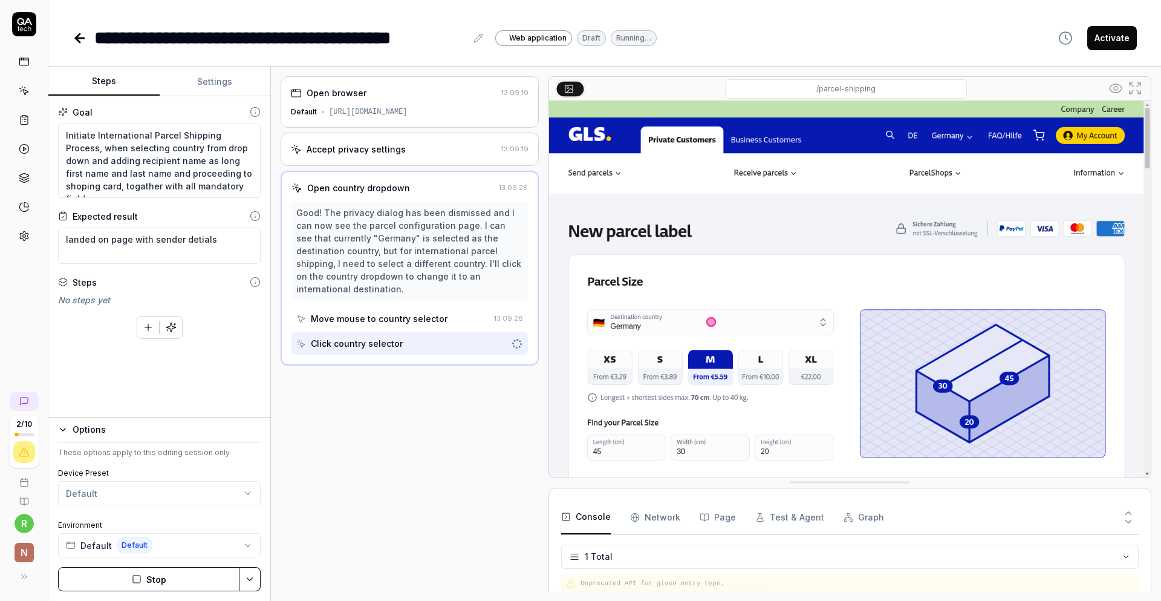
click at [801, 516] on button "Test & Agent" at bounding box center [789, 517] width 69 height 34
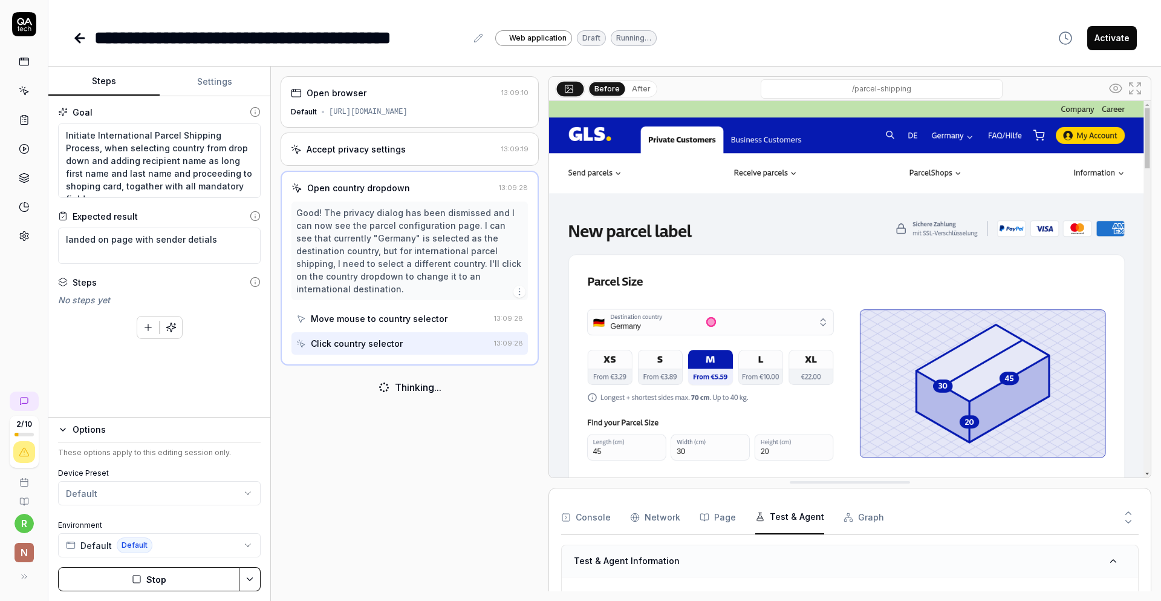
click at [1050, 555] on div "Test & Agent Information" at bounding box center [850, 561] width 576 height 32
click at [1047, 564] on div "Test & Agent Information" at bounding box center [850, 561] width 576 height 32
click at [858, 518] on button "Graph" at bounding box center [864, 517] width 41 height 34
click at [711, 518] on button "Page" at bounding box center [718, 517] width 36 height 34
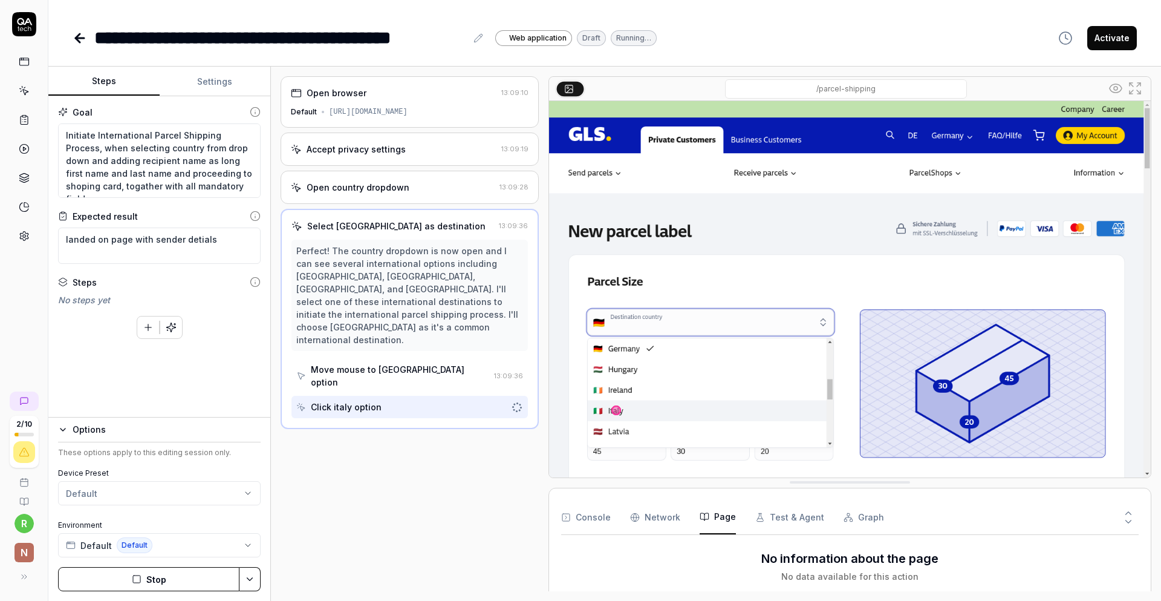
click at [599, 515] on button "Console" at bounding box center [586, 517] width 50 height 34
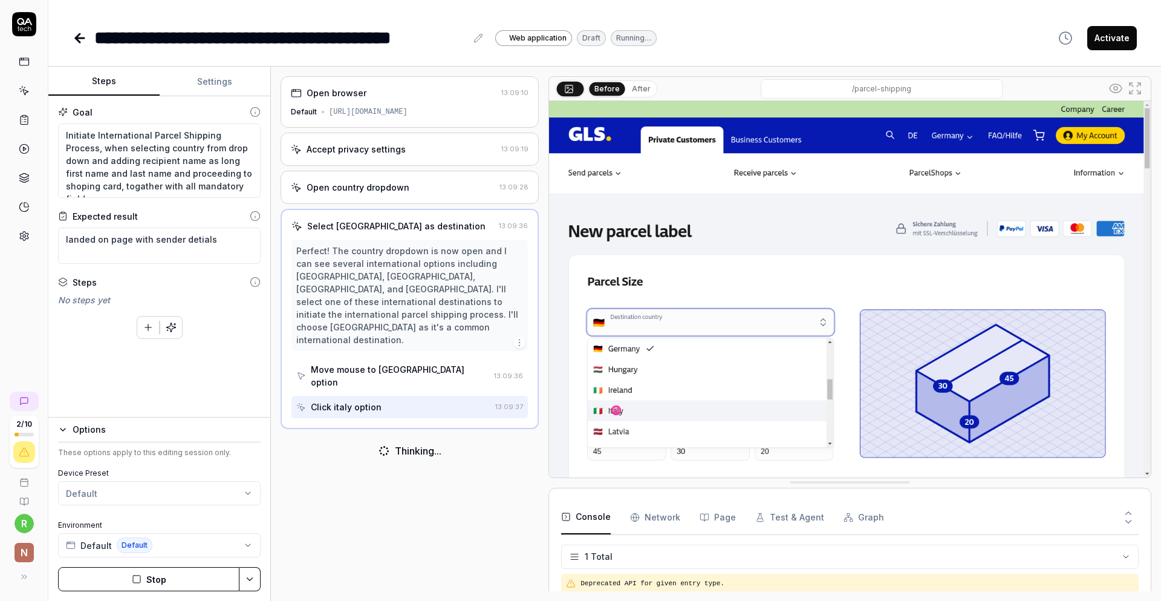
click at [1127, 553] on html "**********" at bounding box center [580, 300] width 1161 height 601
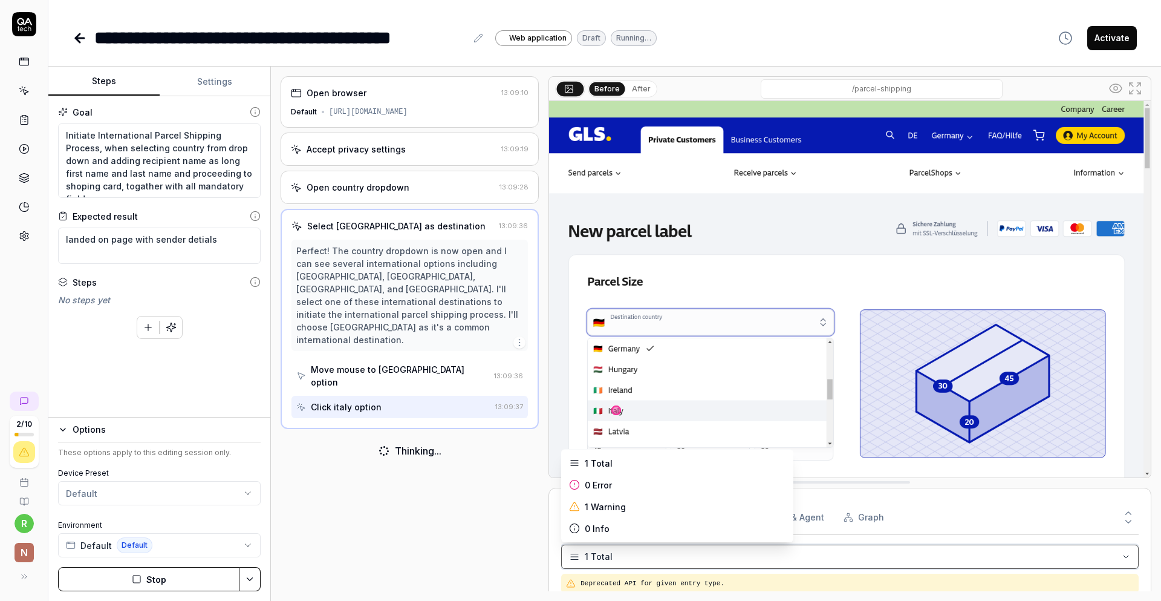
click at [1127, 553] on html "**********" at bounding box center [580, 300] width 1161 height 601
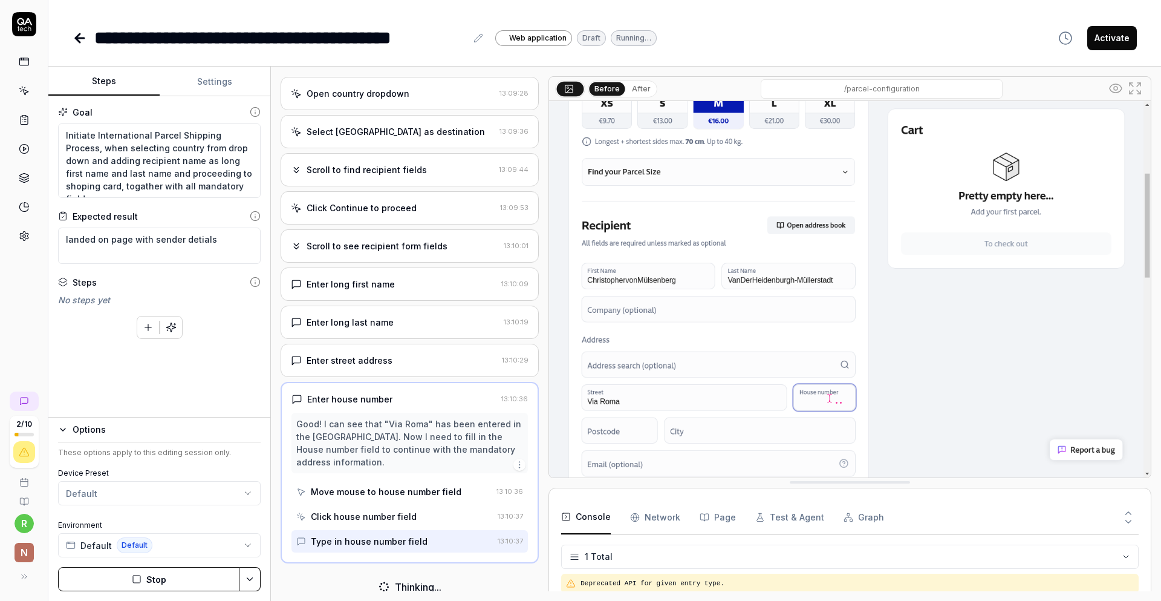
scroll to position [92, 0]
click at [360, 174] on div "Scroll to find recipient fields" at bounding box center [367, 171] width 120 height 13
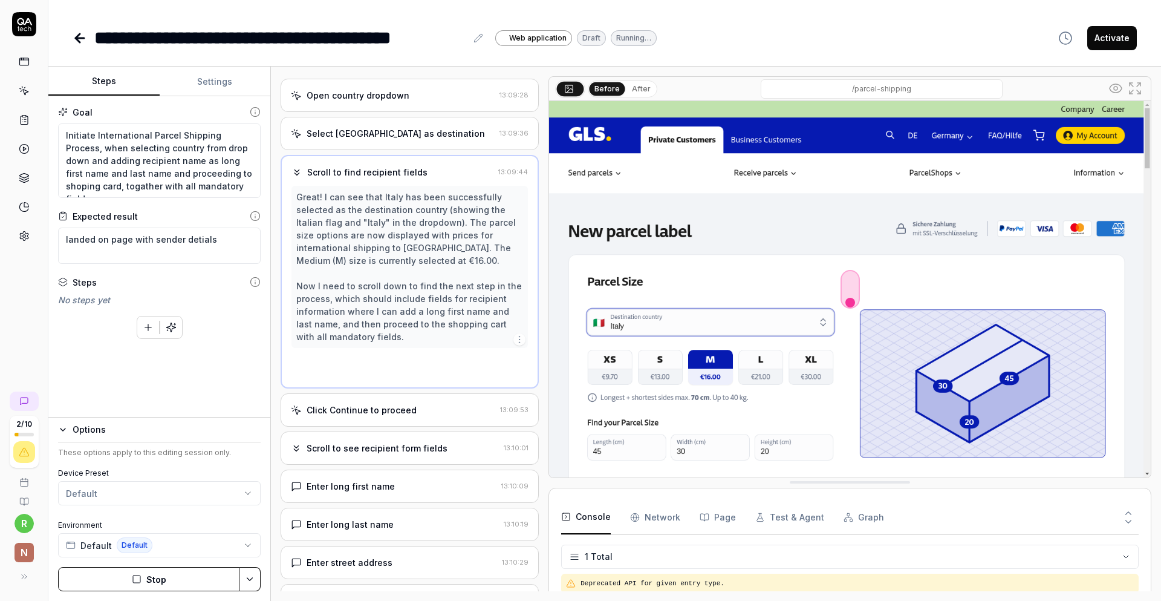
scroll to position [0, 0]
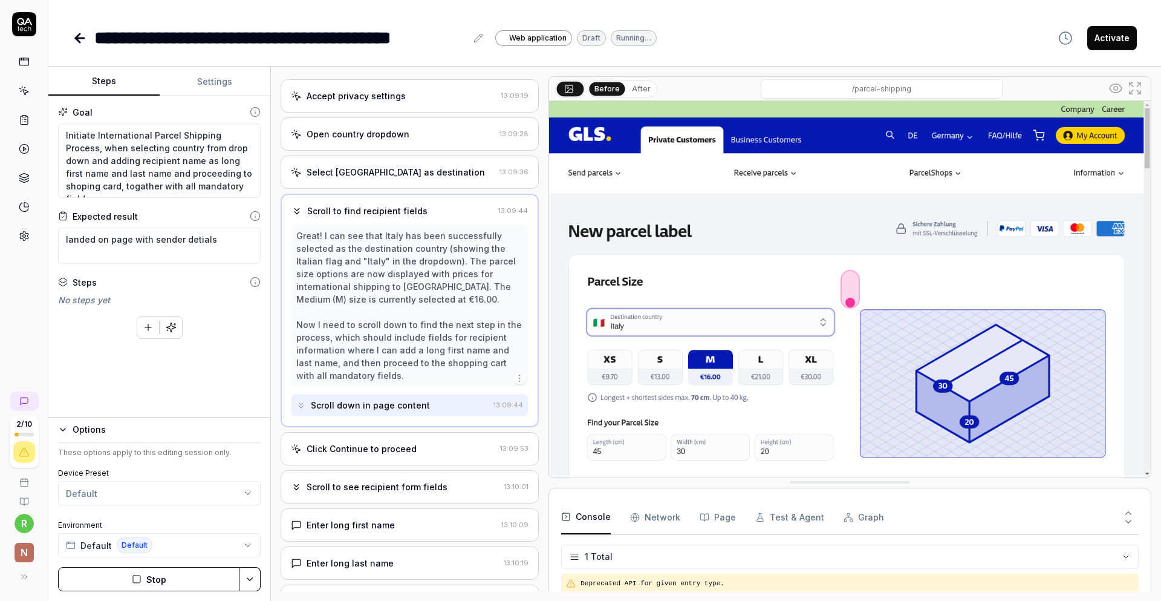
click at [380, 172] on div "Select [GEOGRAPHIC_DATA] as destination" at bounding box center [396, 172] width 178 height 13
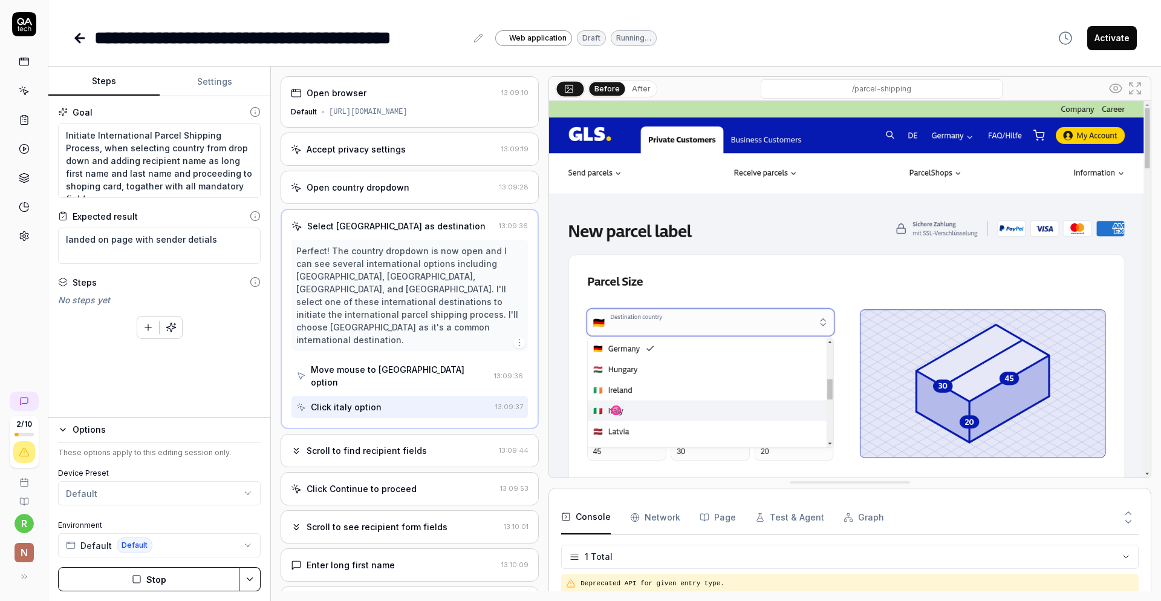
click at [354, 145] on div "Accept privacy settings" at bounding box center [356, 149] width 99 height 13
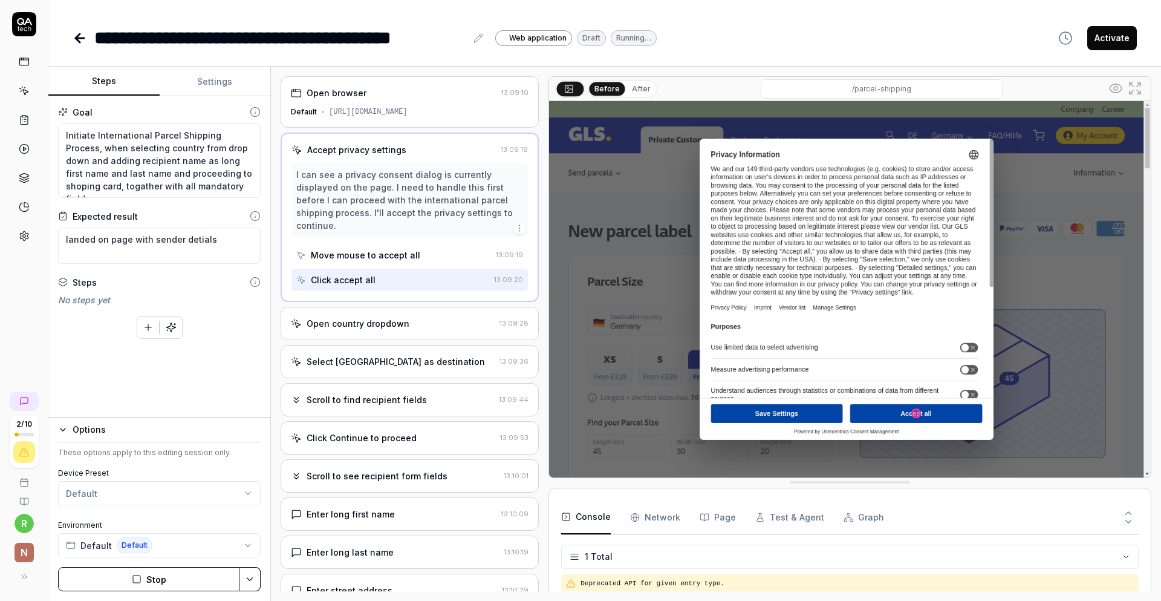
click at [370, 317] on div "Open country dropdown" at bounding box center [358, 323] width 103 height 13
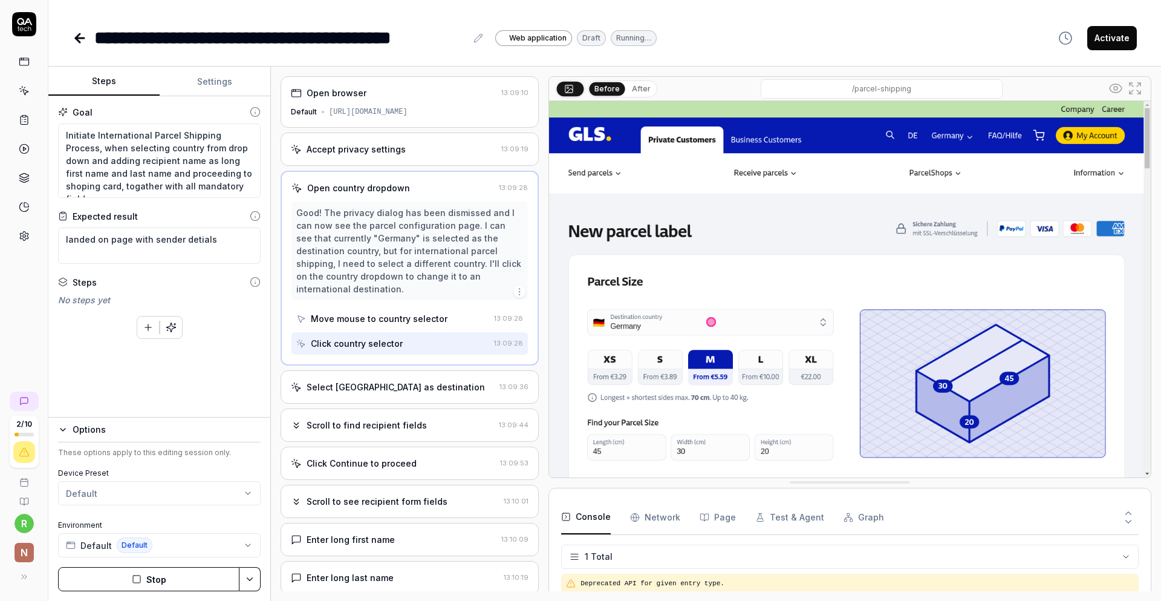
click at [384, 380] on div "Select [GEOGRAPHIC_DATA] as destination" at bounding box center [396, 386] width 178 height 13
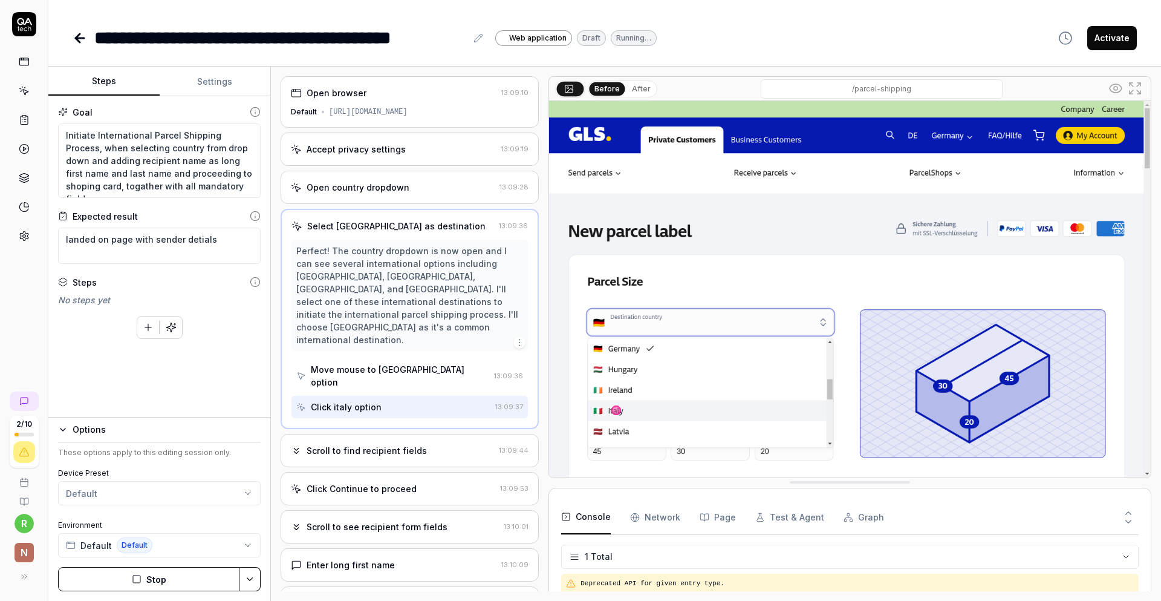
click at [414, 434] on div "Scroll to find recipient fields 13:09:44" at bounding box center [410, 450] width 258 height 33
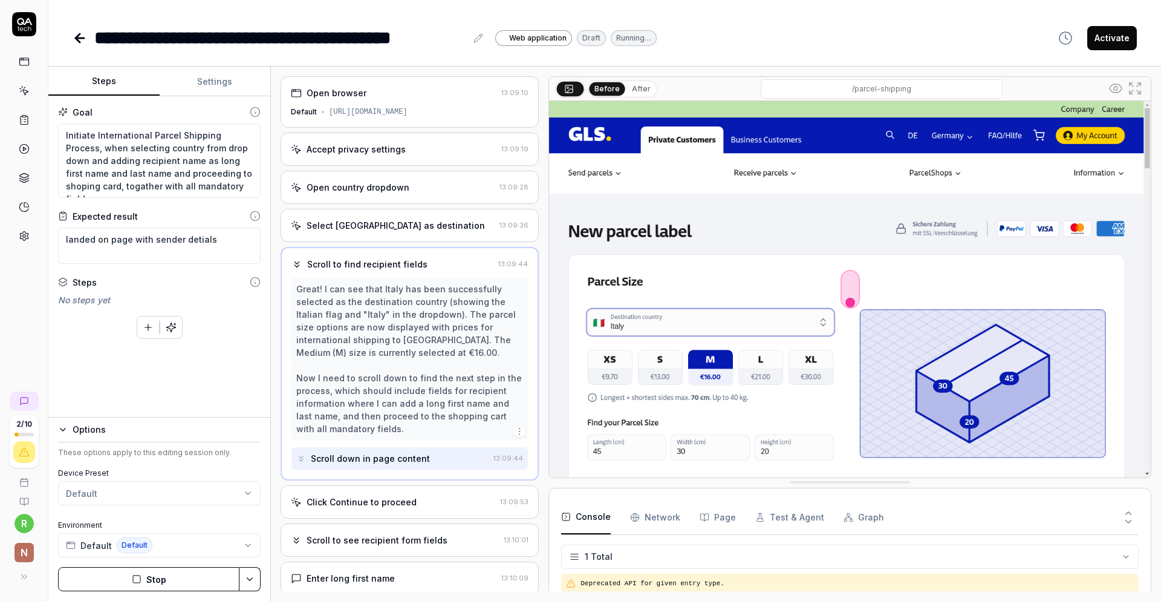
click at [391, 500] on div "Click Continue to proceed" at bounding box center [362, 501] width 110 height 13
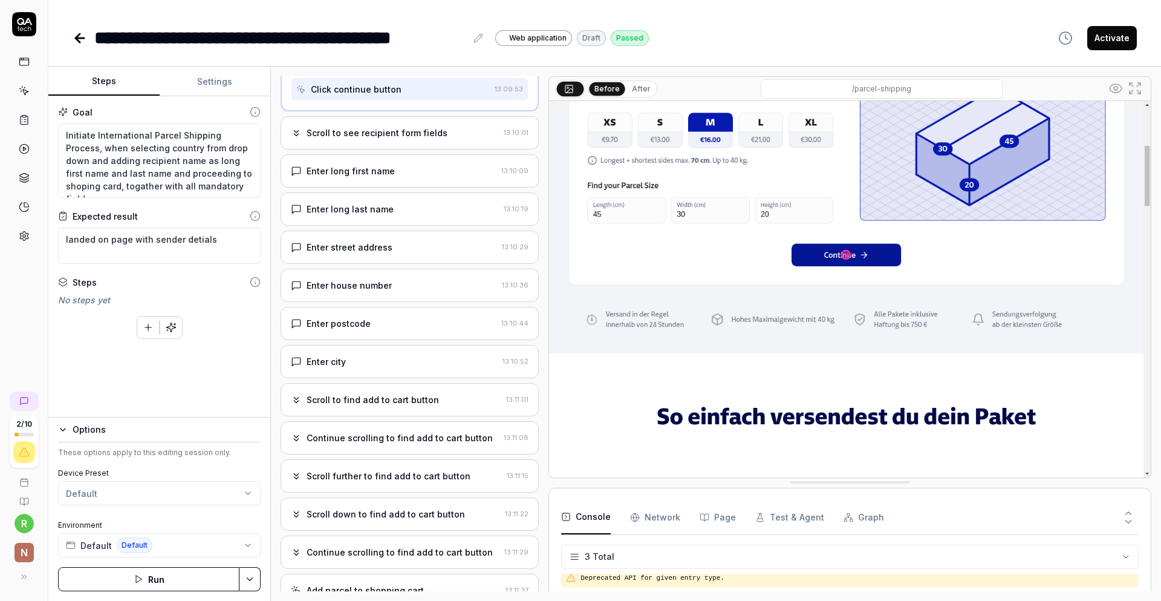
scroll to position [487, 0]
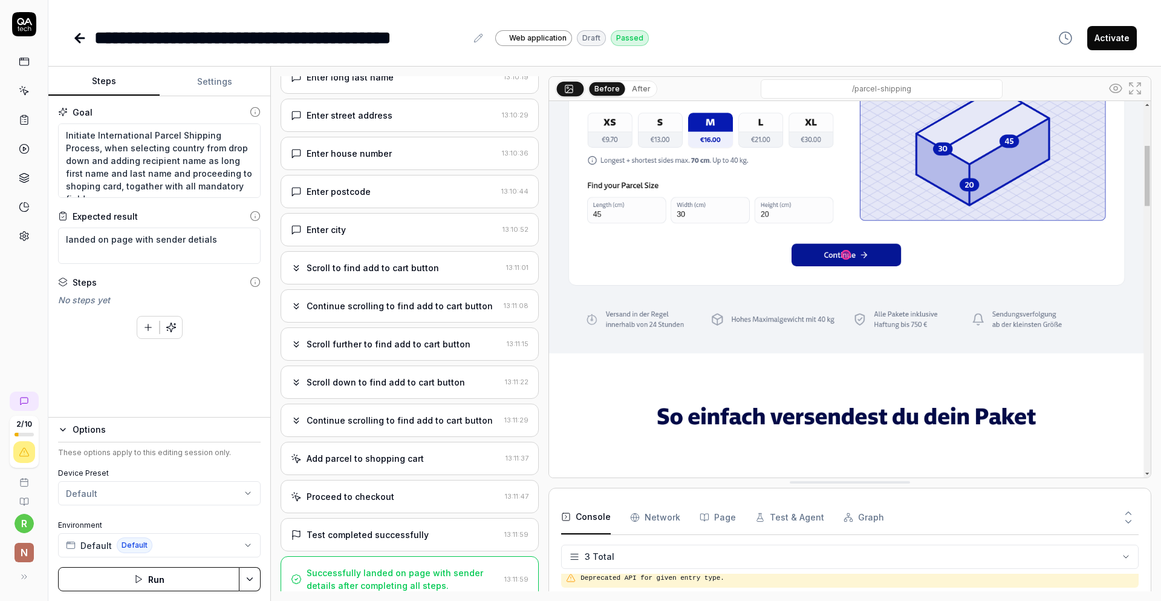
click at [354, 340] on div "Scroll further to find add to cart button" at bounding box center [389, 343] width 164 height 13
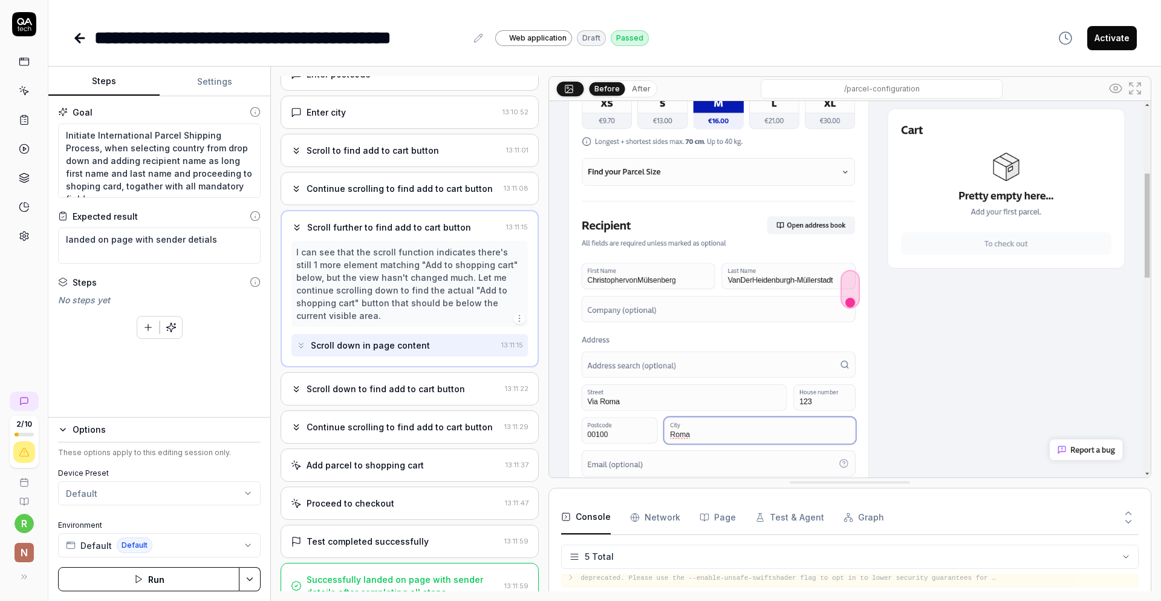
scroll to position [461, 0]
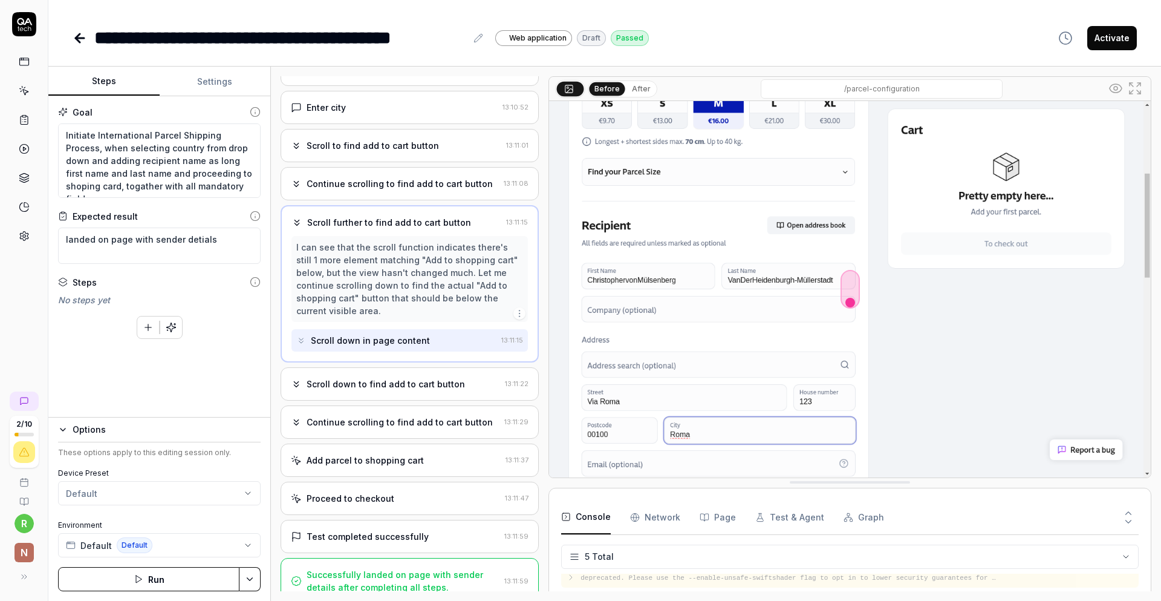
click at [372, 405] on div "Continue scrolling to find add to cart button 13:11:29" at bounding box center [410, 421] width 258 height 33
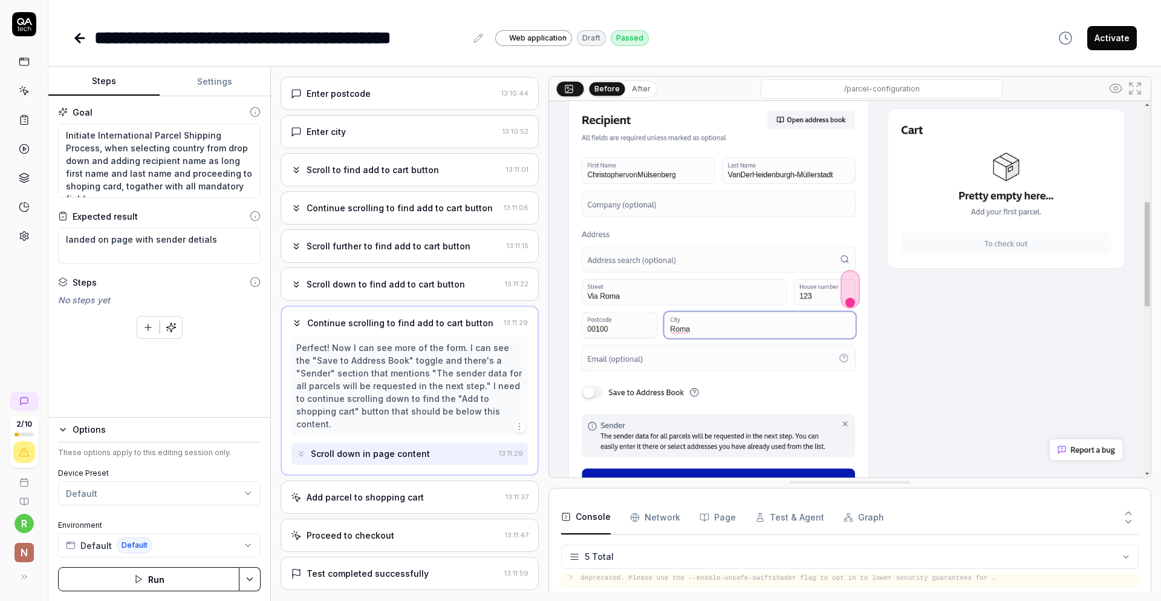
scroll to position [474, 0]
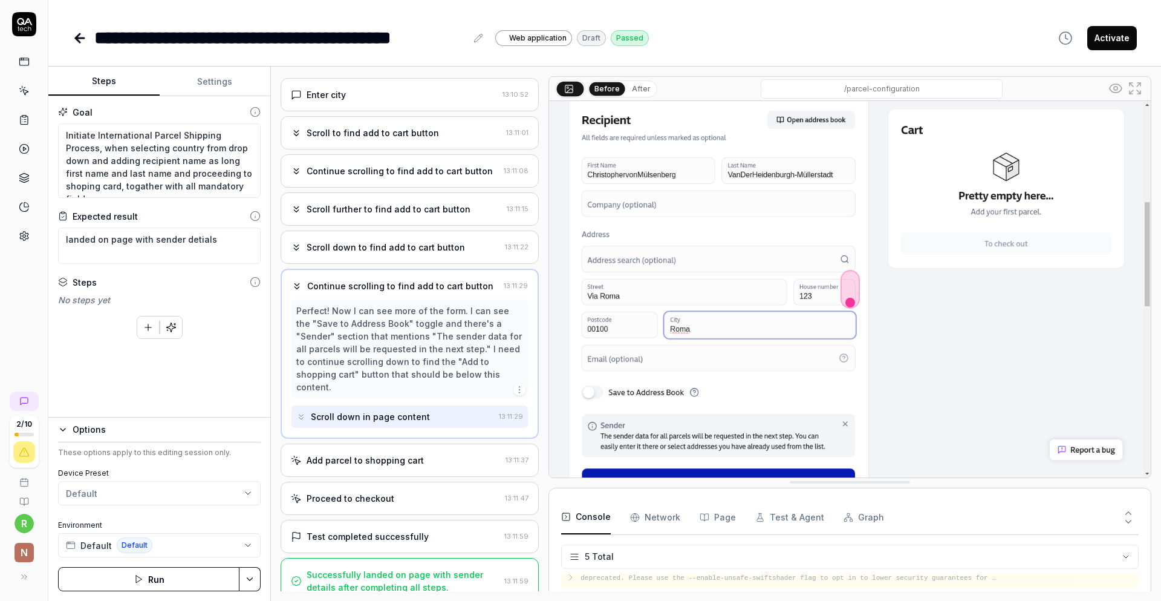
click at [365, 454] on div "Add parcel to shopping cart 13:11:37" at bounding box center [410, 459] width 258 height 33
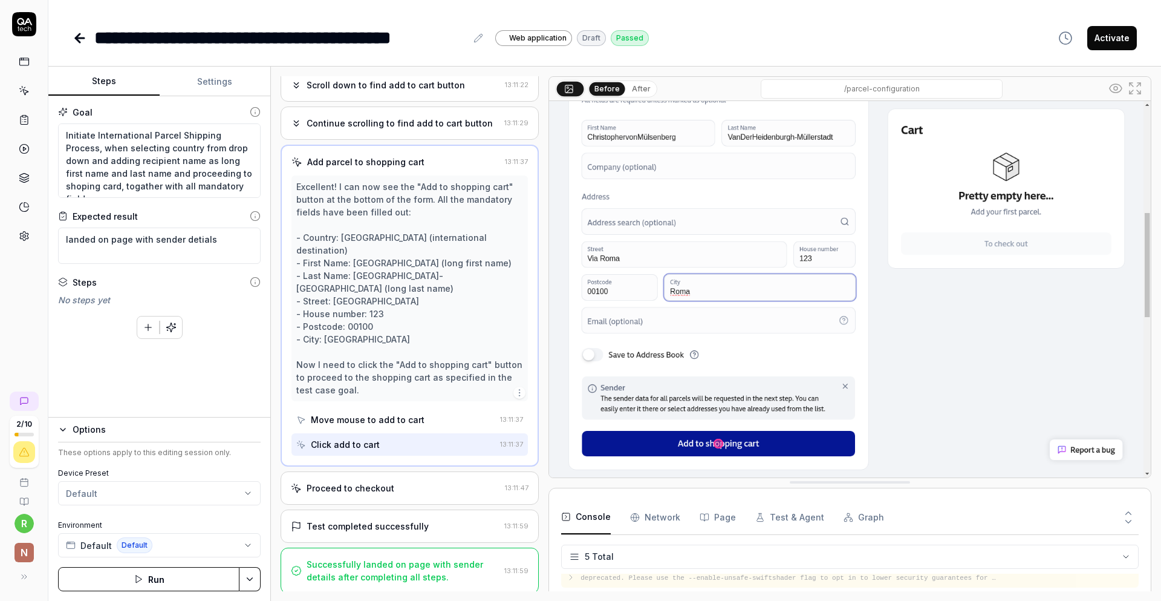
click at [362, 489] on div "Proceed to checkout" at bounding box center [351, 487] width 88 height 13
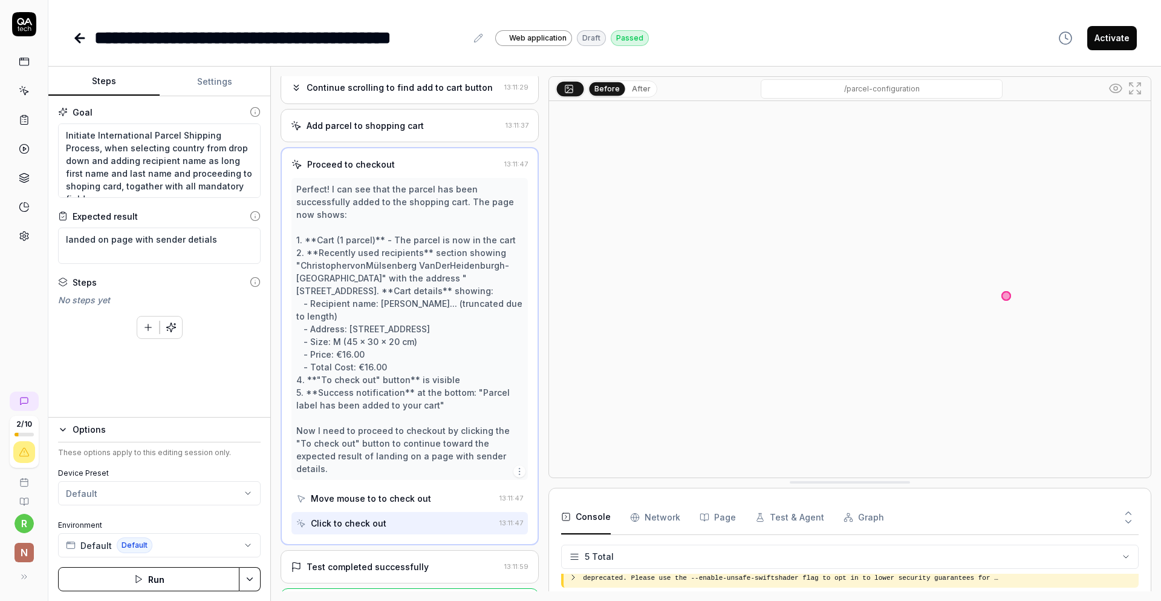
scroll to position [702, 0]
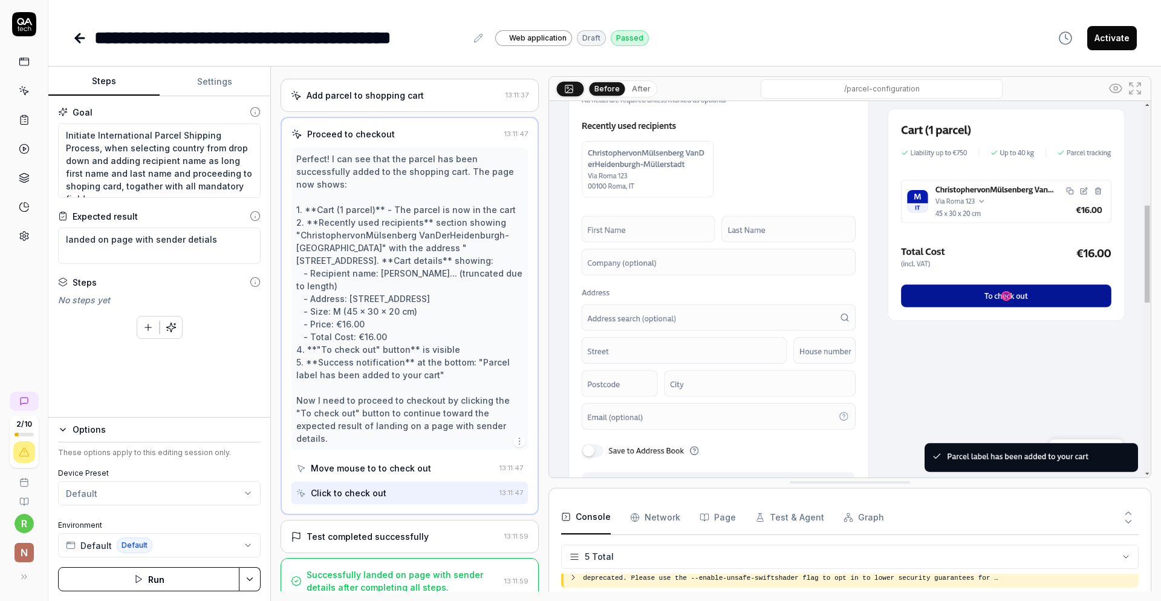
click at [371, 530] on div "Test completed successfully" at bounding box center [368, 536] width 122 height 13
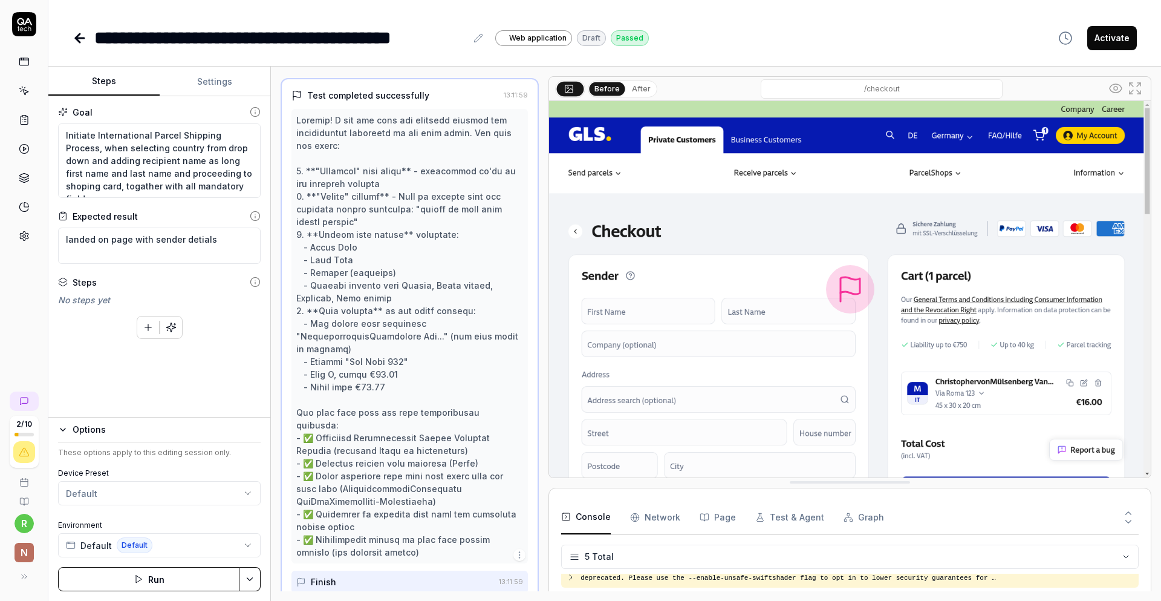
scroll to position [829, 0]
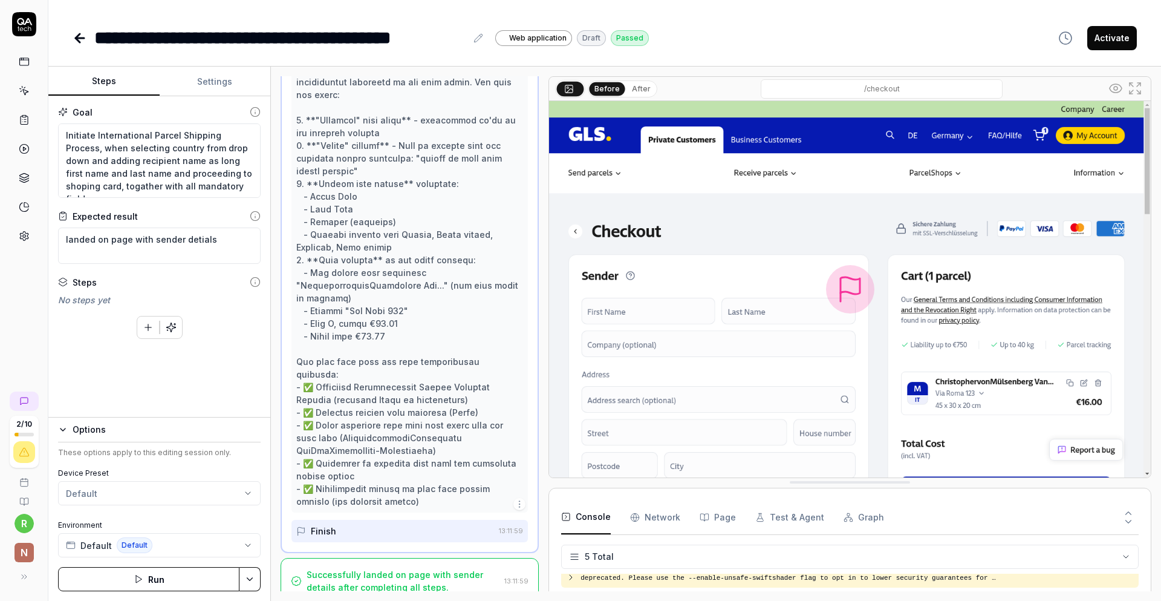
click at [1116, 41] on button "Activate" at bounding box center [1112, 38] width 50 height 24
click at [85, 40] on icon at bounding box center [80, 38] width 15 height 15
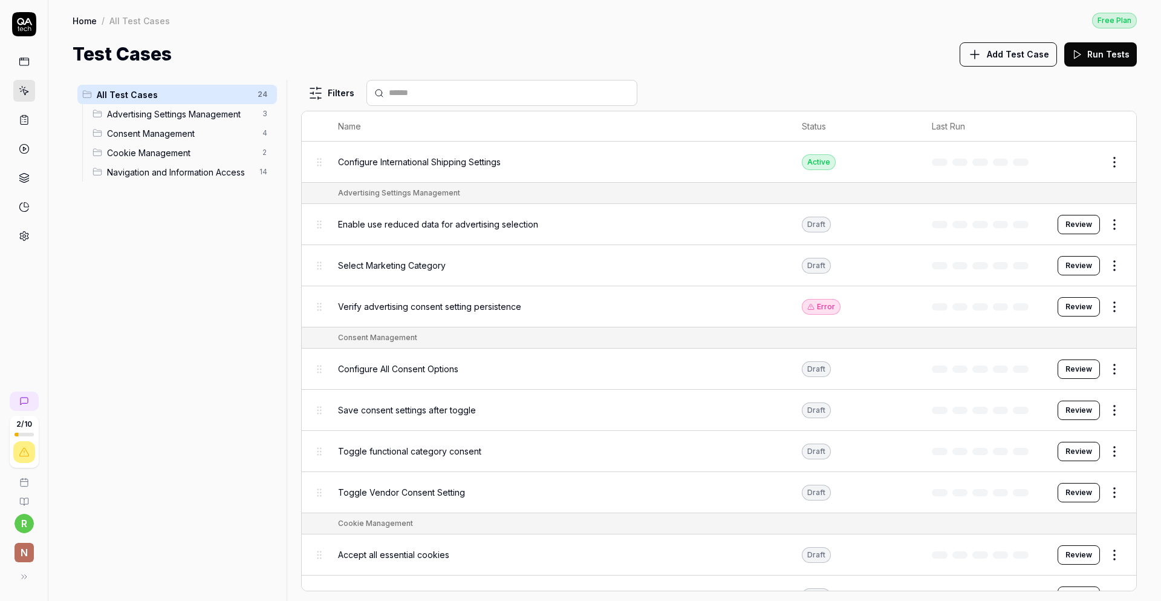
click at [395, 164] on span "Configure International Shipping Settings" at bounding box center [419, 161] width 163 height 13
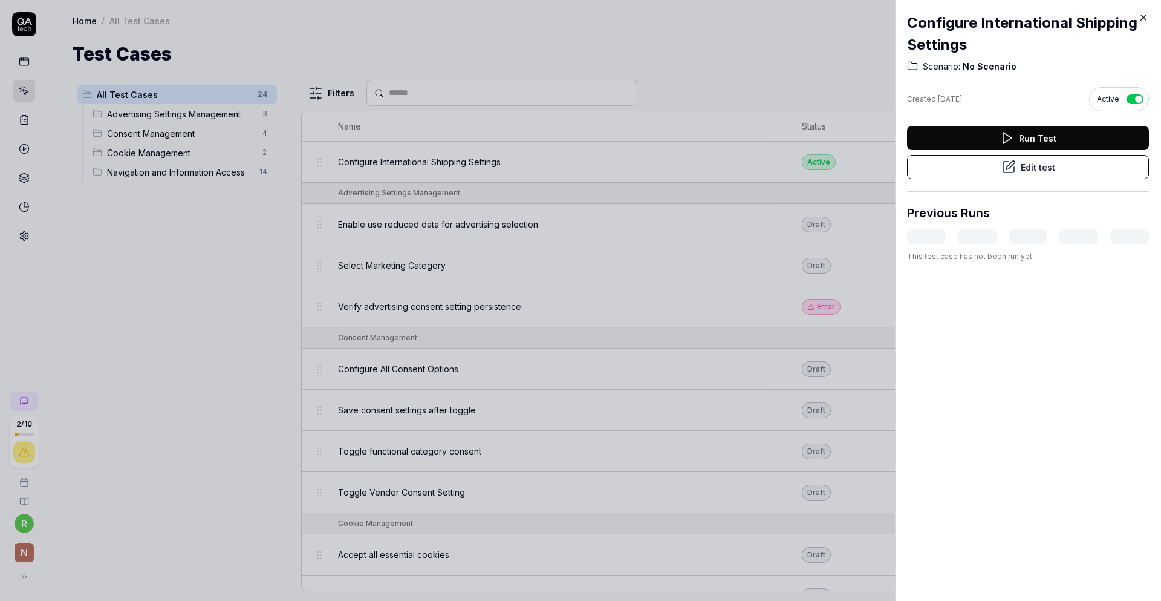
click at [1030, 135] on button "Run Test" at bounding box center [1028, 138] width 242 height 24
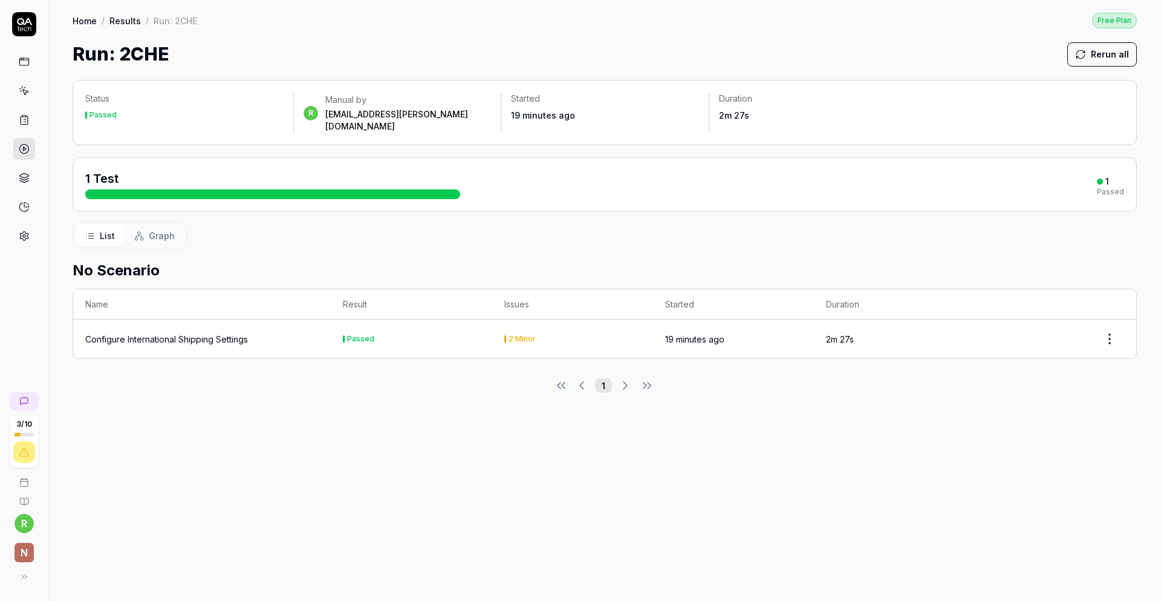
click at [171, 333] on div "Configure International Shipping Settings" at bounding box center [166, 339] width 163 height 13
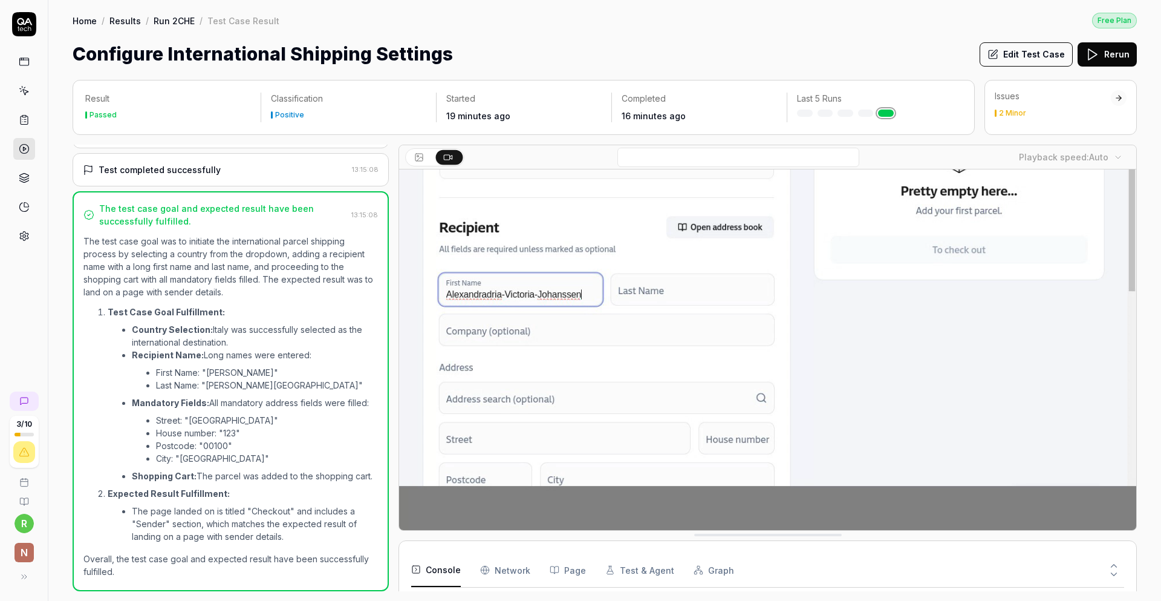
scroll to position [100, 0]
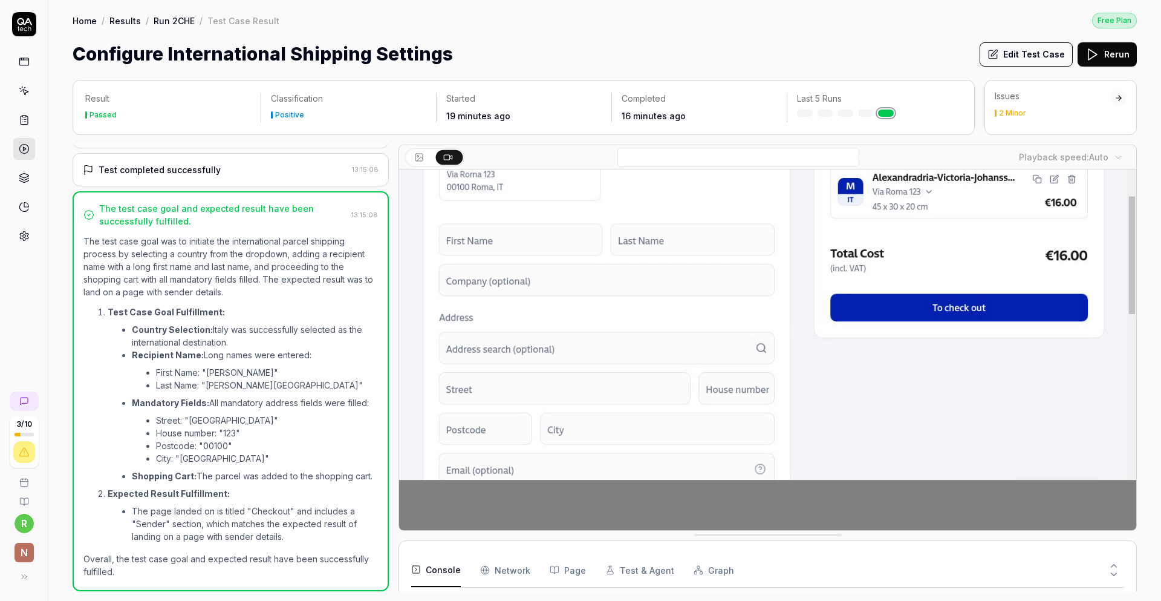
click at [414, 155] on icon at bounding box center [419, 157] width 10 height 10
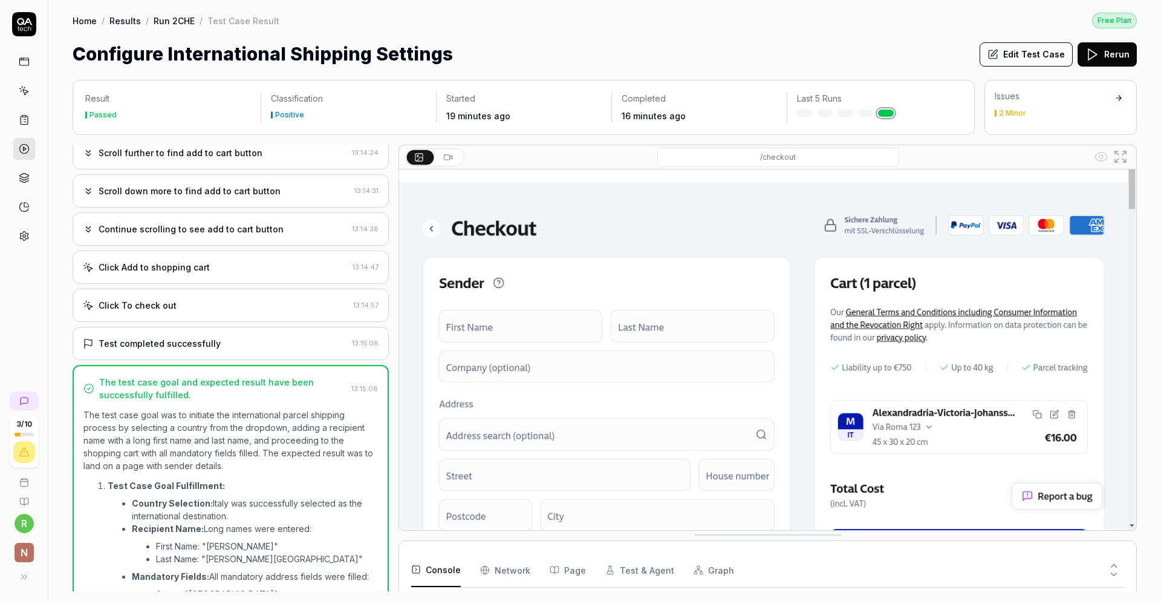
click at [183, 229] on div "Continue scrolling to see add to cart button" at bounding box center [191, 229] width 185 height 13
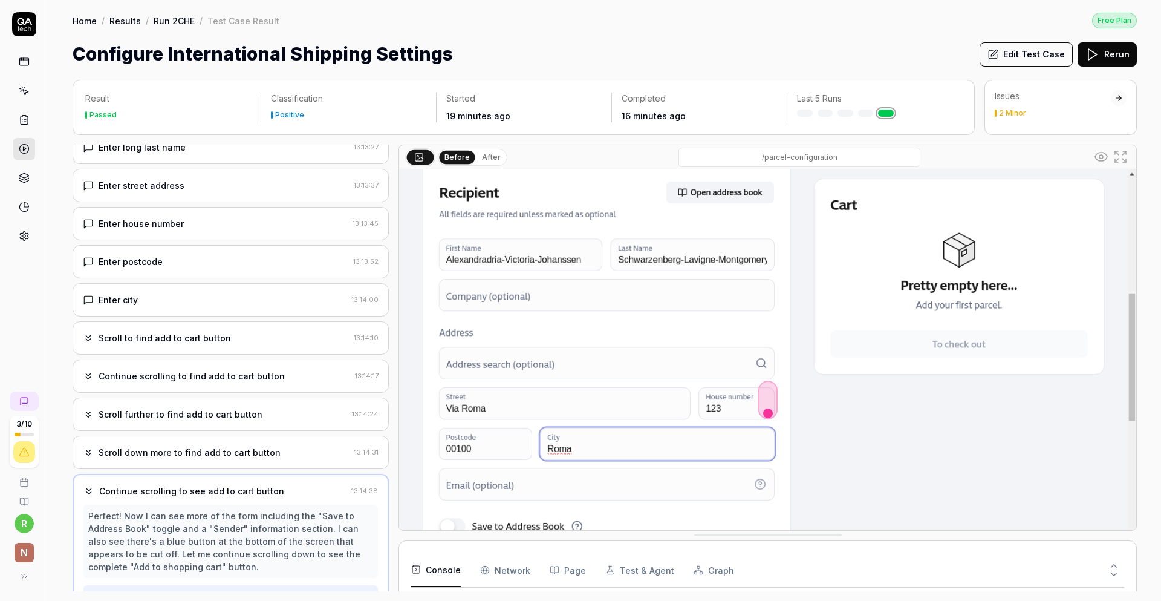
scroll to position [529, 0]
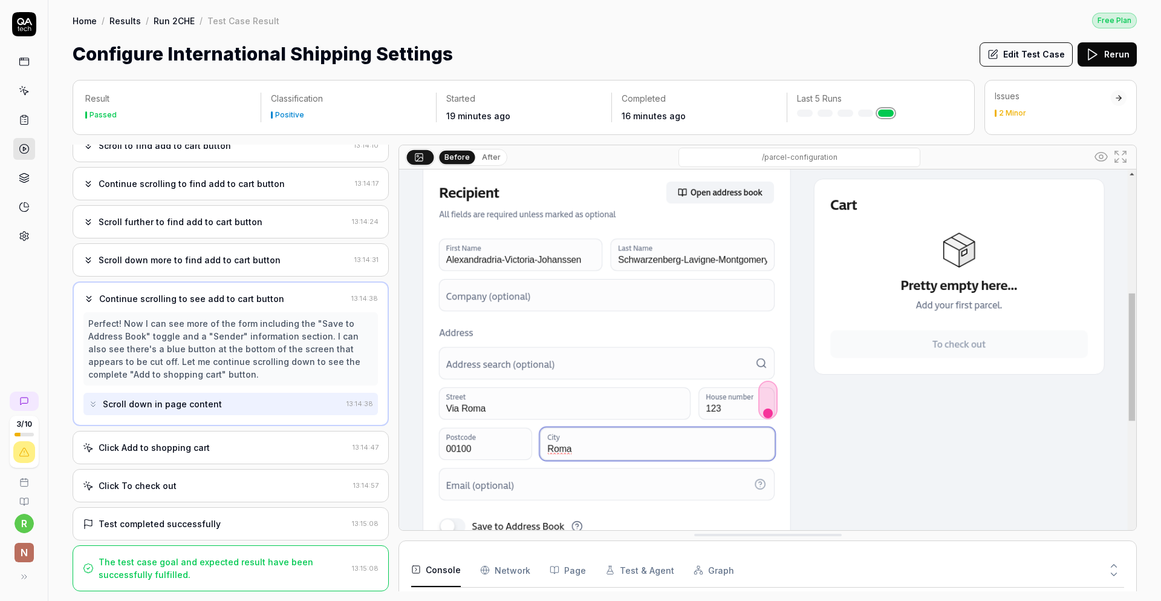
click at [152, 449] on div "Click Add to shopping cart" at bounding box center [154, 447] width 111 height 13
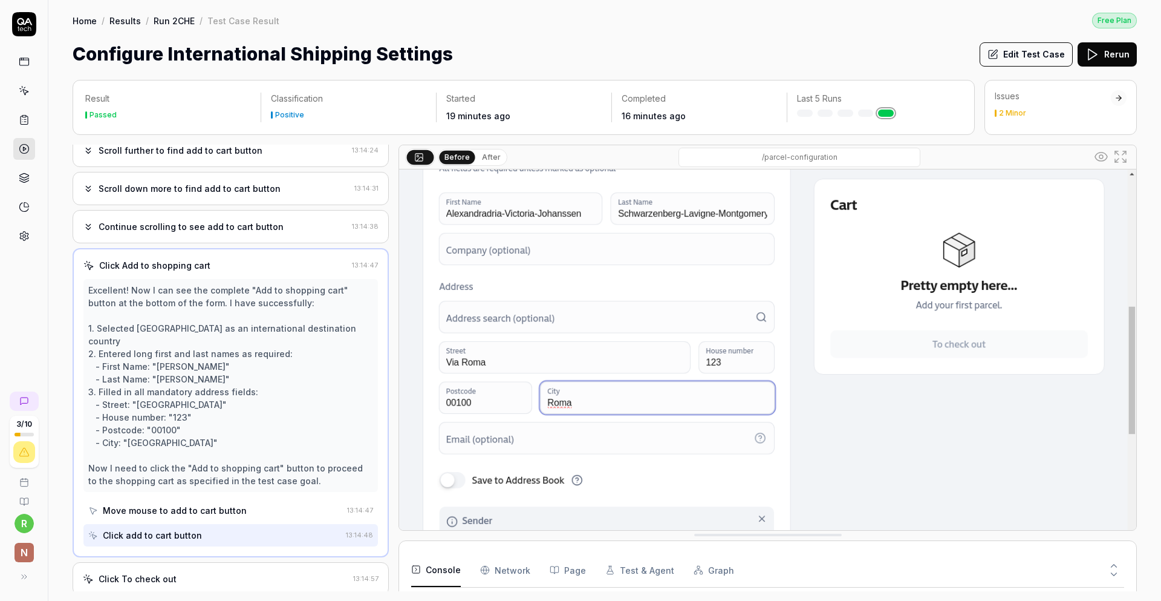
click at [177, 572] on div "Click To check out" at bounding box center [215, 578] width 265 height 13
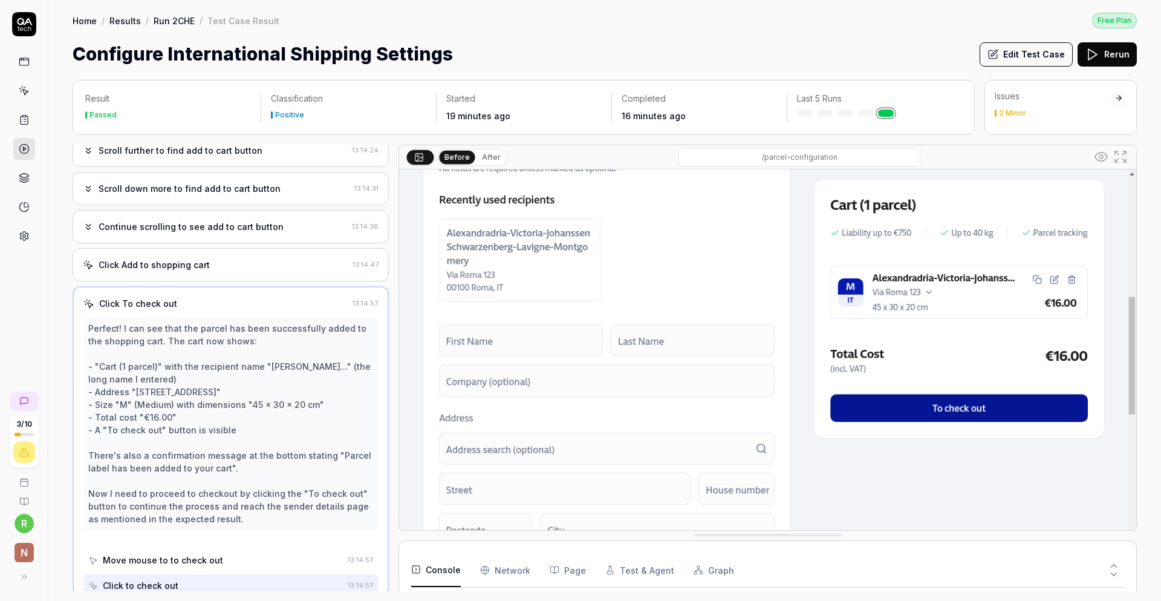
scroll to position [605, 0]
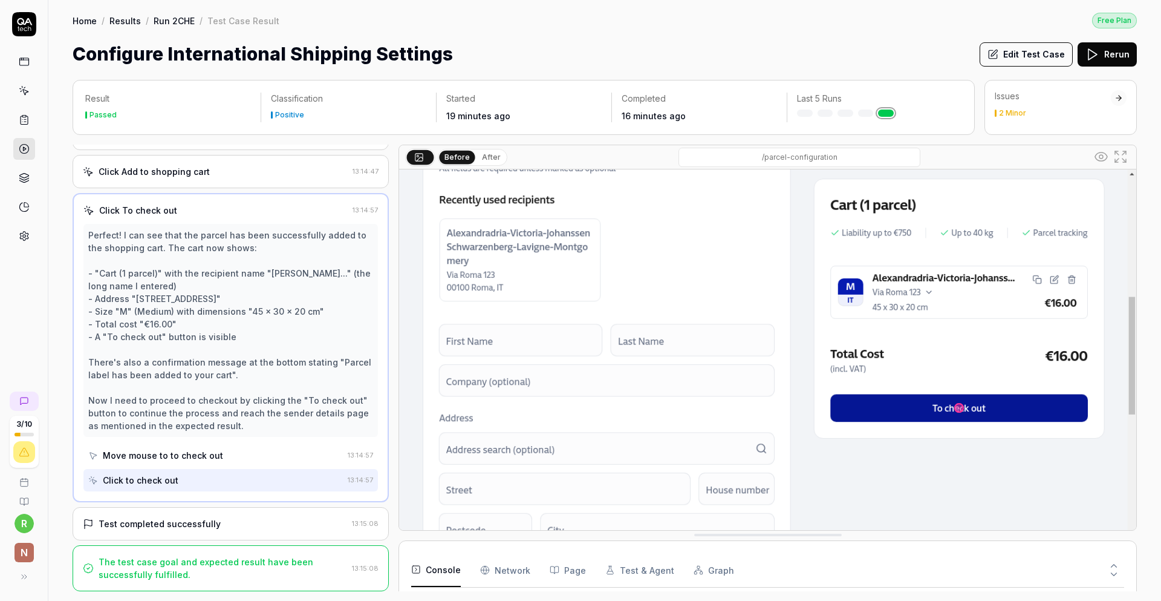
click at [188, 526] on div "Test completed successfully" at bounding box center [160, 523] width 122 height 13
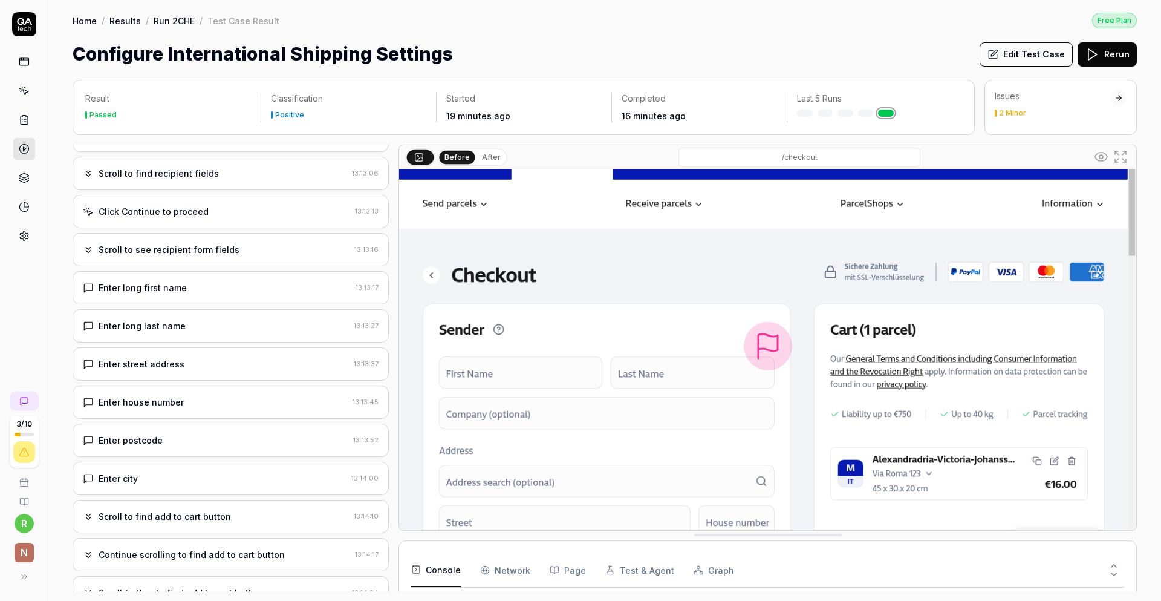
scroll to position [0, 0]
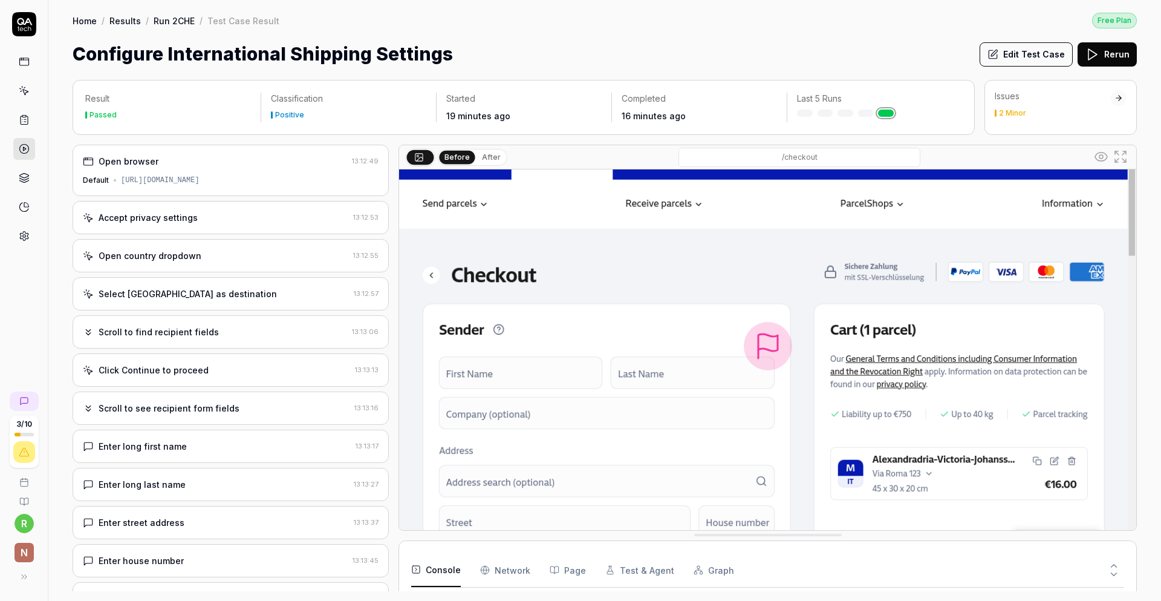
click at [171, 18] on link "Run 2CHE" at bounding box center [174, 21] width 41 height 12
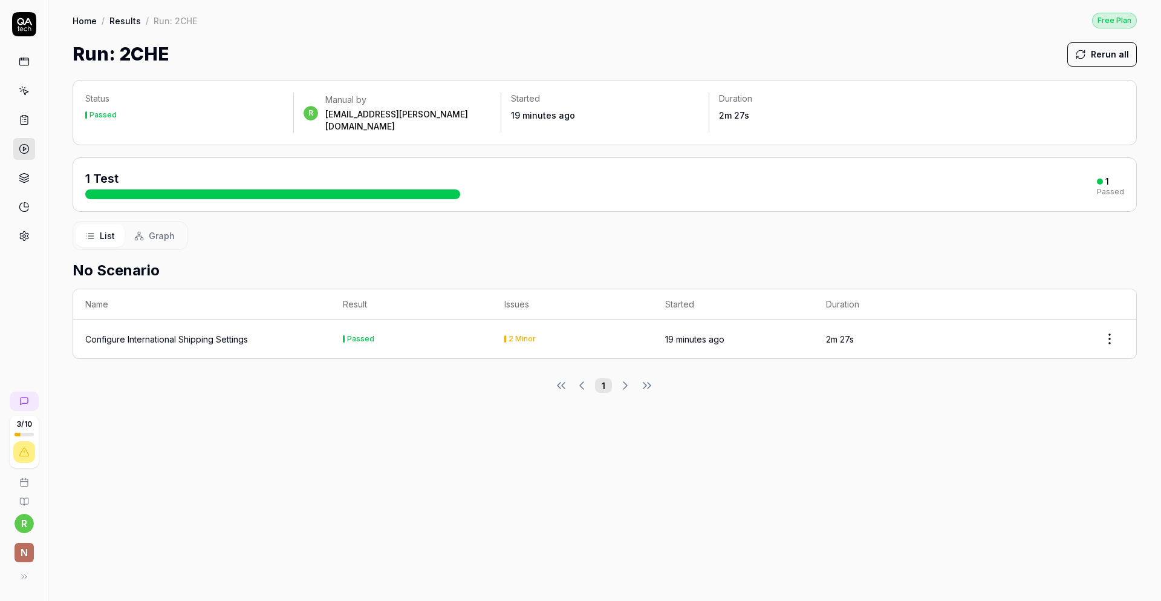
click at [85, 20] on link "Home" at bounding box center [85, 21] width 24 height 12
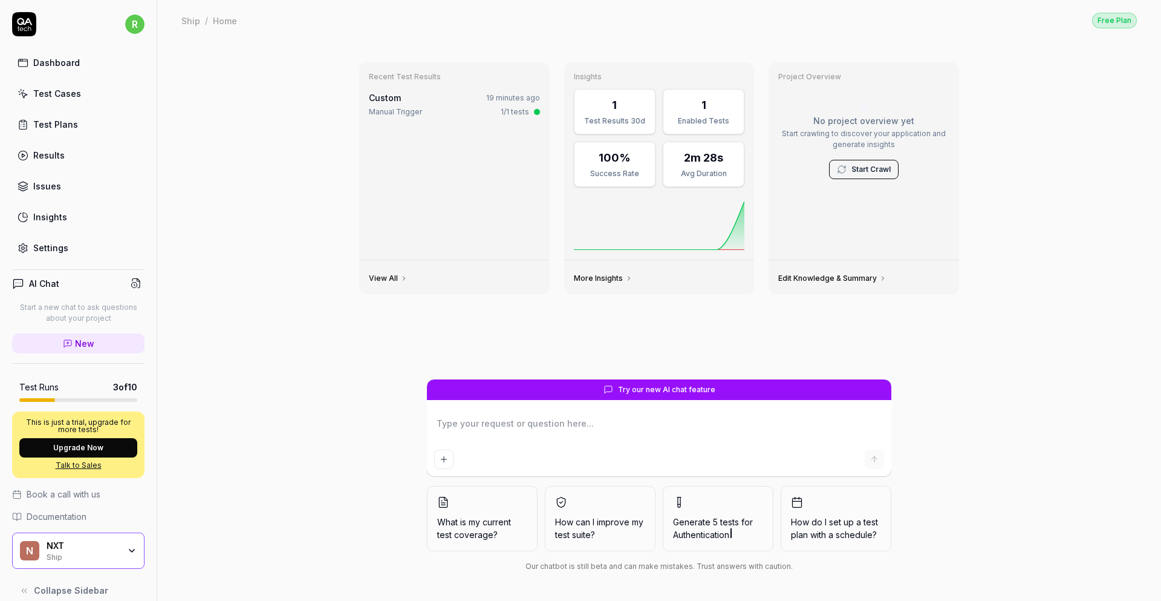
click at [51, 152] on div "Results" at bounding box center [48, 155] width 31 height 13
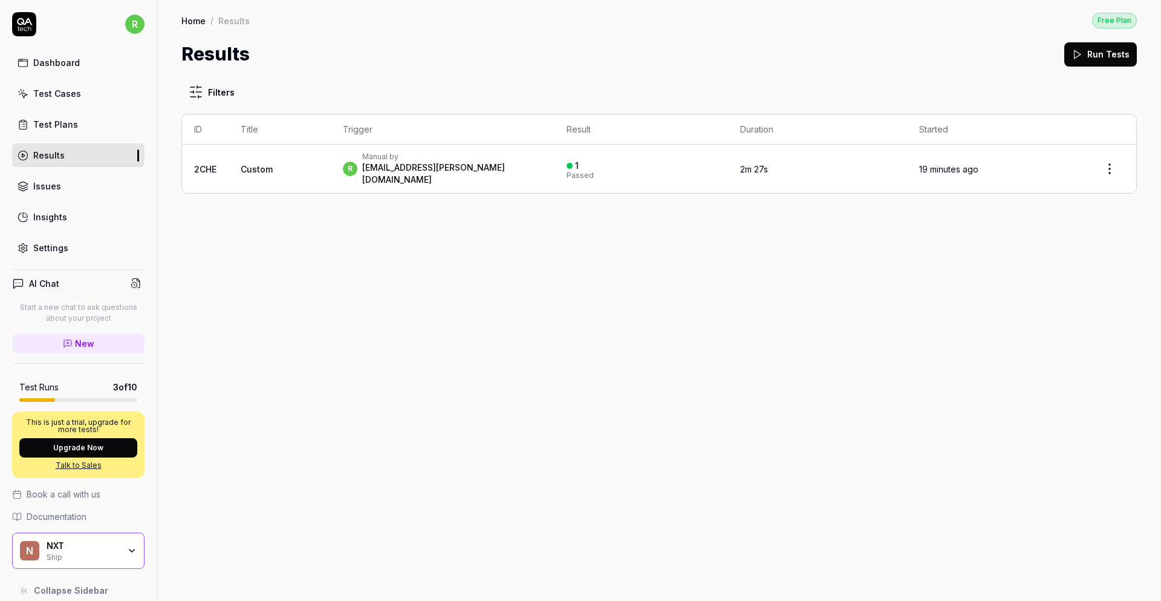
click at [414, 164] on div "[EMAIL_ADDRESS][PERSON_NAME][DOMAIN_NAME]" at bounding box center [452, 173] width 180 height 24
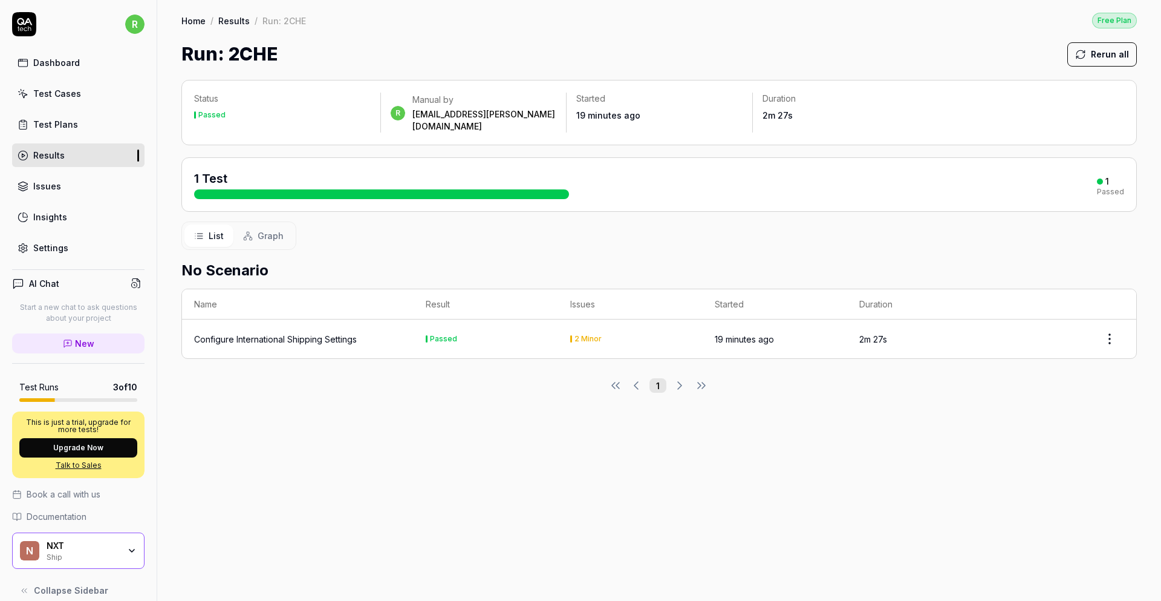
click at [315, 333] on div "Configure International Shipping Settings" at bounding box center [275, 339] width 163 height 13
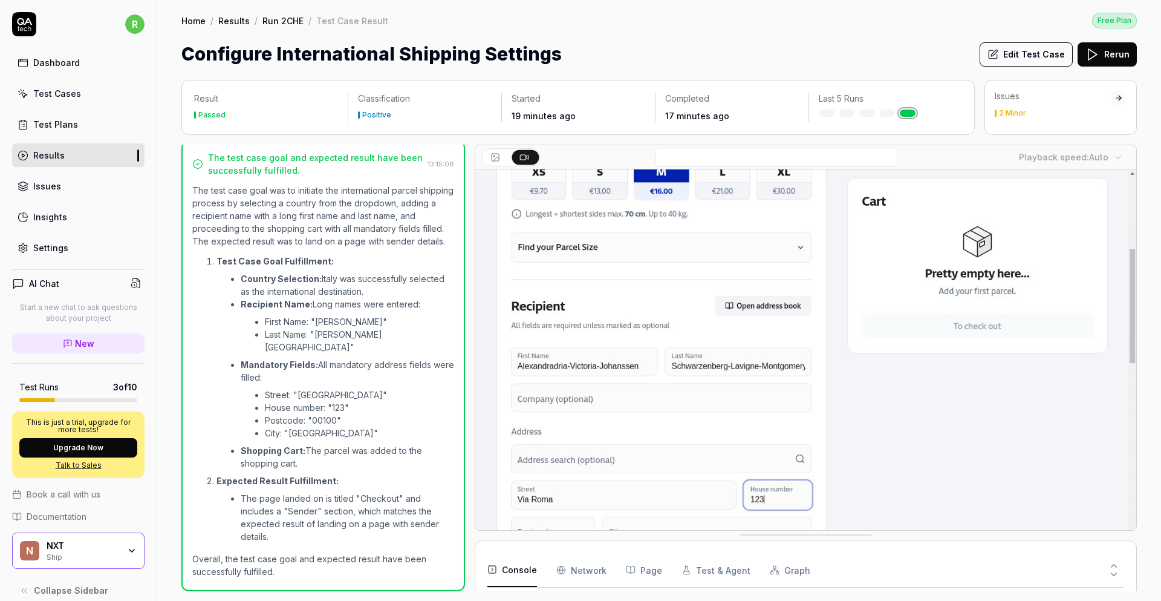
scroll to position [14, 0]
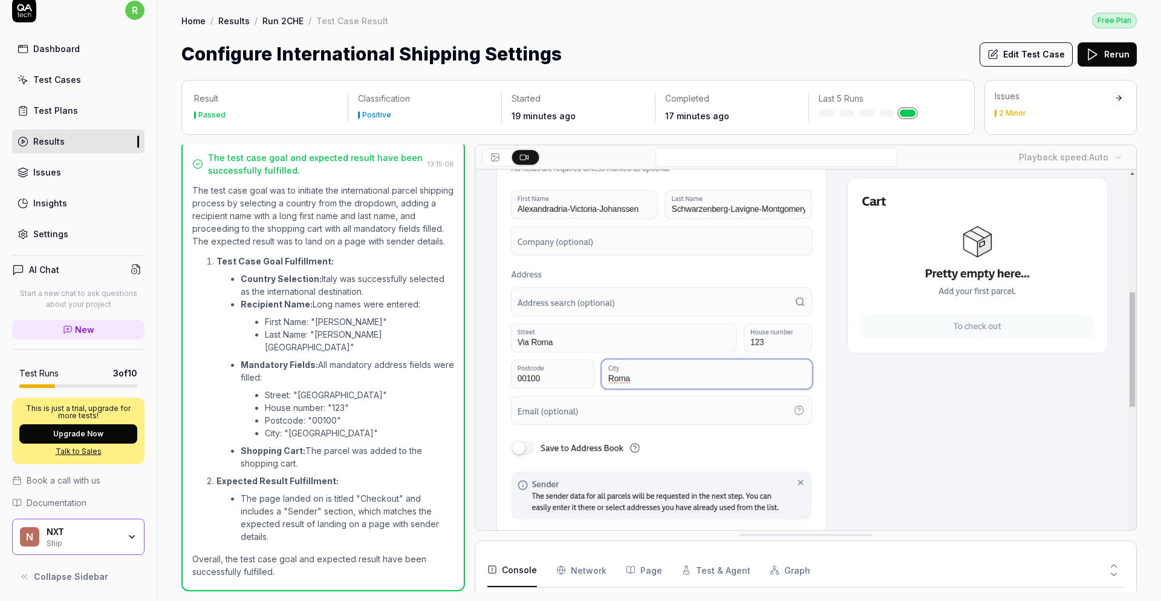
drag, startPoint x: 131, startPoint y: 26, endPoint x: 131, endPoint y: 11, distance: 14.5
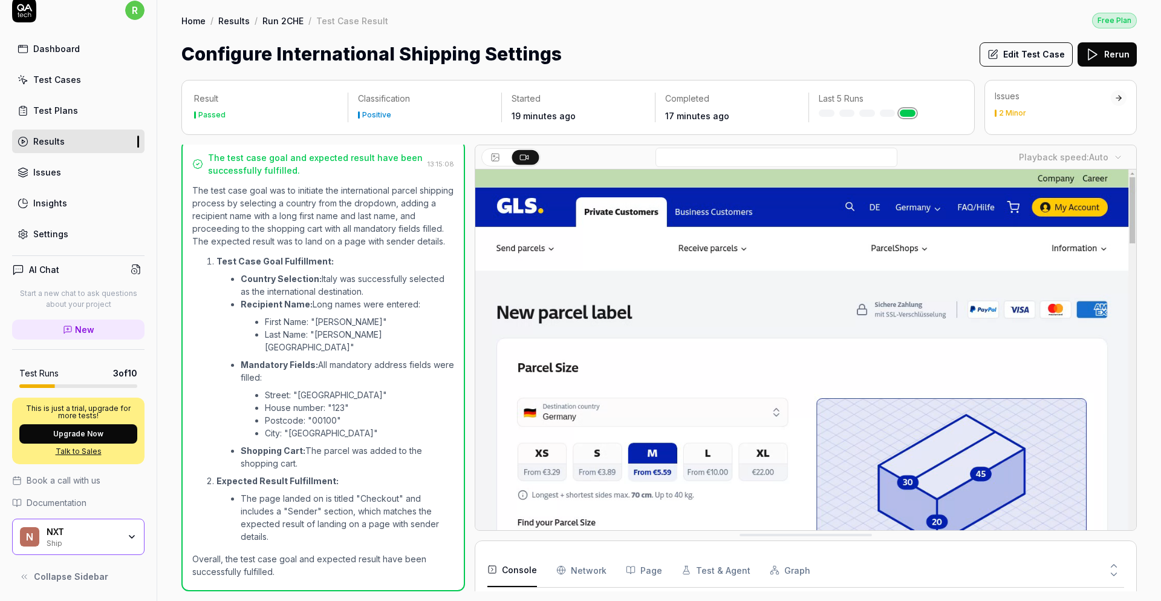
click at [130, 25] on div "r Dashboard Test Cases Test Plans Results Issues Insights Settings" at bounding box center [78, 121] width 157 height 247
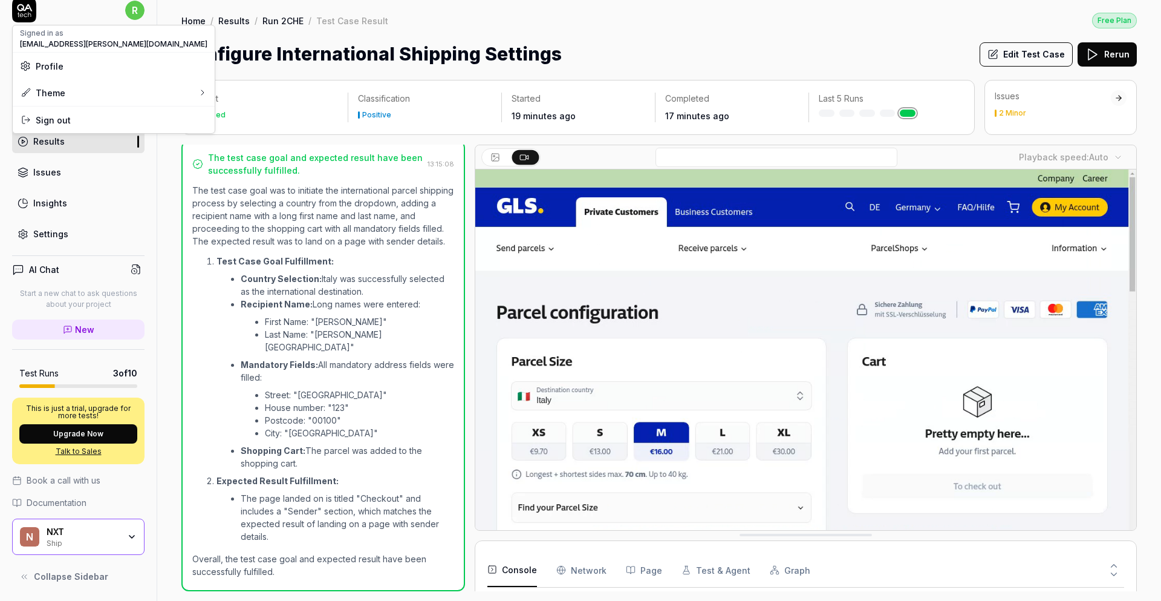
click at [131, 11] on html "r Dashboard Test Cases Test Plans Results Issues Insights Settings AI Chat Star…" at bounding box center [580, 300] width 1161 height 601
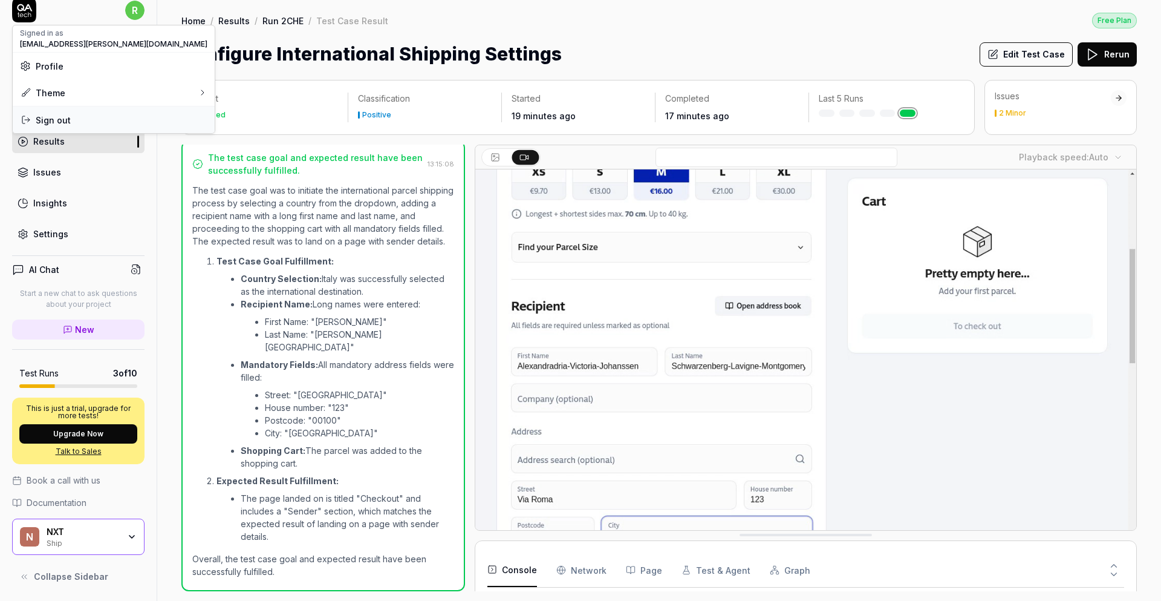
click at [63, 119] on span "Sign out" at bounding box center [53, 120] width 35 height 13
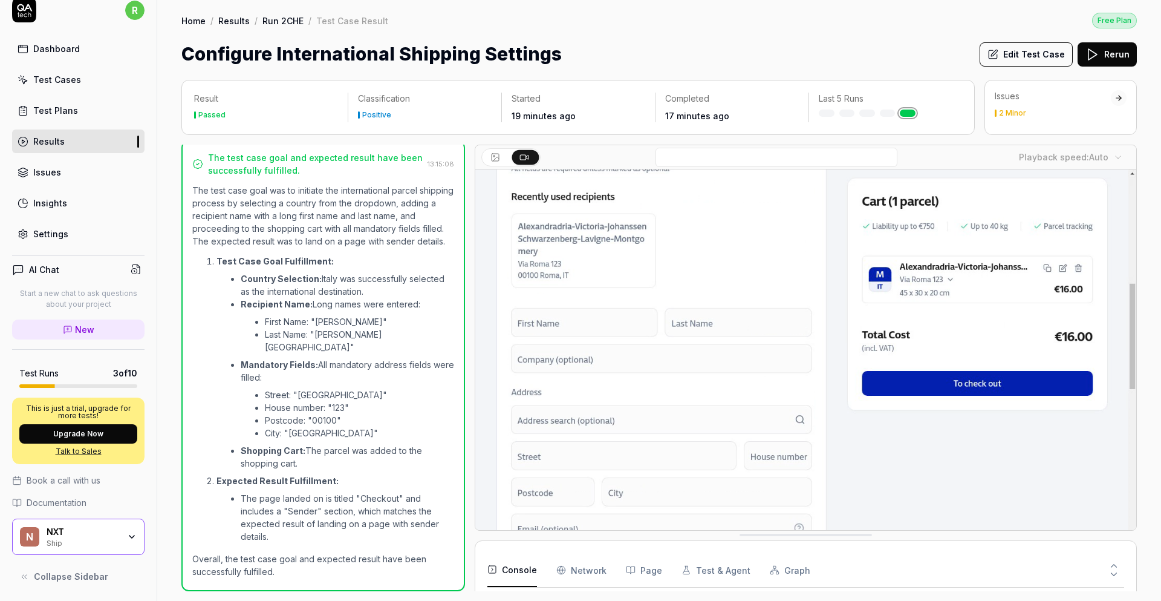
scroll to position [12, 0]
